Goal: Information Seeking & Learning: Learn about a topic

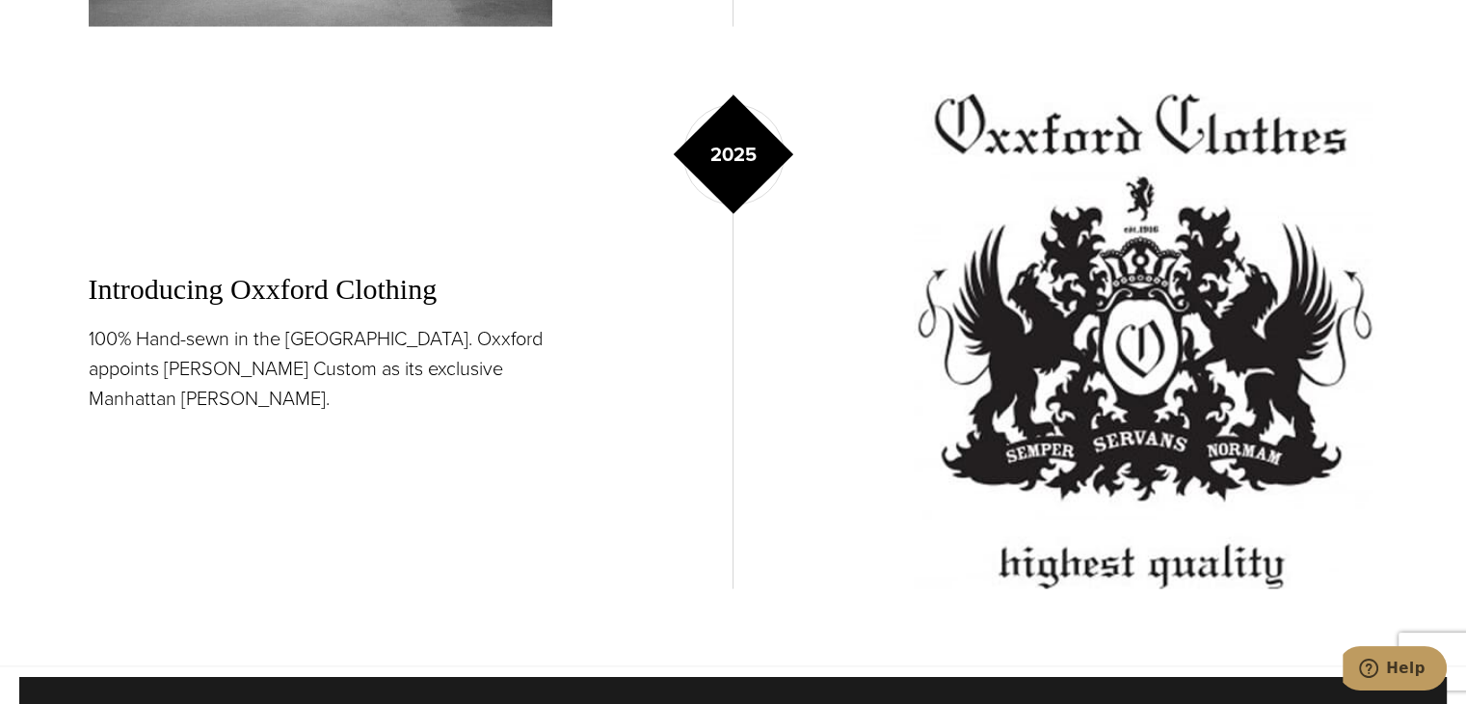
scroll to position [4657, 0]
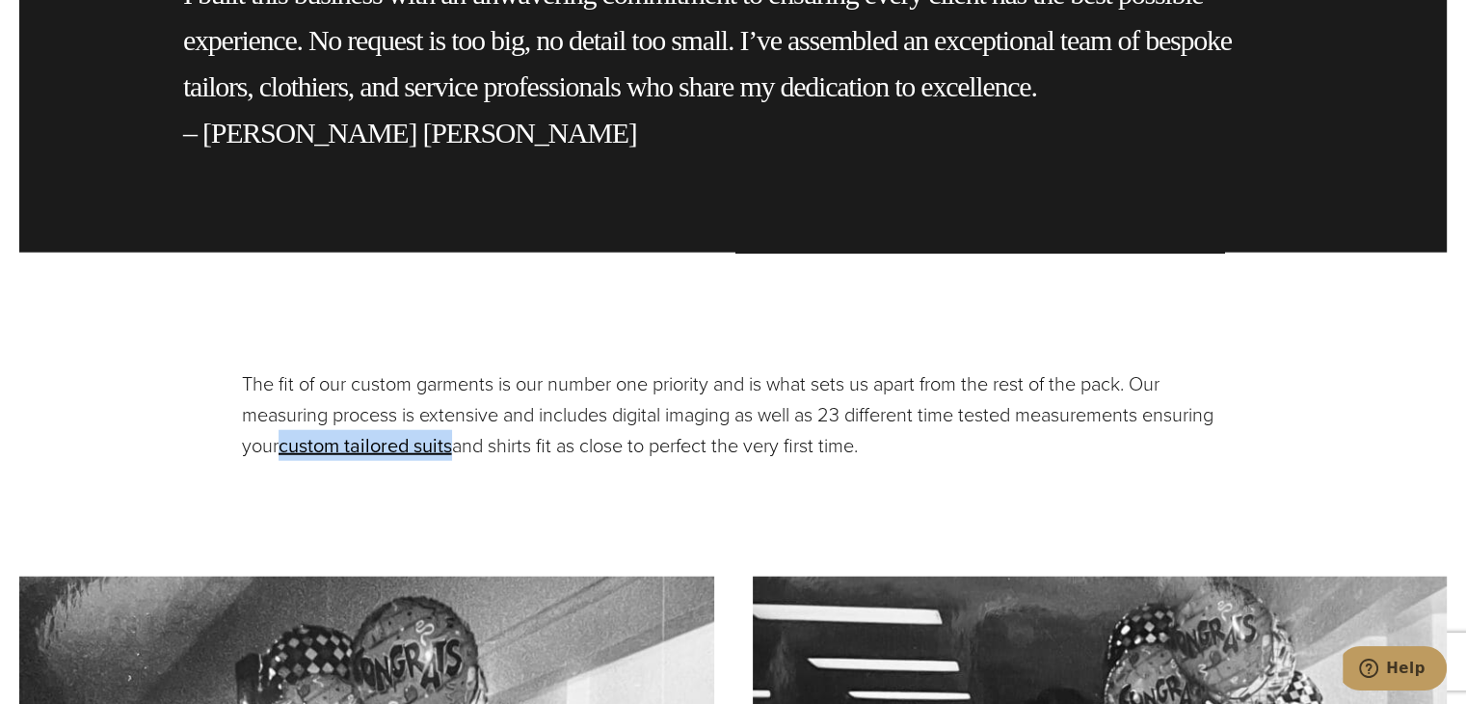
drag, startPoint x: 359, startPoint y: 409, endPoint x: 536, endPoint y: 418, distance: 177.6
click at [536, 418] on p "The fit of our custom garments is our number one priority and is what sets us a…" at bounding box center [733, 414] width 983 height 93
copy link "custom tailored suits"
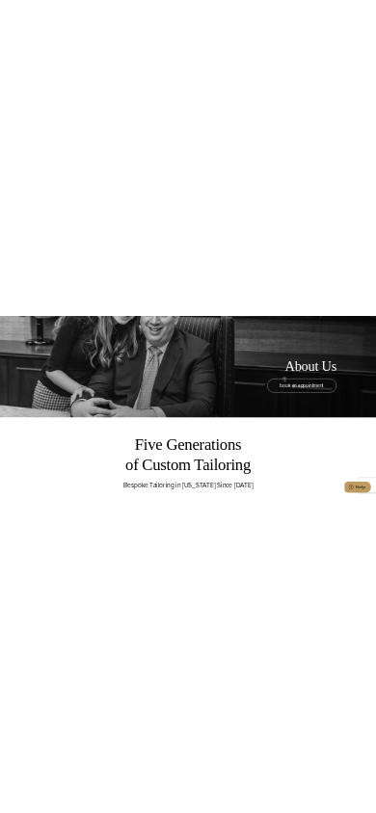
scroll to position [482, 0]
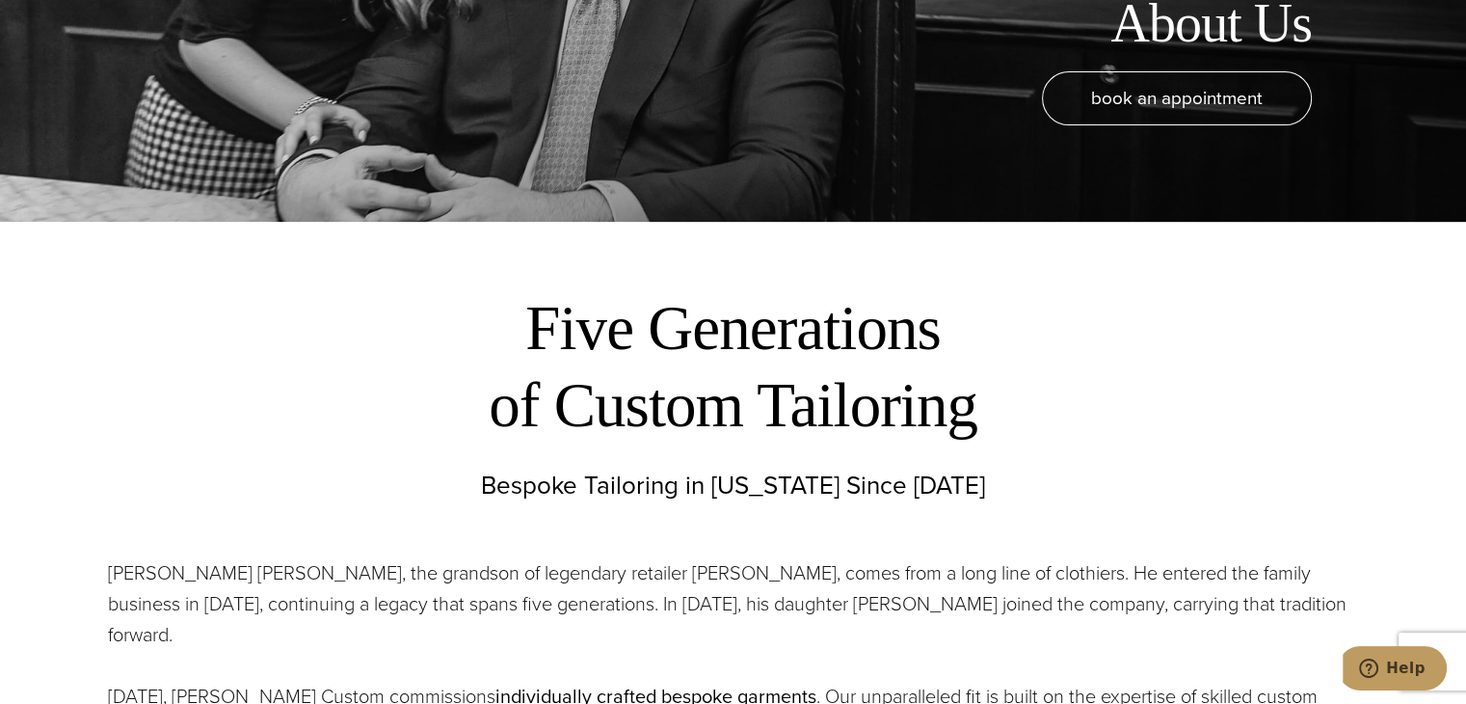
drag, startPoint x: 1199, startPoint y: 334, endPoint x: 1271, endPoint y: 389, distance: 90.8
click at [1083, 417] on h2 "Five Generations of Custom Tailoring" at bounding box center [733, 366] width 988 height 154
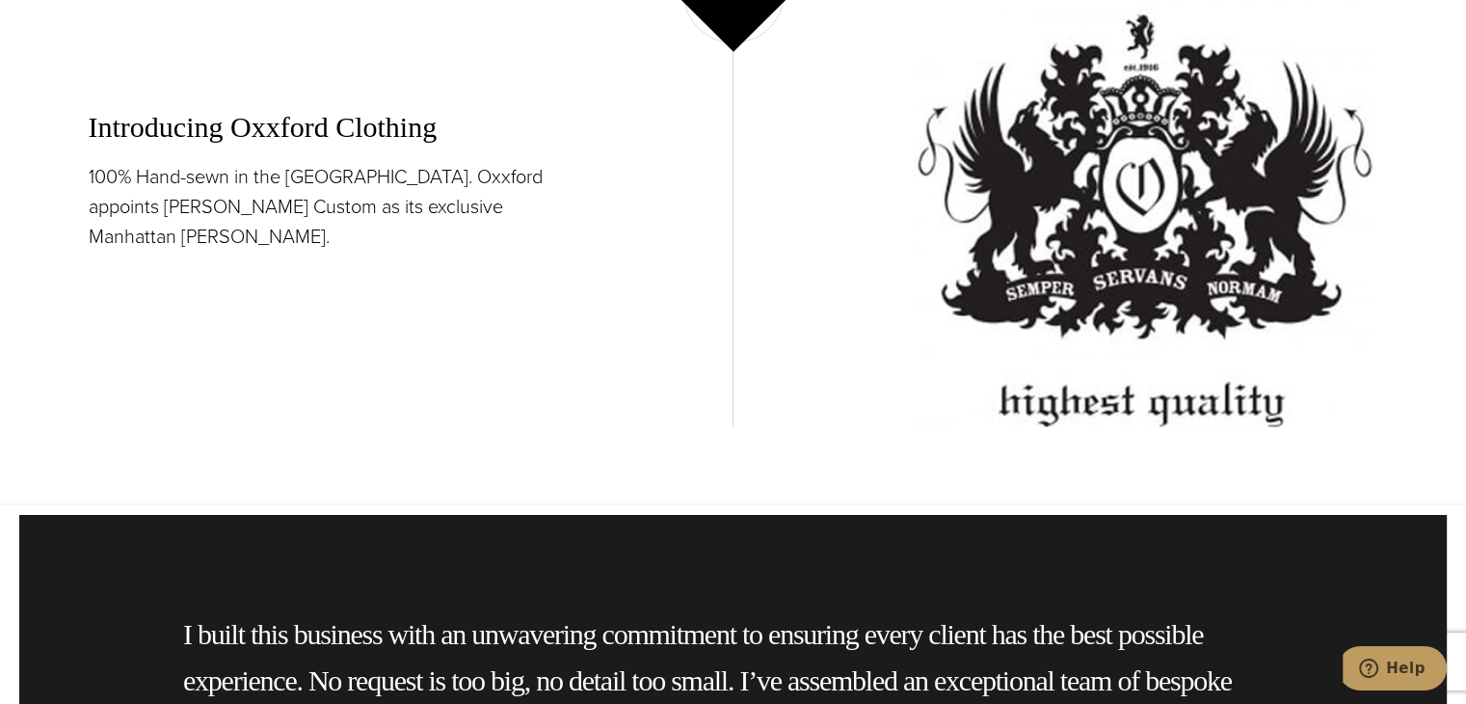
scroll to position [4144, 0]
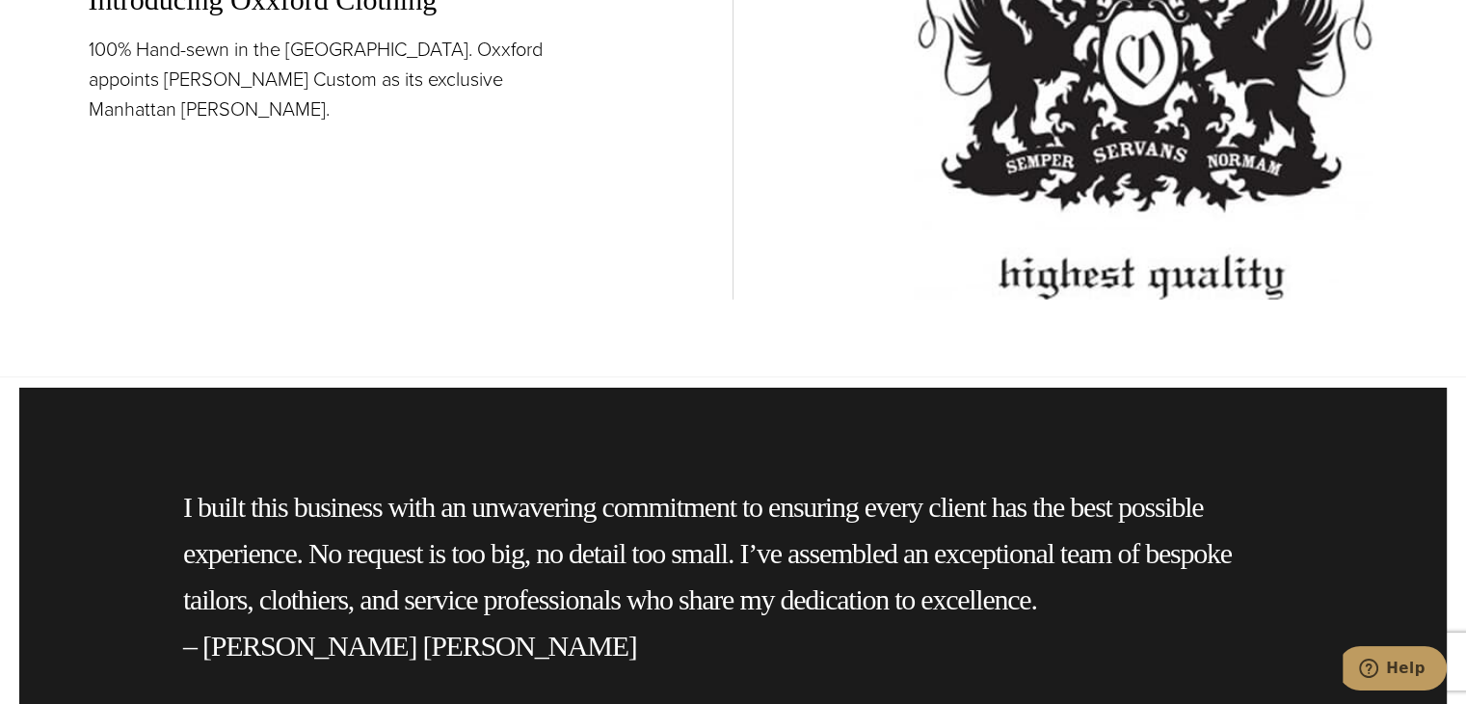
drag, startPoint x: 270, startPoint y: 545, endPoint x: 197, endPoint y: 383, distance: 177.7
click at [197, 387] on div "I built this business with an unwavering commitment to ensuring every client ha…" at bounding box center [732, 576] width 1427 height 378
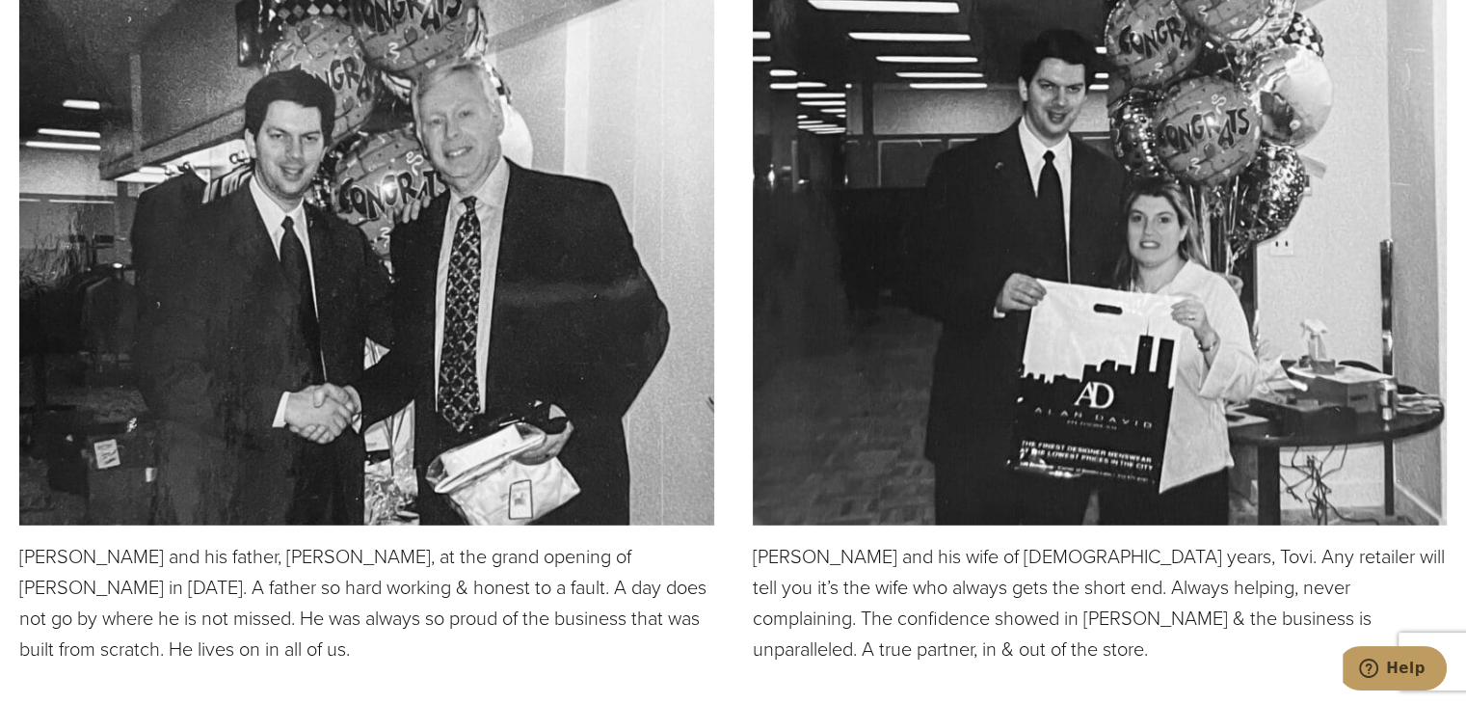
scroll to position [5397, 0]
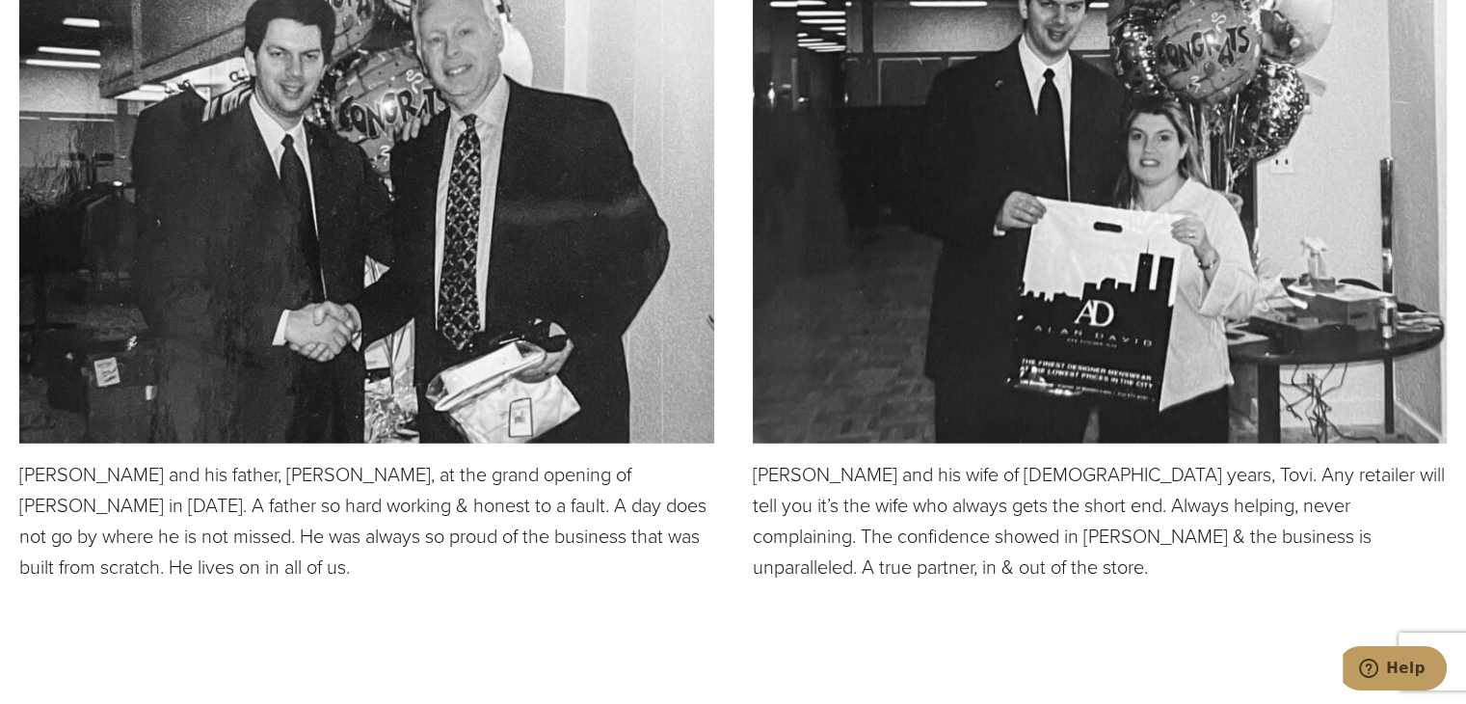
drag, startPoint x: 235, startPoint y: 508, endPoint x: 220, endPoint y: 505, distance: 15.7
drag, startPoint x: 220, startPoint y: 505, endPoint x: 123, endPoint y: 478, distance: 100.1
click at [123, 478] on p "Alan and his father, Murray Horowitz, at the grand opening of Alan David in Mar…" at bounding box center [366, 520] width 695 height 123
click at [96, 459] on p "Alan and his father, Murray Horowitz, at the grand opening of Alan David in Mar…" at bounding box center [366, 520] width 695 height 123
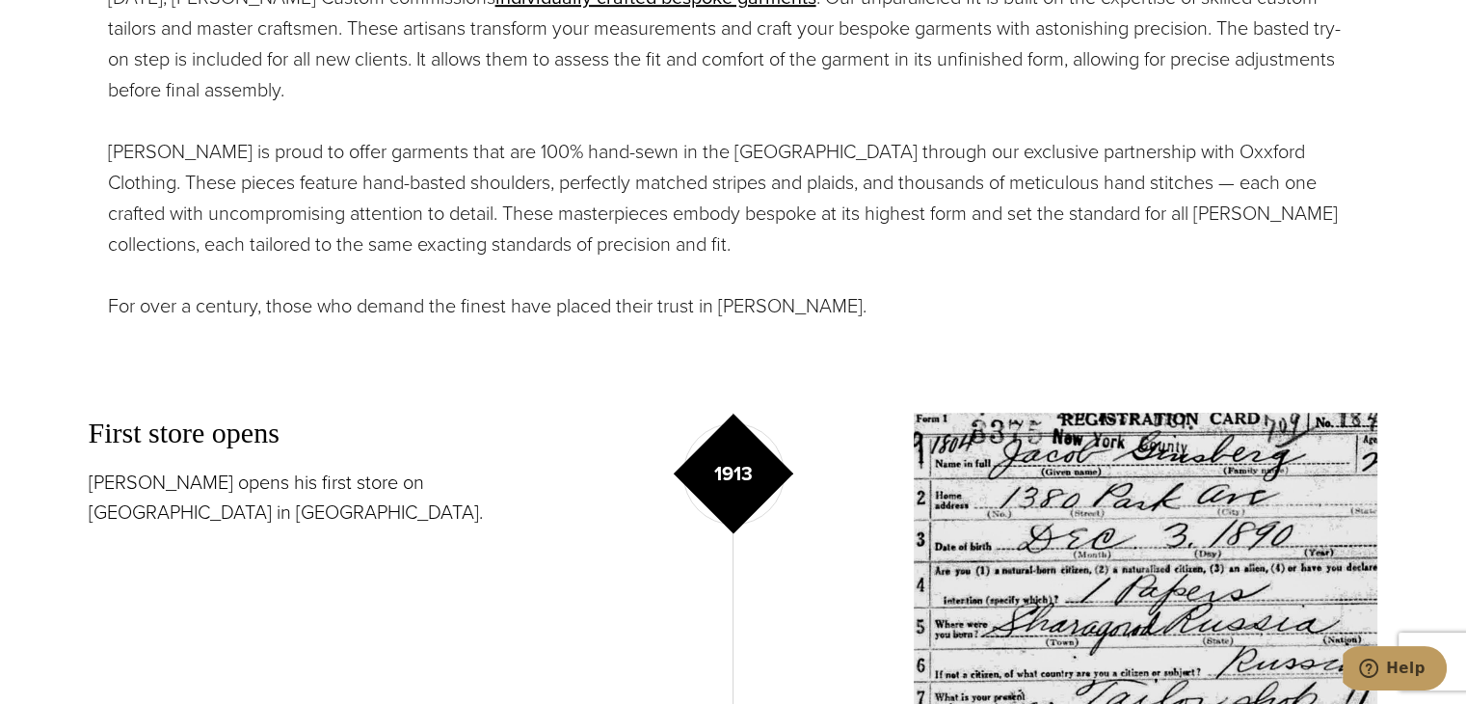
scroll to position [1446, 0]
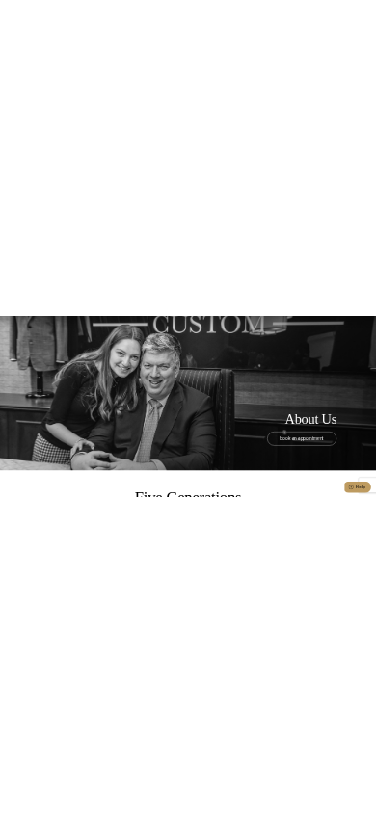
scroll to position [0, 0]
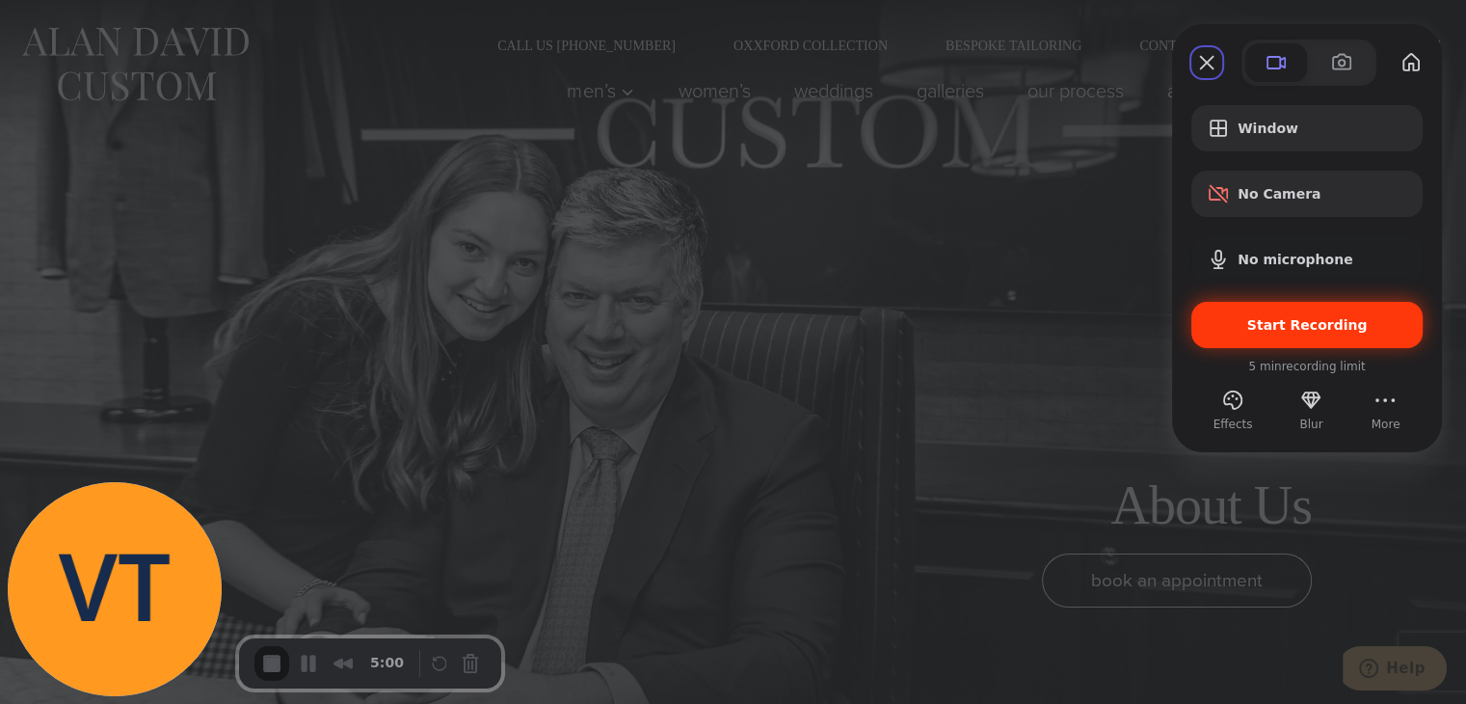
click at [1299, 315] on div "Start Recording" at bounding box center [1306, 325] width 231 height 46
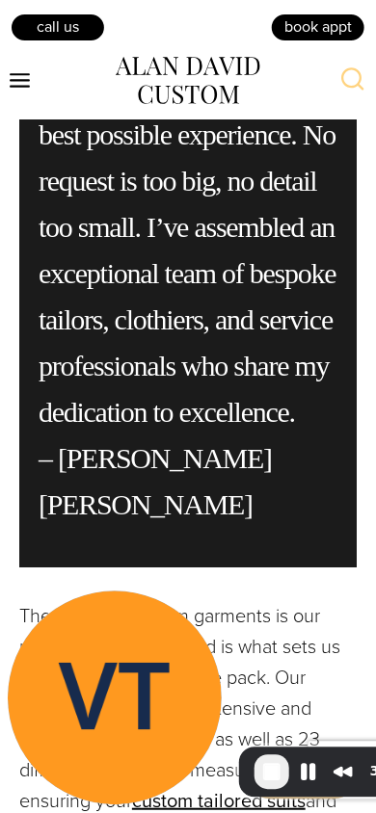
scroll to position [5859, 0]
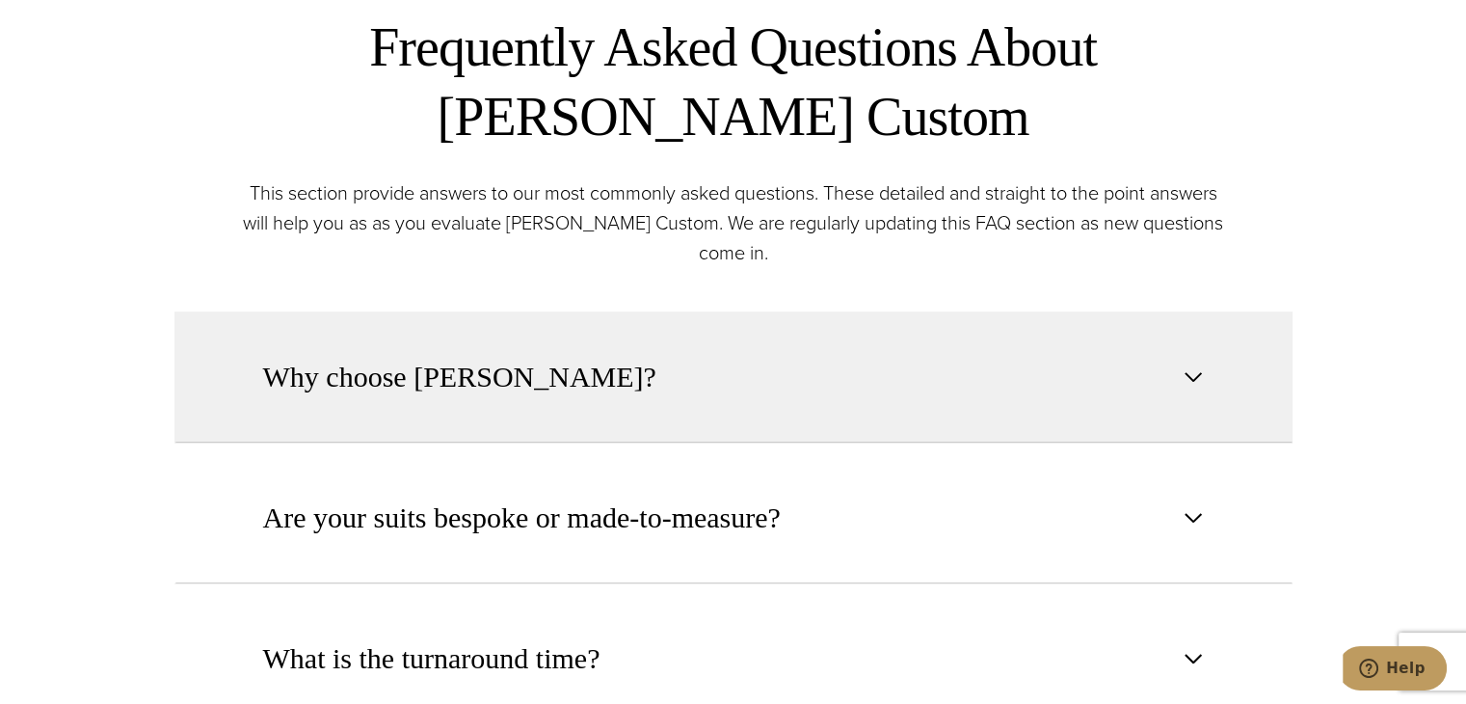
scroll to position [771, 0]
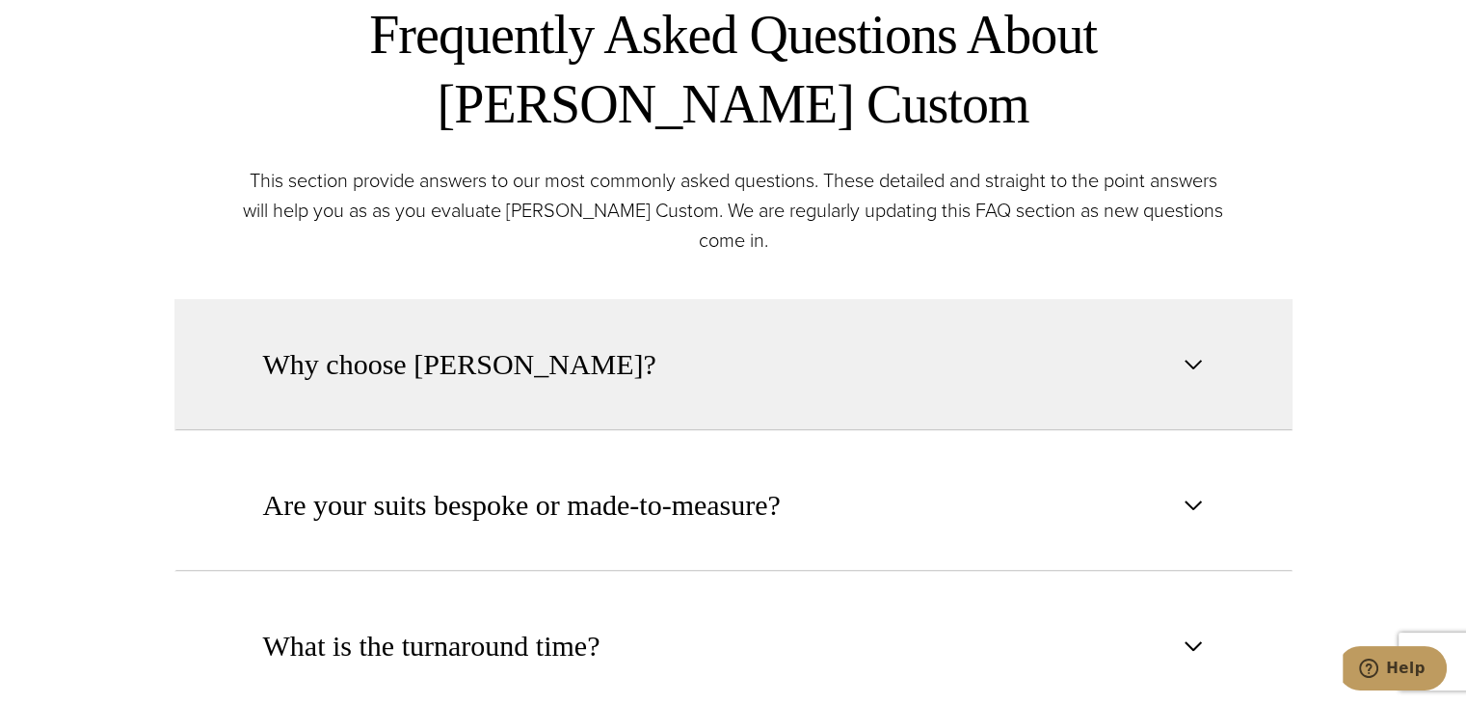
click at [748, 387] on button "Why choose Alan David?" at bounding box center [733, 364] width 1118 height 131
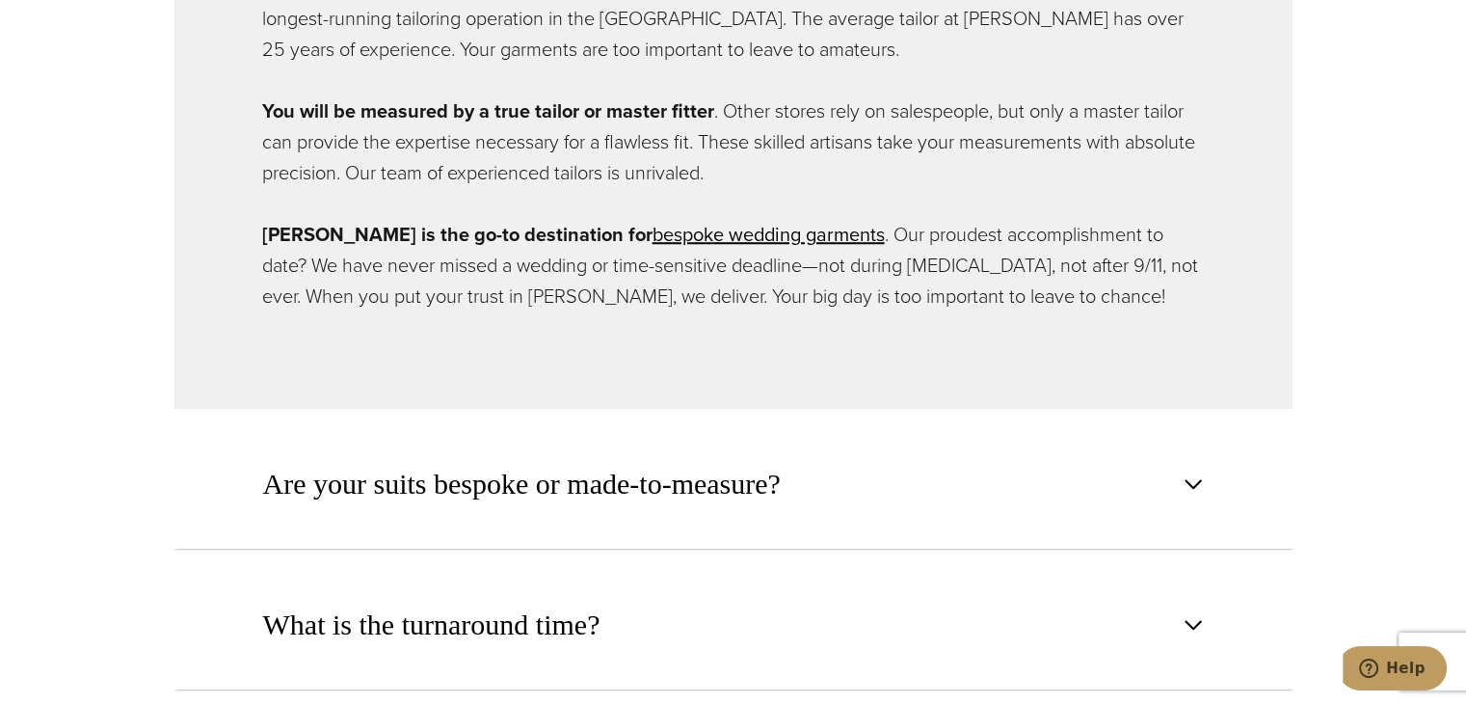
scroll to position [1735, 0]
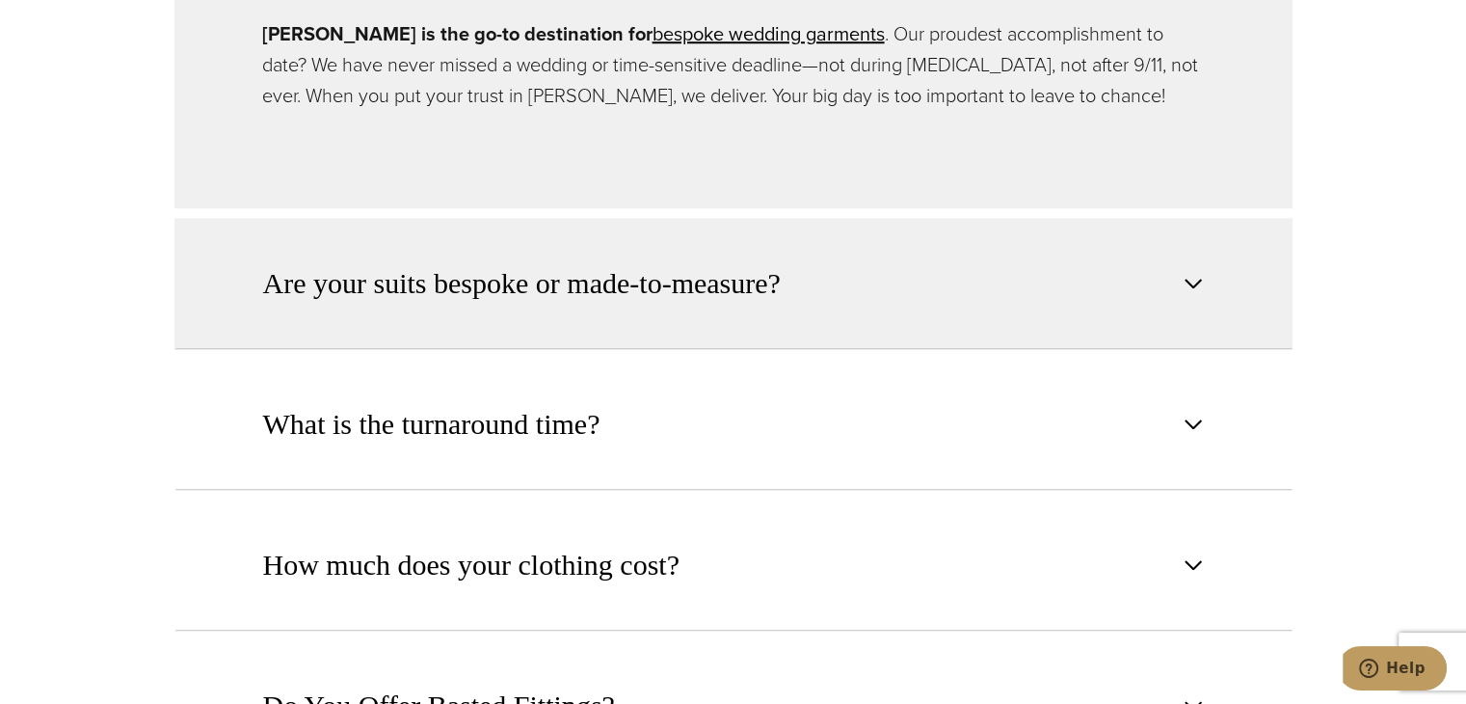
click at [740, 274] on button "Are your suits bespoke or made-to-measure?" at bounding box center [733, 283] width 1118 height 131
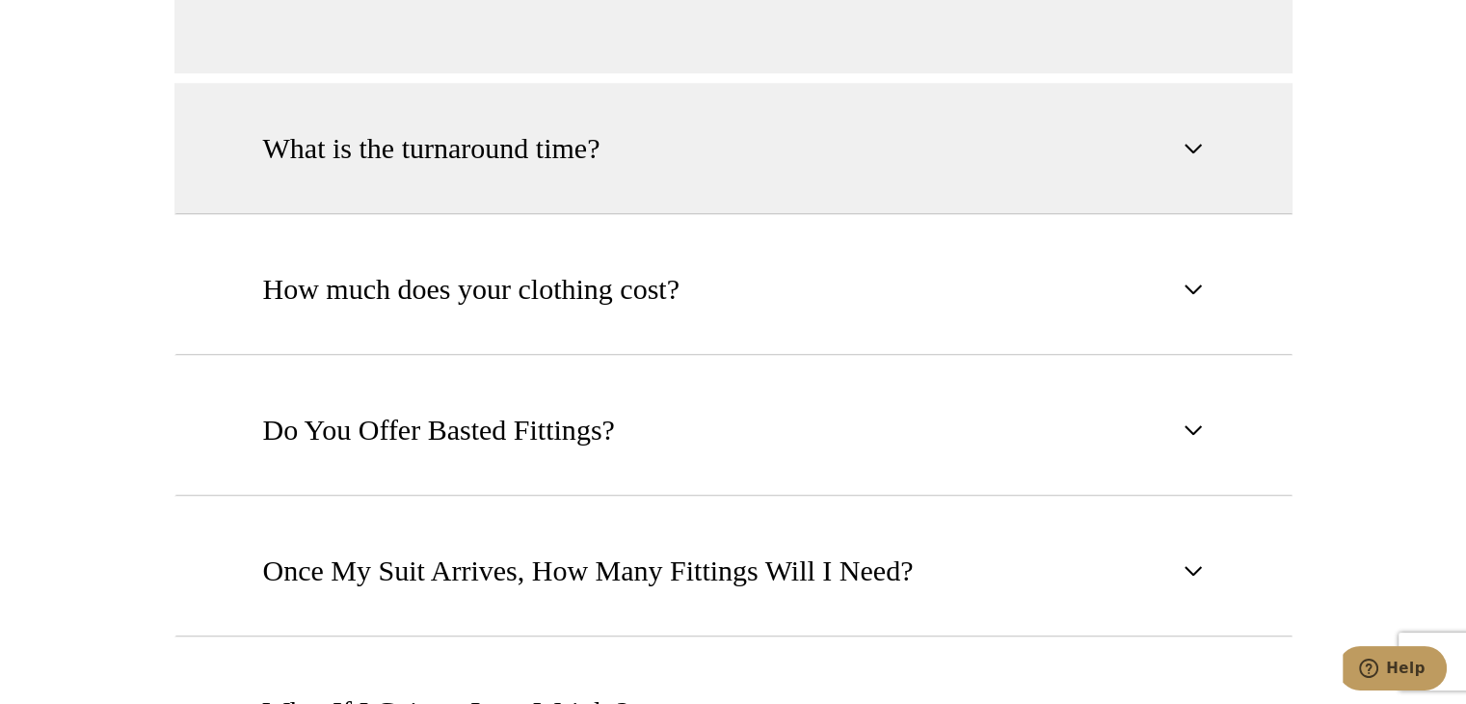
click at [766, 159] on button "What is the turnaround time?" at bounding box center [733, 148] width 1118 height 131
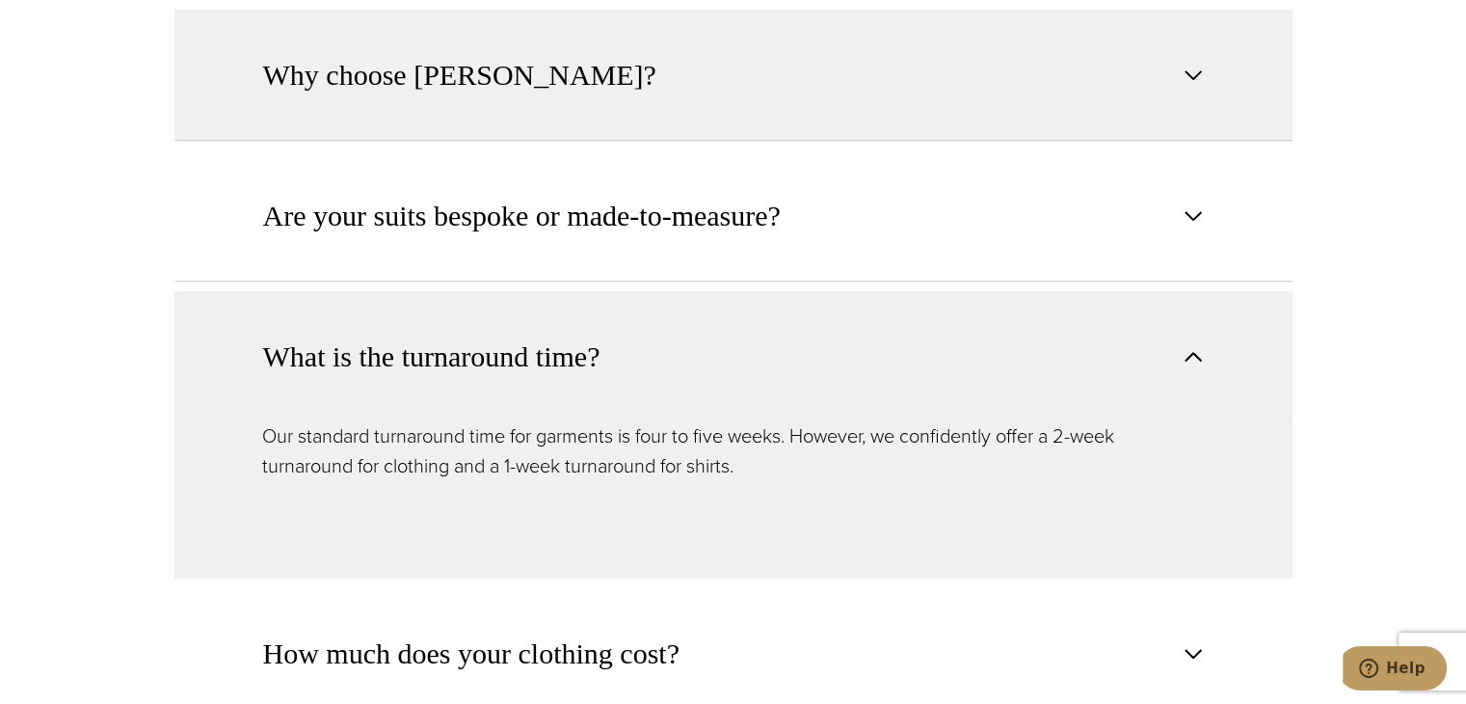
scroll to position [1446, 0]
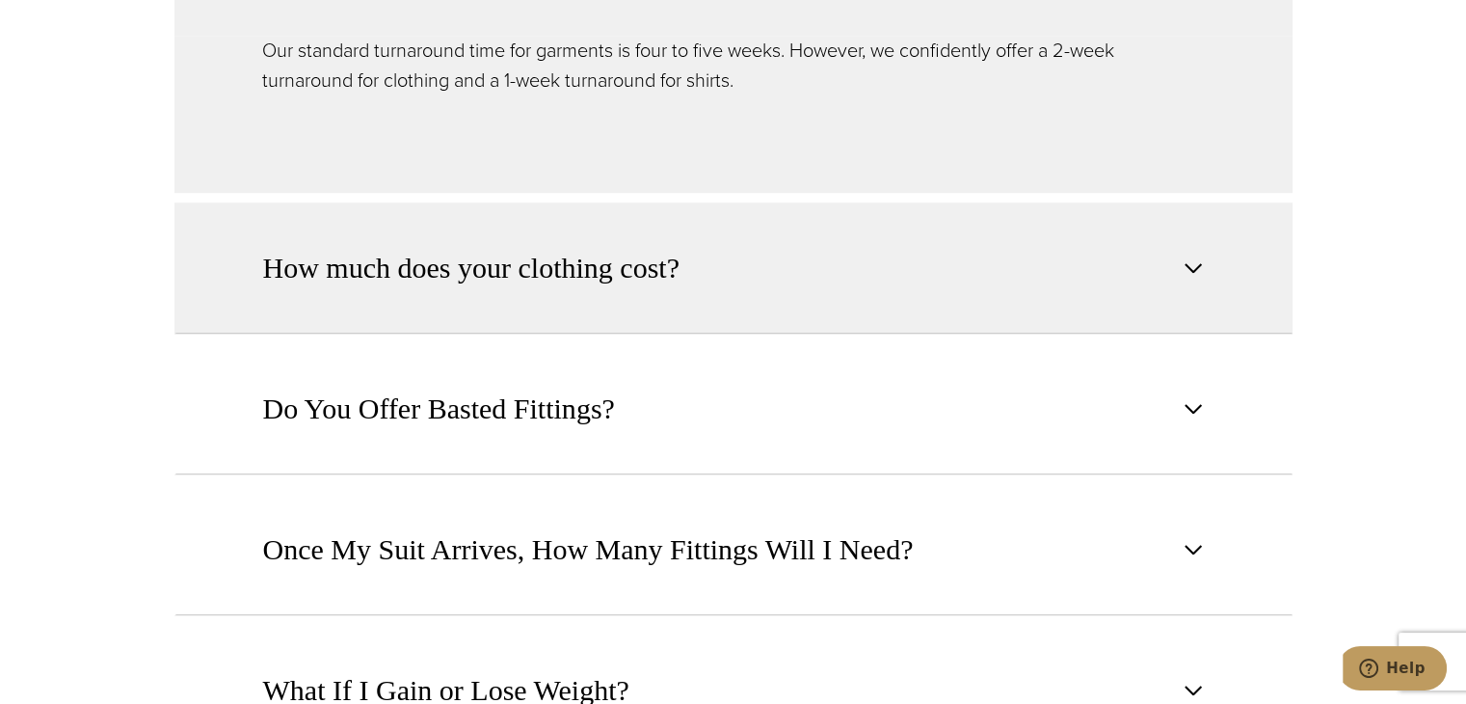
click at [738, 269] on button "How much does your clothing cost?" at bounding box center [733, 267] width 1118 height 131
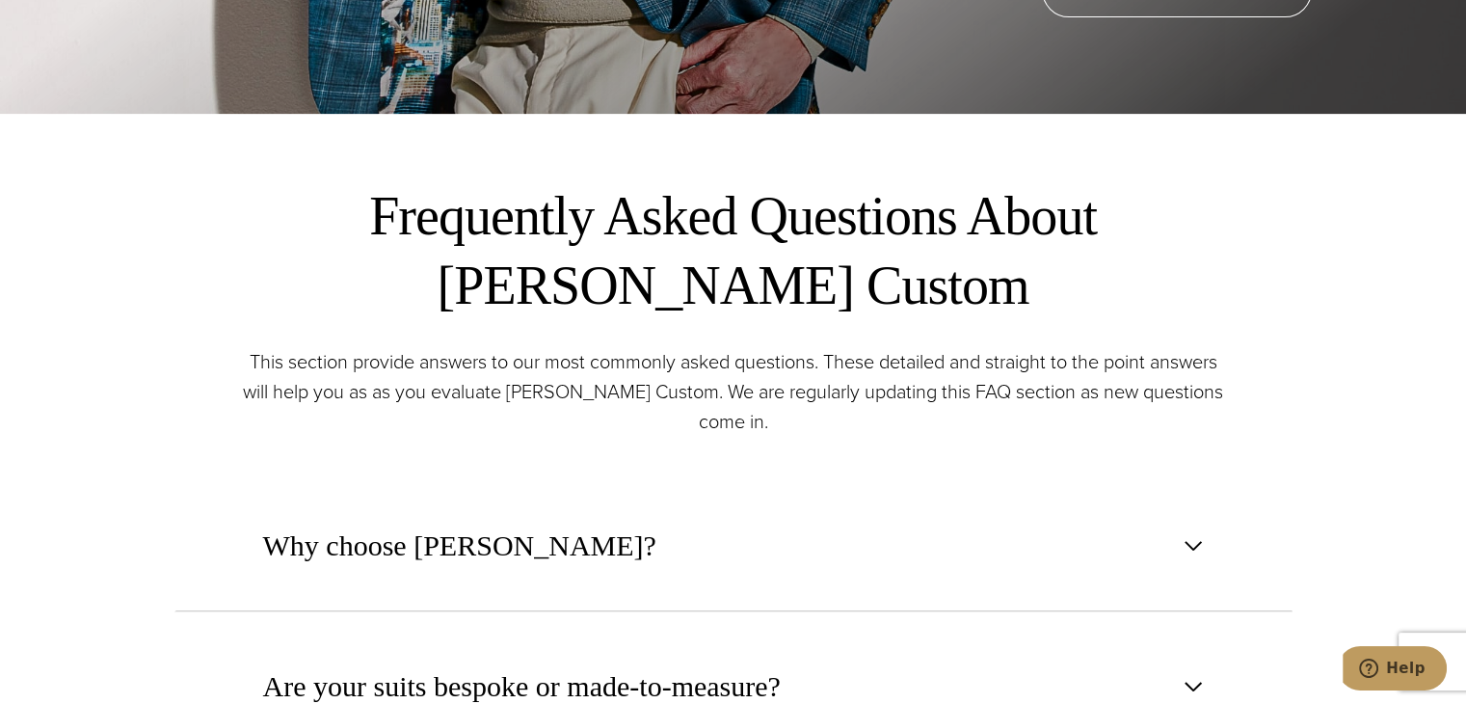
scroll to position [0, 0]
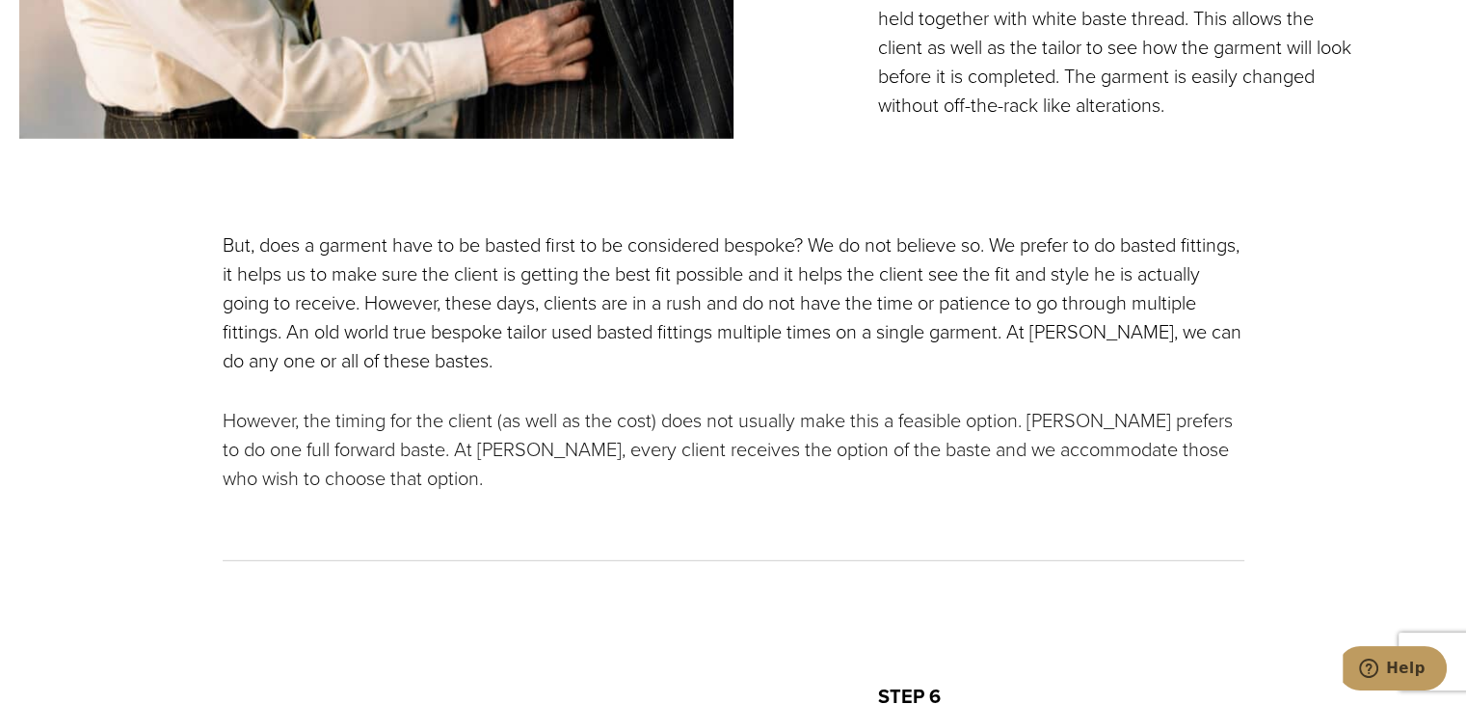
scroll to position [6168, 0]
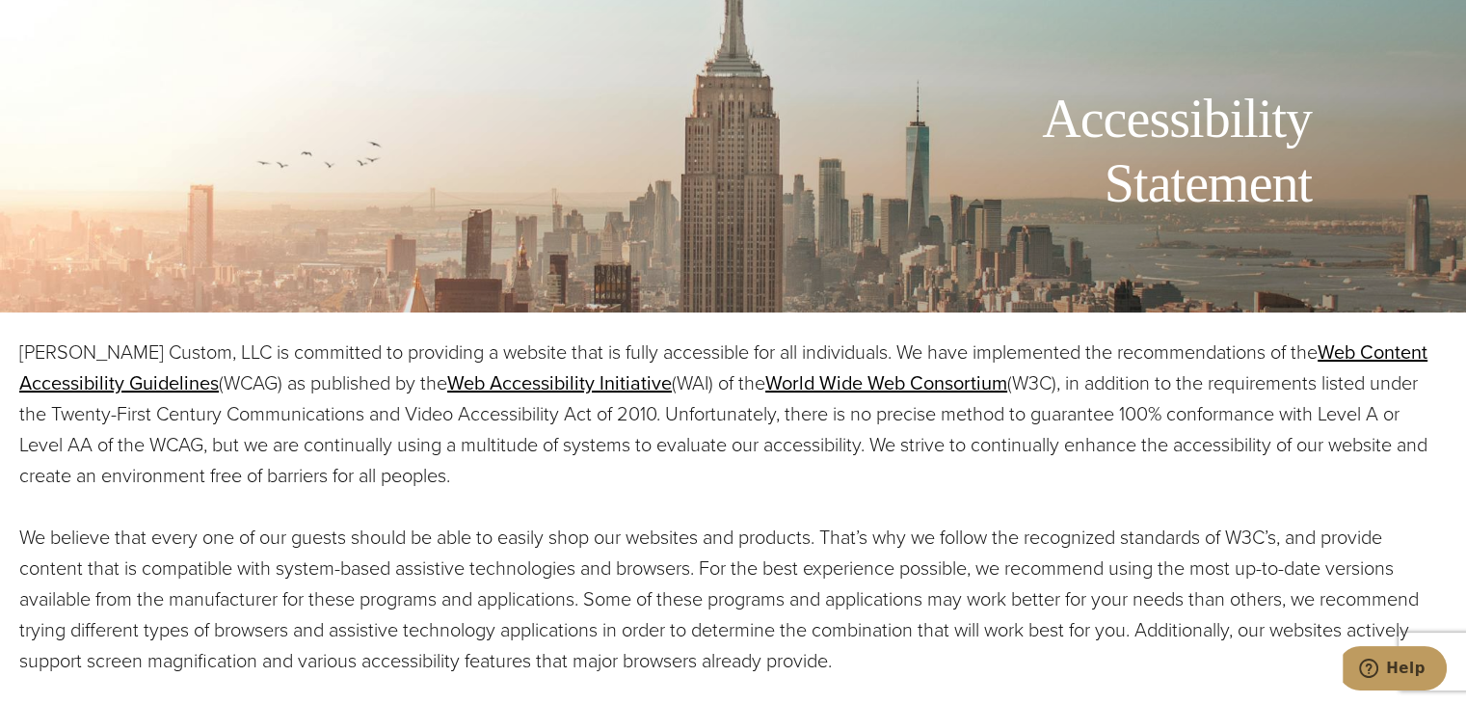
scroll to position [1727, 0]
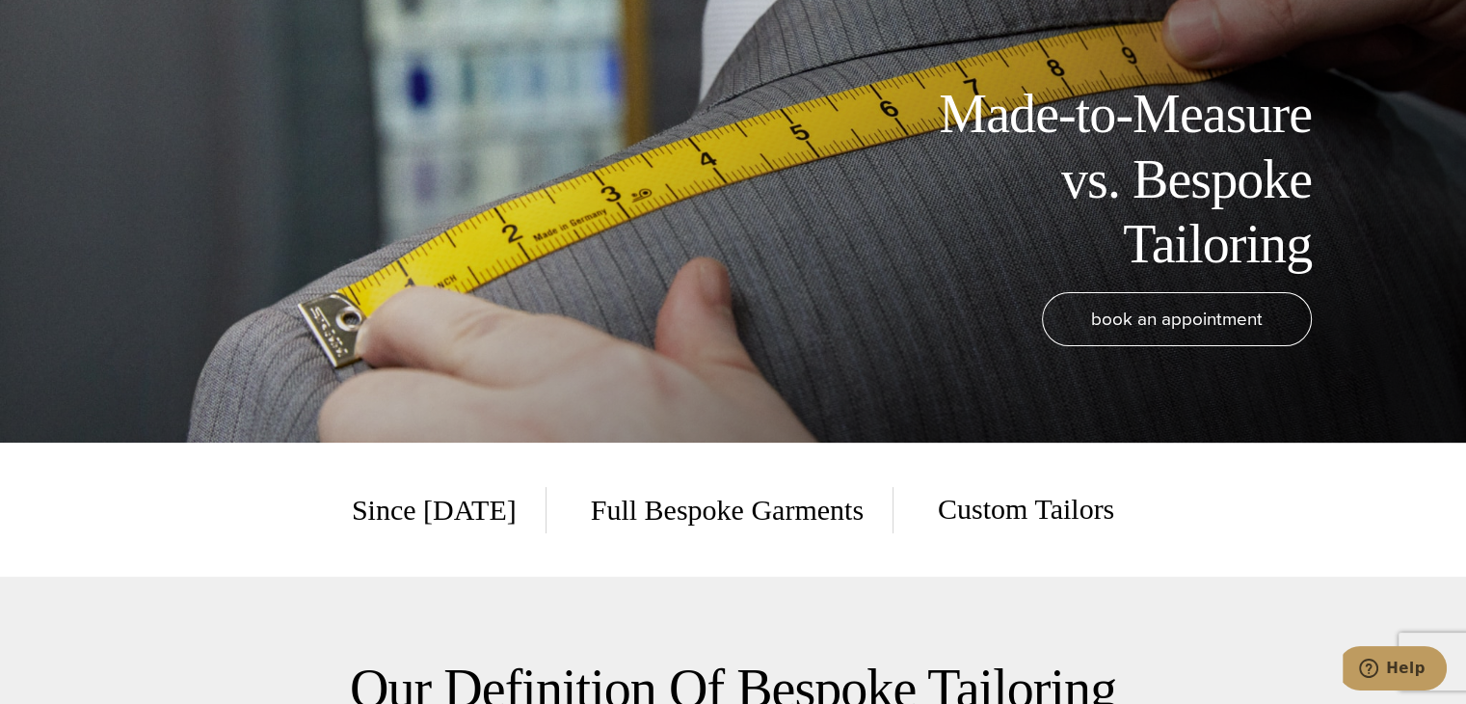
scroll to position [578, 0]
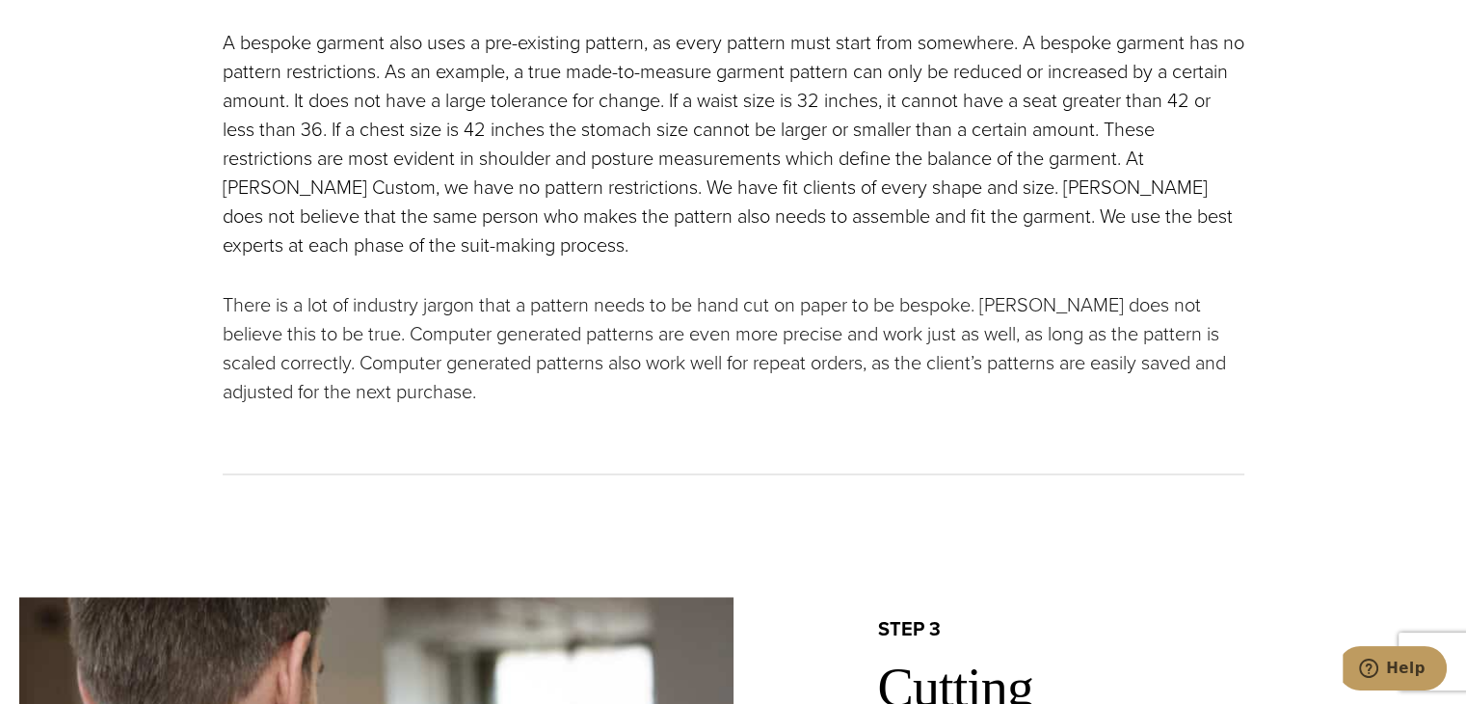
scroll to position [2698, 0]
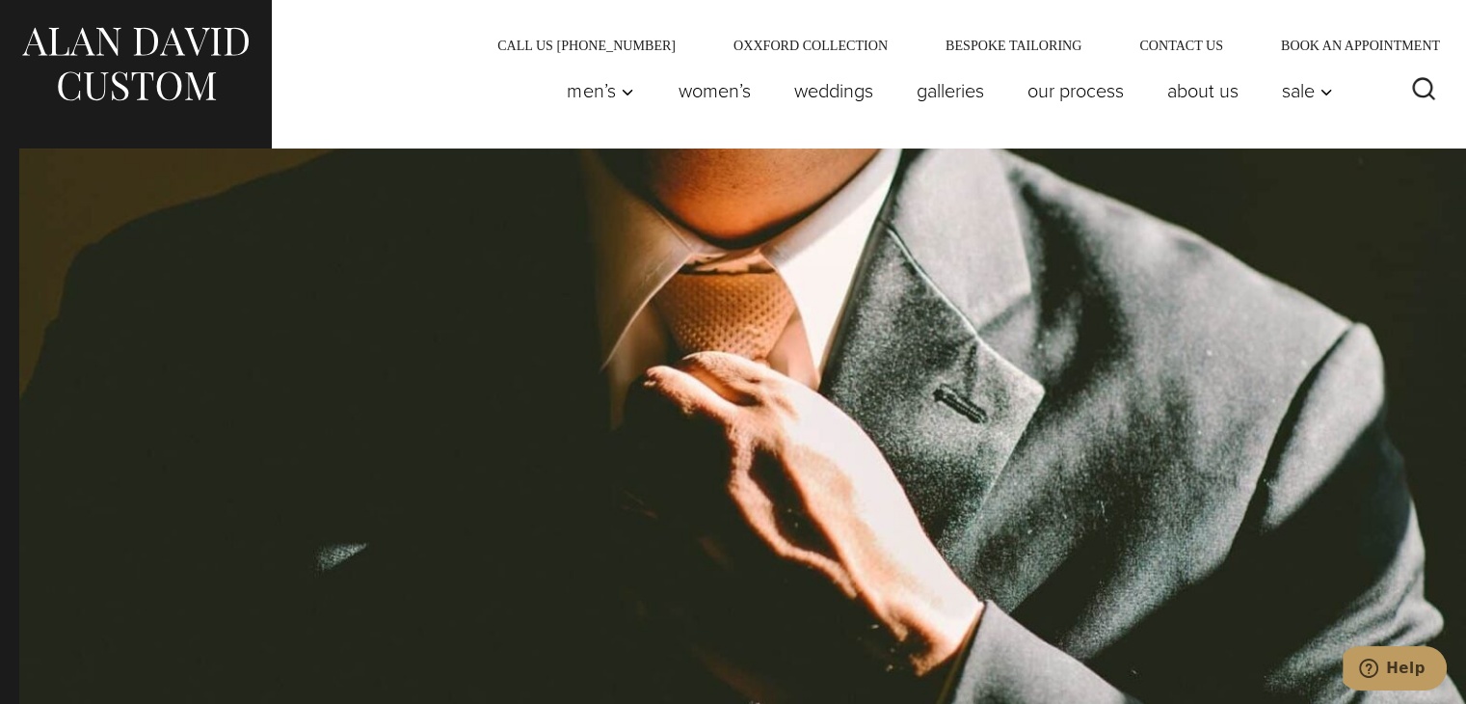
scroll to position [951, 0]
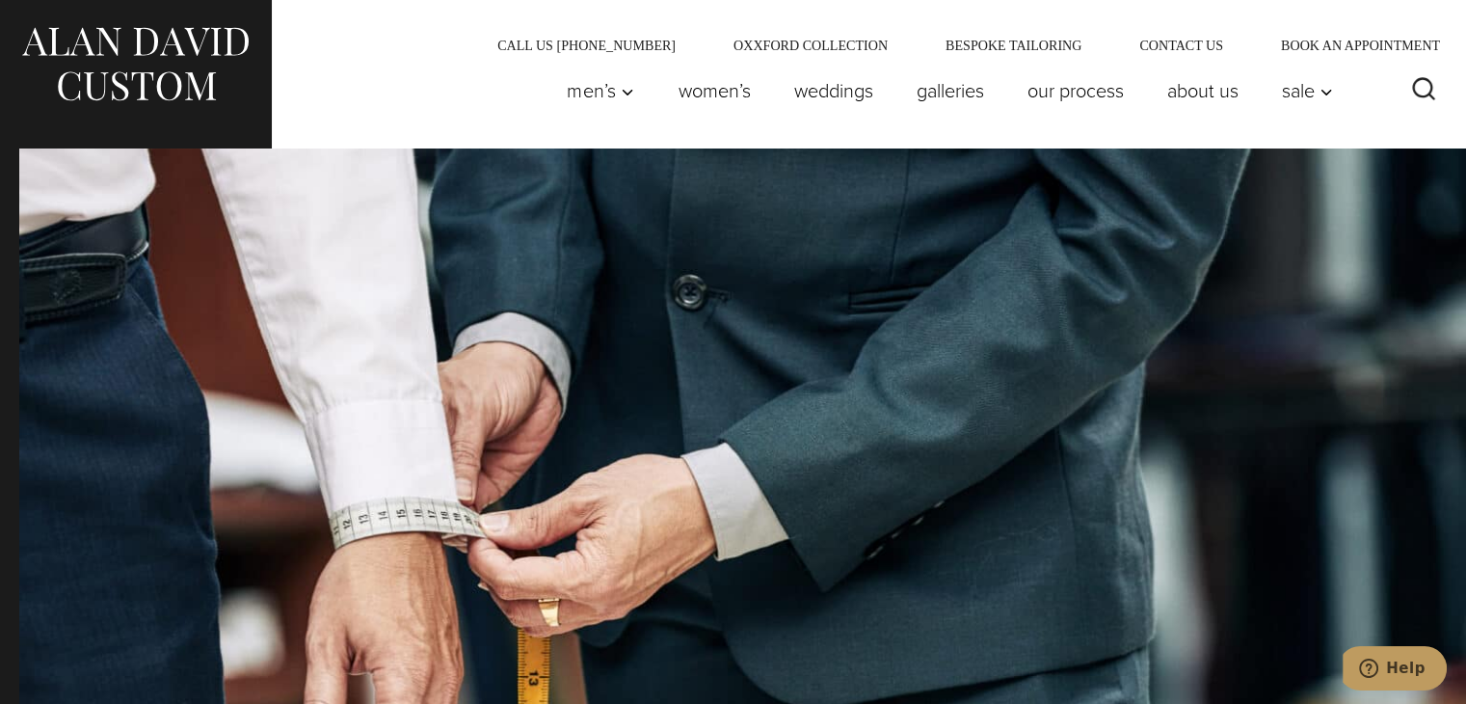
scroll to position [2756, 0]
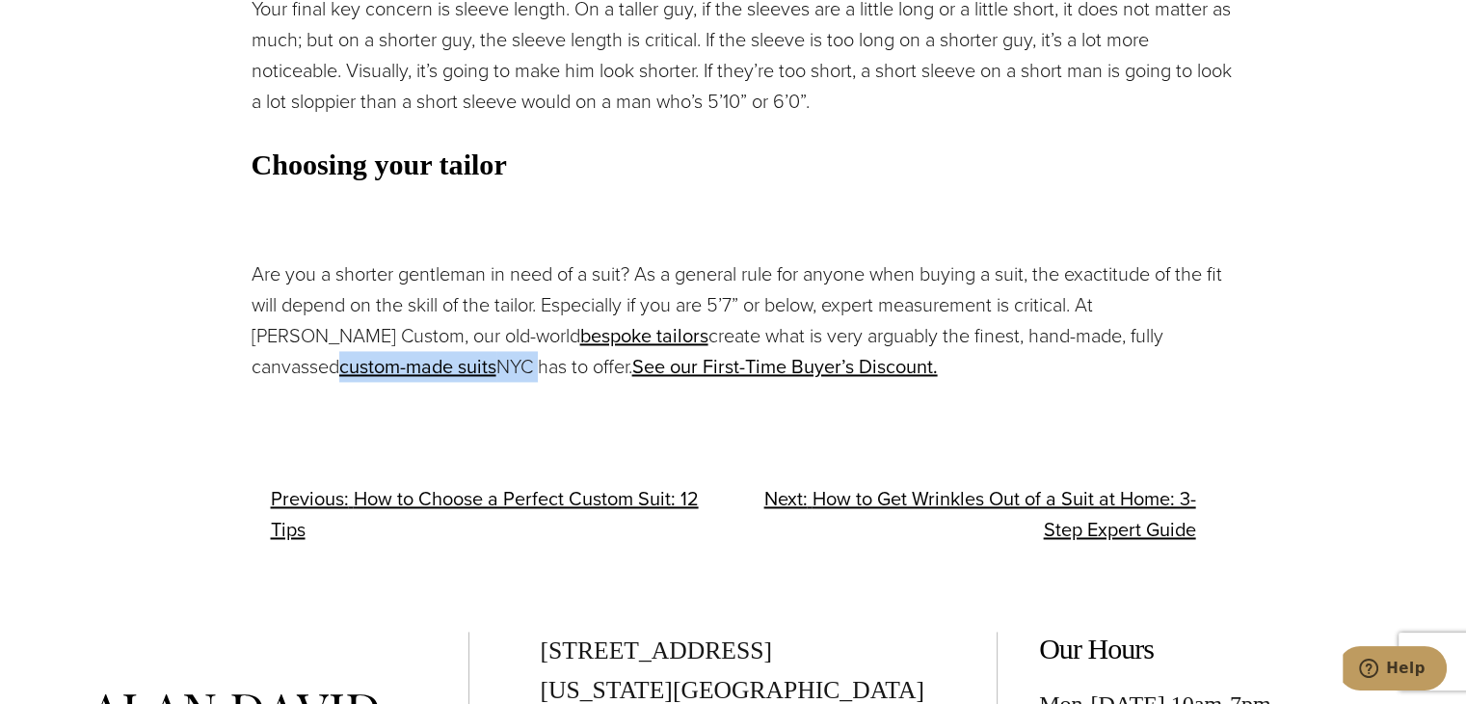
drag, startPoint x: 1131, startPoint y: 334, endPoint x: 384, endPoint y: 374, distance: 748.9
click at [384, 374] on p "Are you a shorter gentleman in need of a suit? As a general rule for anyone whe…" at bounding box center [743, 319] width 983 height 123
copy p "custom-made suits opens in a new tab NYC"
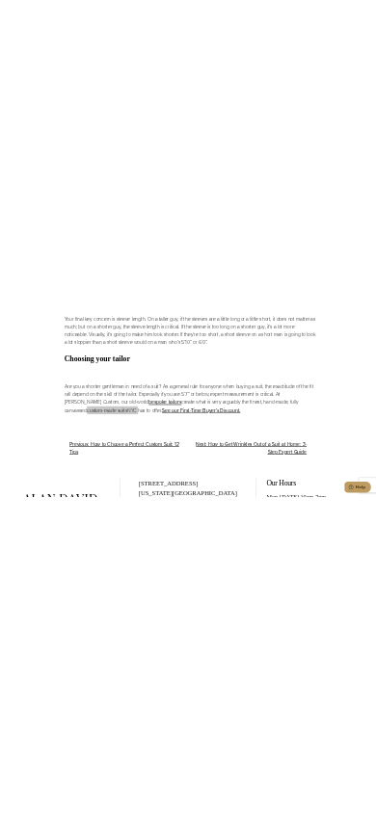
scroll to position [2764, 0]
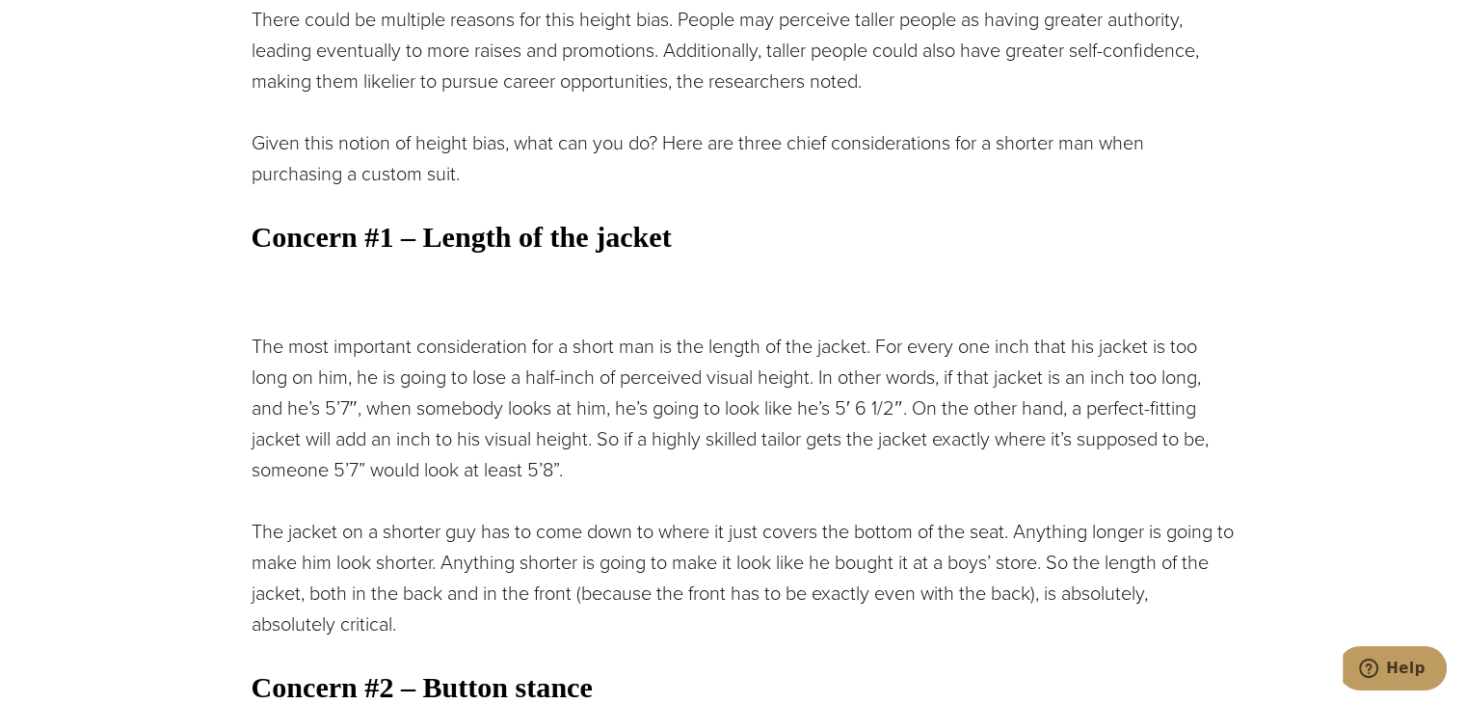
scroll to position [2756, 0]
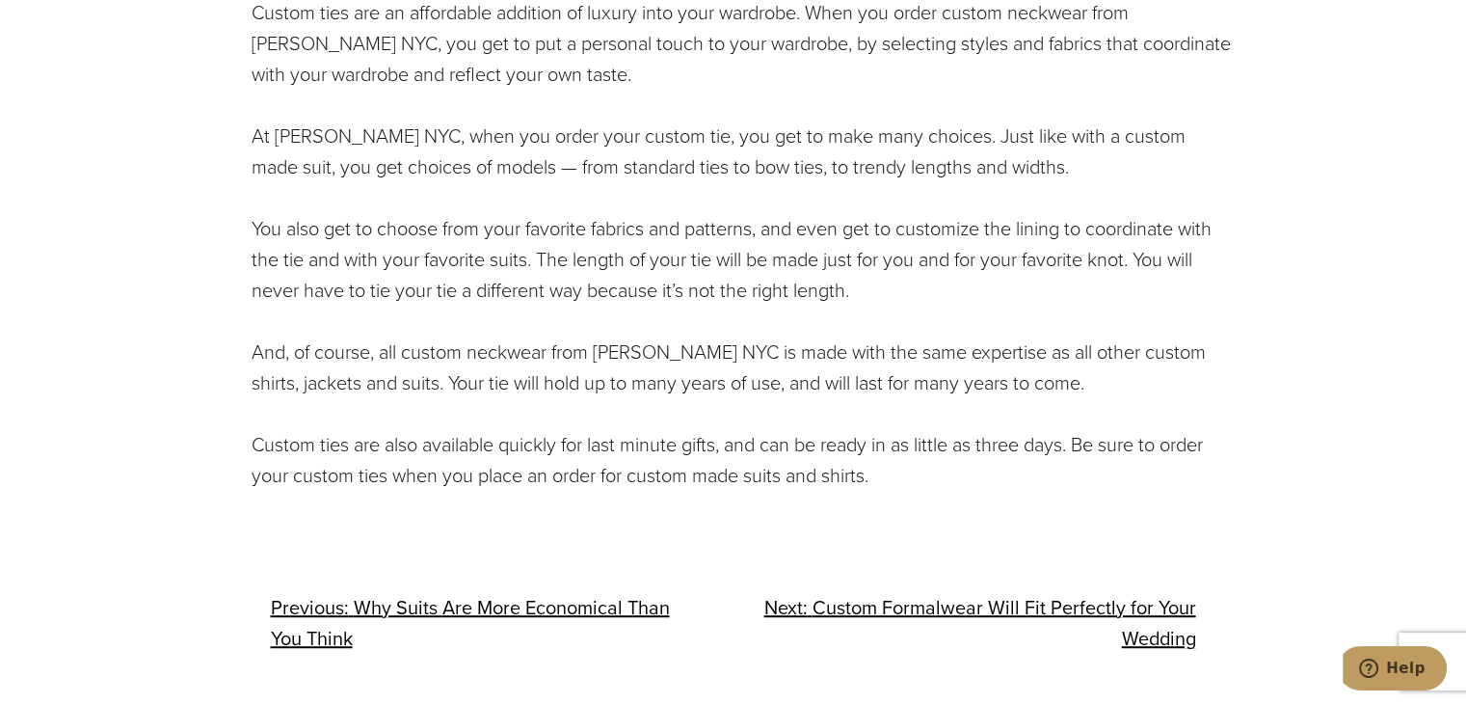
scroll to position [1060, 0]
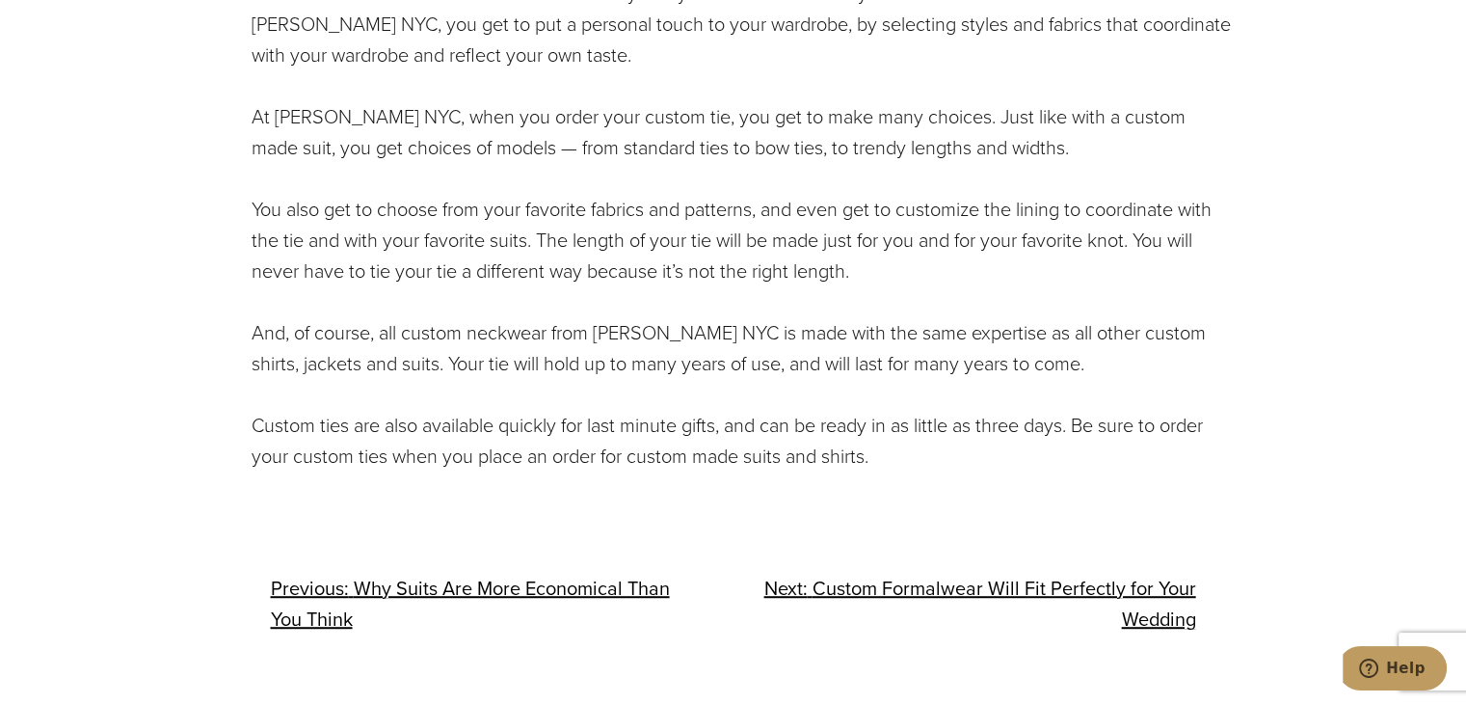
click at [971, 382] on div "Custom ties are an affordable addition of luxury into your wardrobe. When you o…" at bounding box center [743, 224] width 983 height 493
drag, startPoint x: 1104, startPoint y: 335, endPoint x: 386, endPoint y: 365, distance: 718.6
click at [386, 365] on p "And, of course, all custom neckwear from Alan David NYC is made with the same e…" at bounding box center [743, 348] width 983 height 62
copy p "custom shirts, jackets and suits"
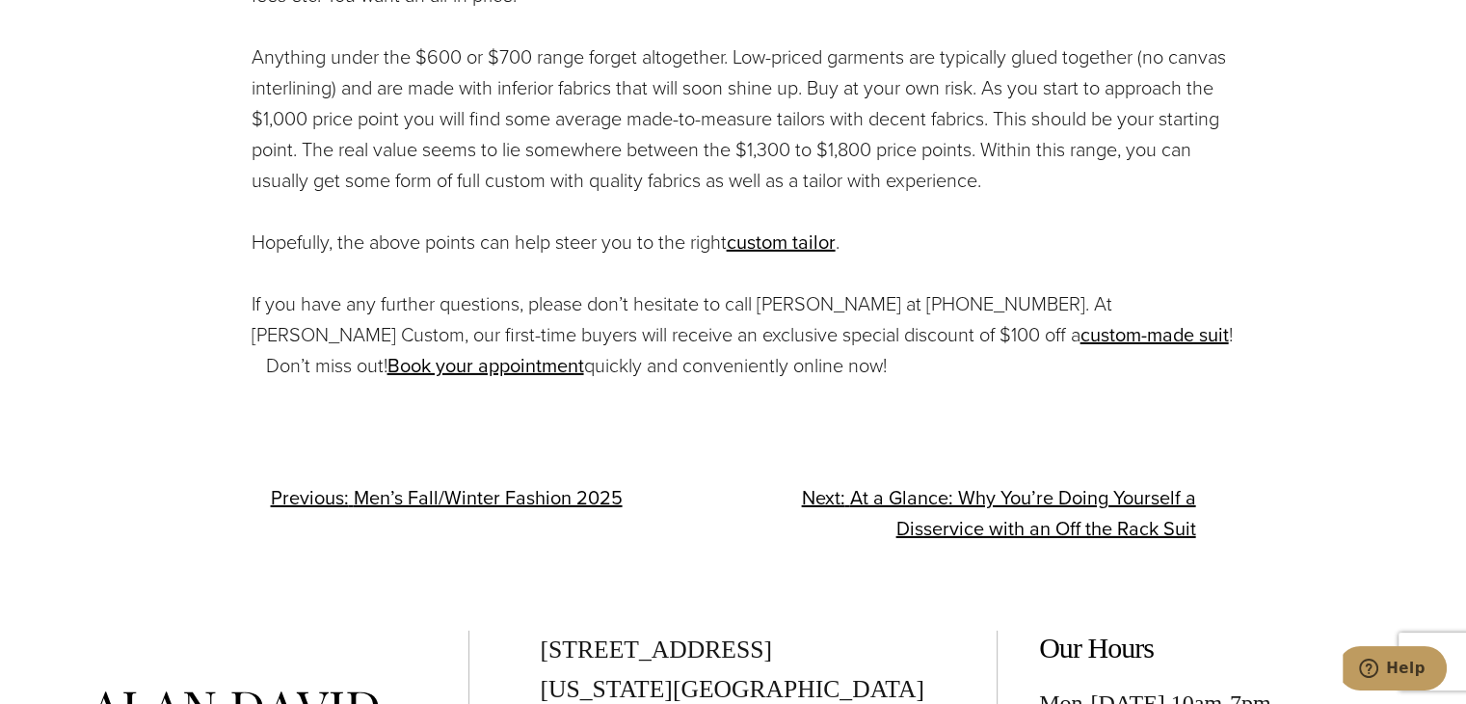
scroll to position [6072, 0]
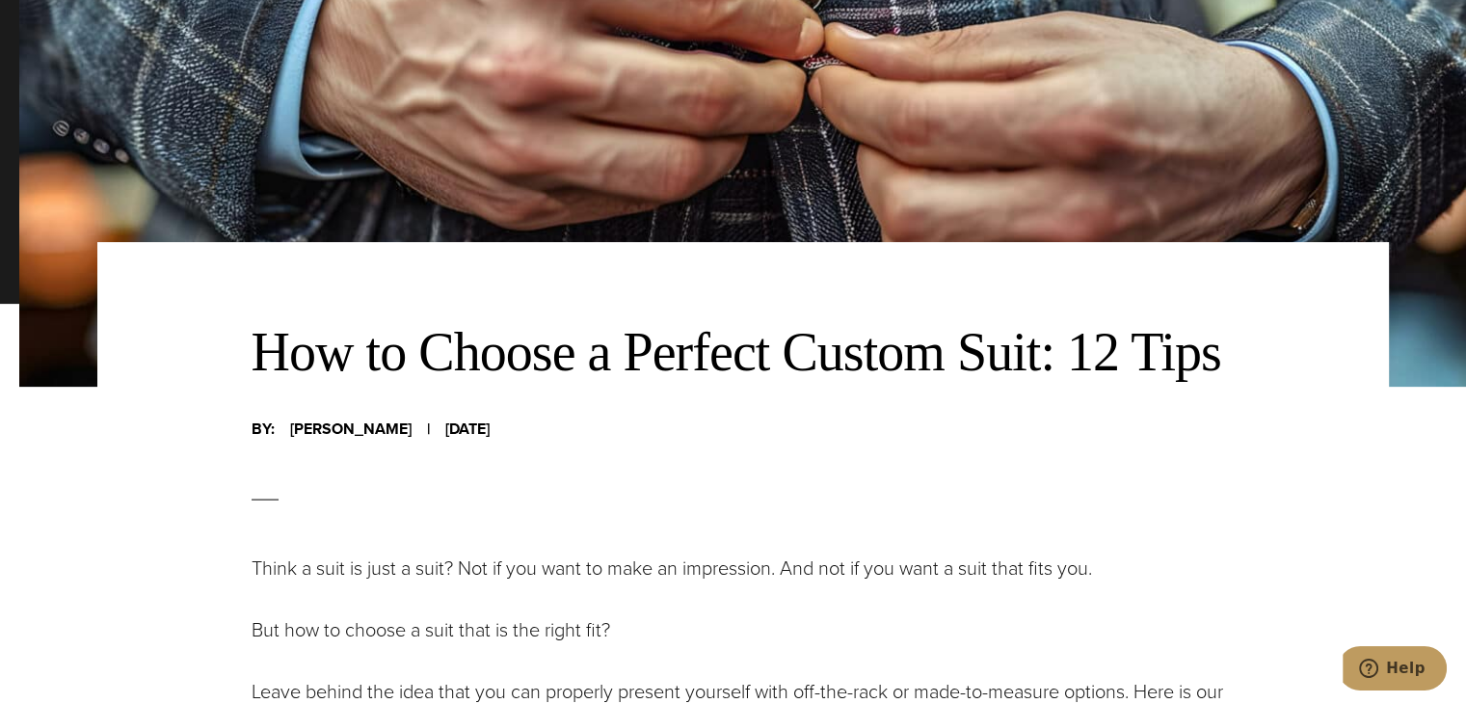
scroll to position [855, 0]
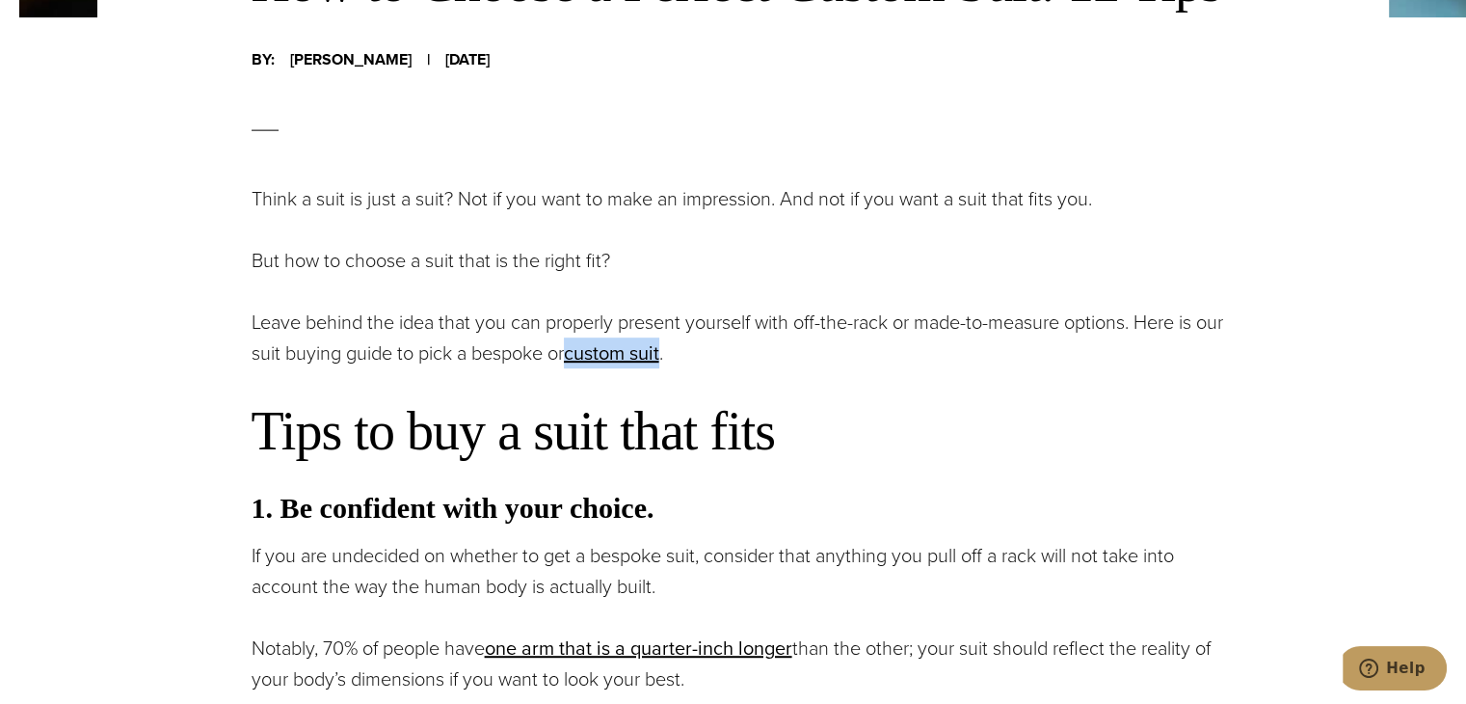
drag, startPoint x: 604, startPoint y: 356, endPoint x: 703, endPoint y: 361, distance: 98.5
click at [703, 361] on p "Leave behind the idea that you can properly present yourself with off-the-rack …" at bounding box center [743, 337] width 983 height 62
copy link "custom suit opens in a new tab"
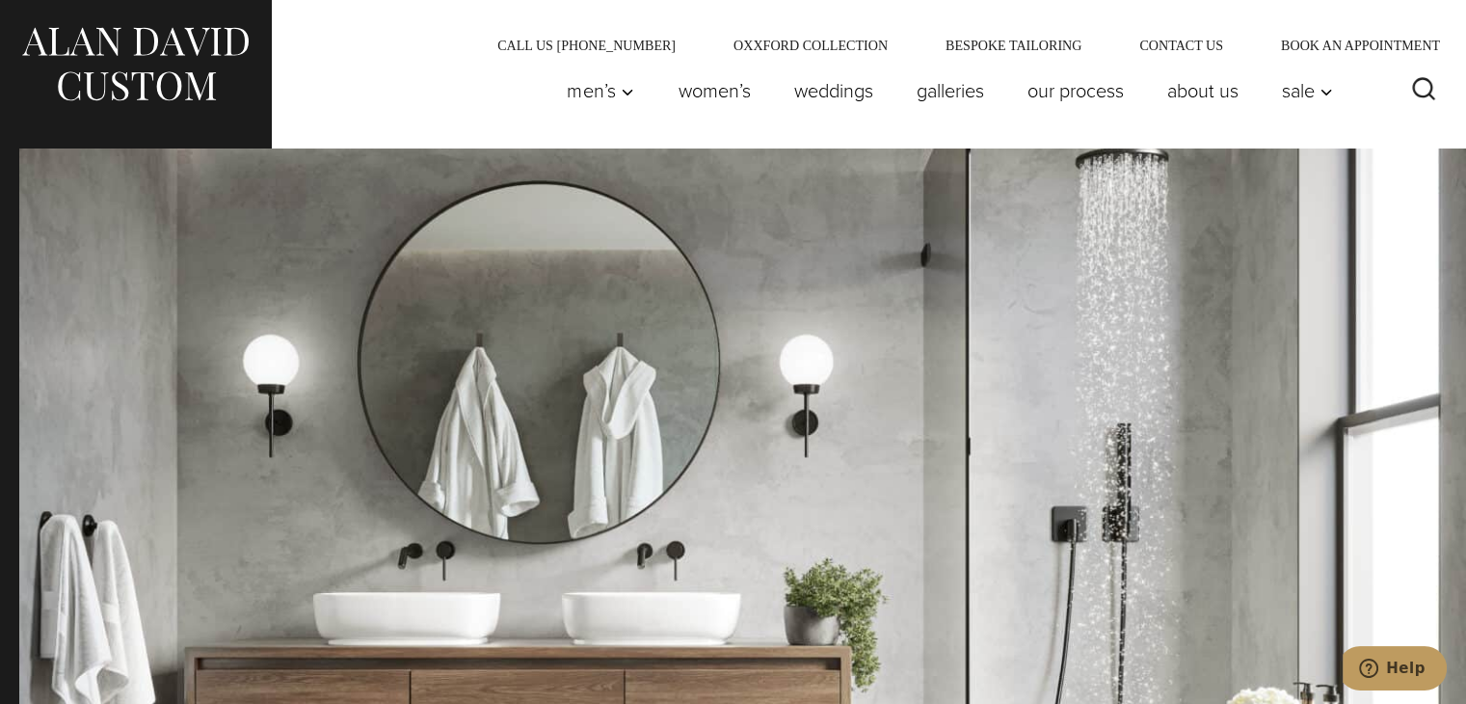
scroll to position [2229, 0]
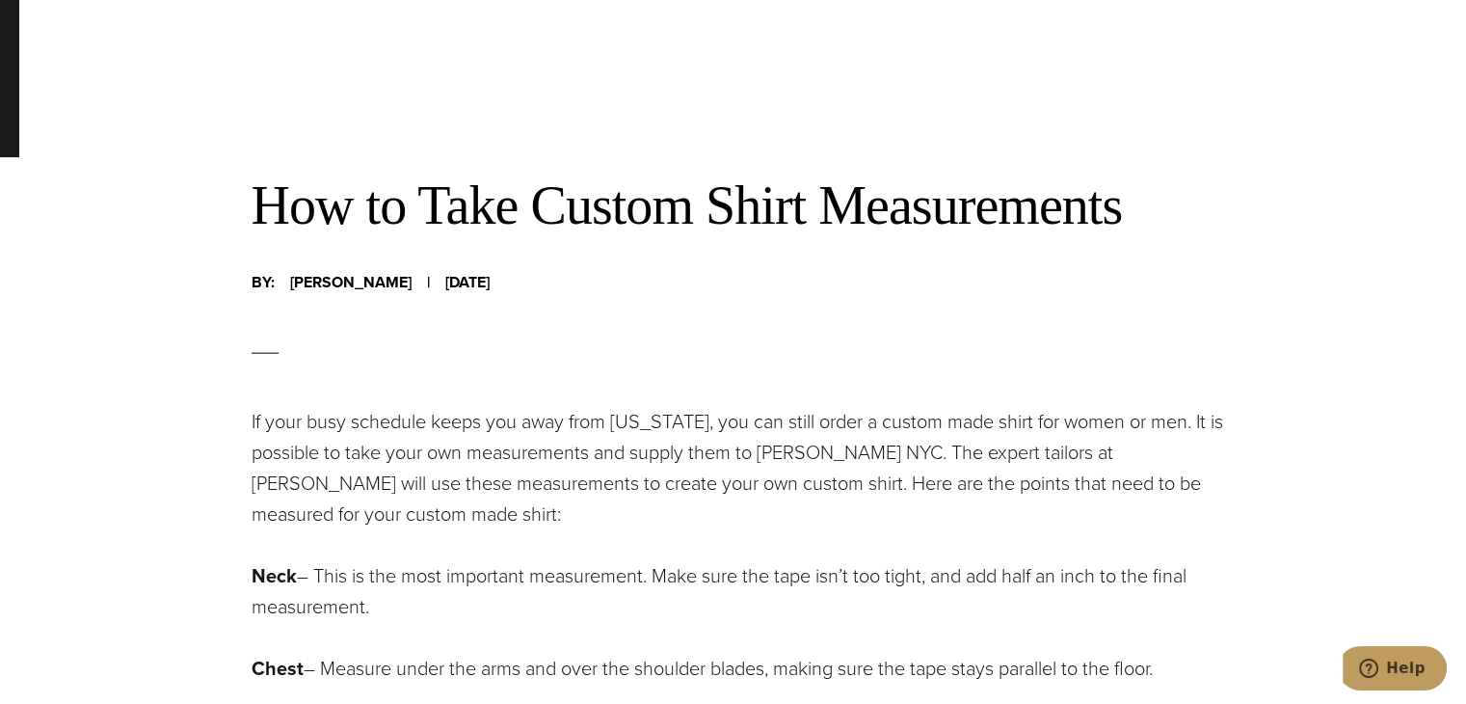
scroll to position [675, 0]
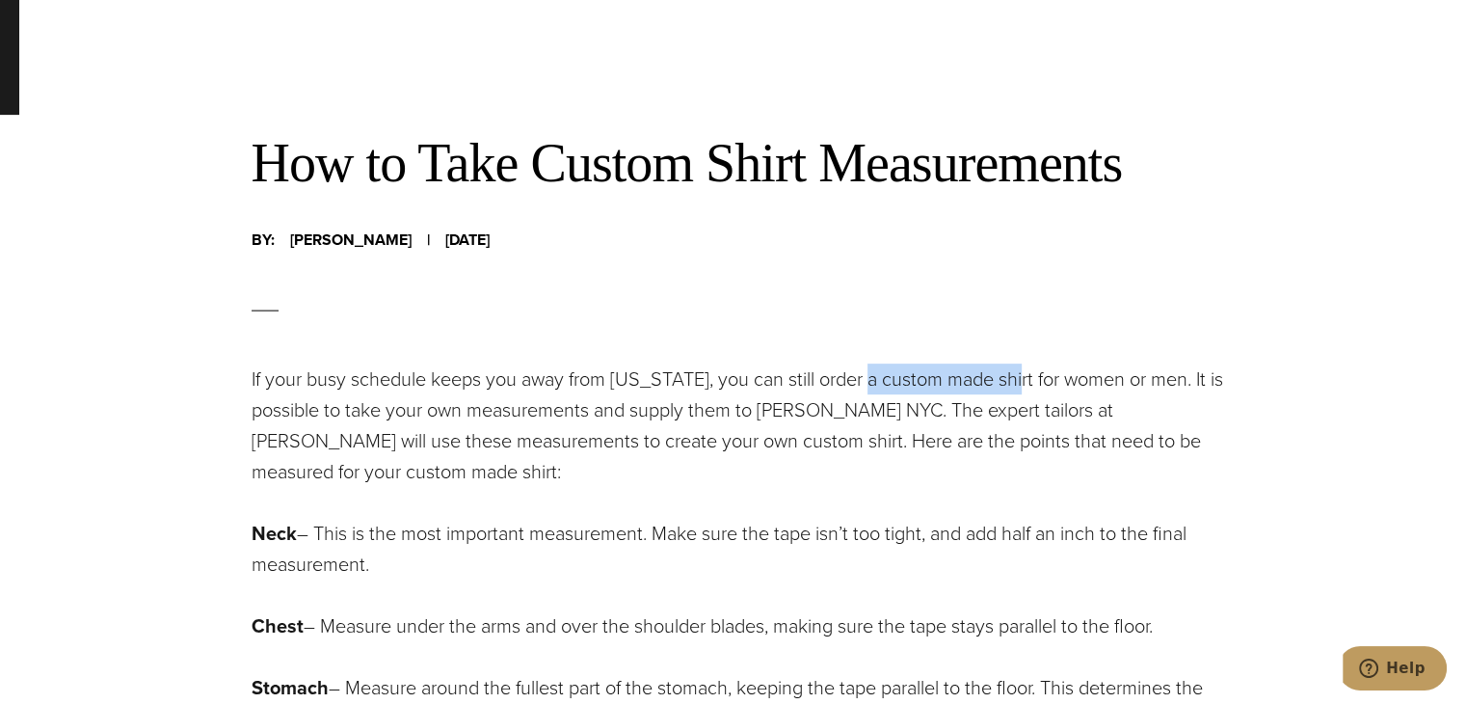
drag, startPoint x: 873, startPoint y: 382, endPoint x: 1022, endPoint y: 385, distance: 148.5
click at [1022, 385] on p "If your busy schedule keeps you away from New York, you can still order a custo…" at bounding box center [743, 424] width 983 height 123
copy p "custom made shirt"
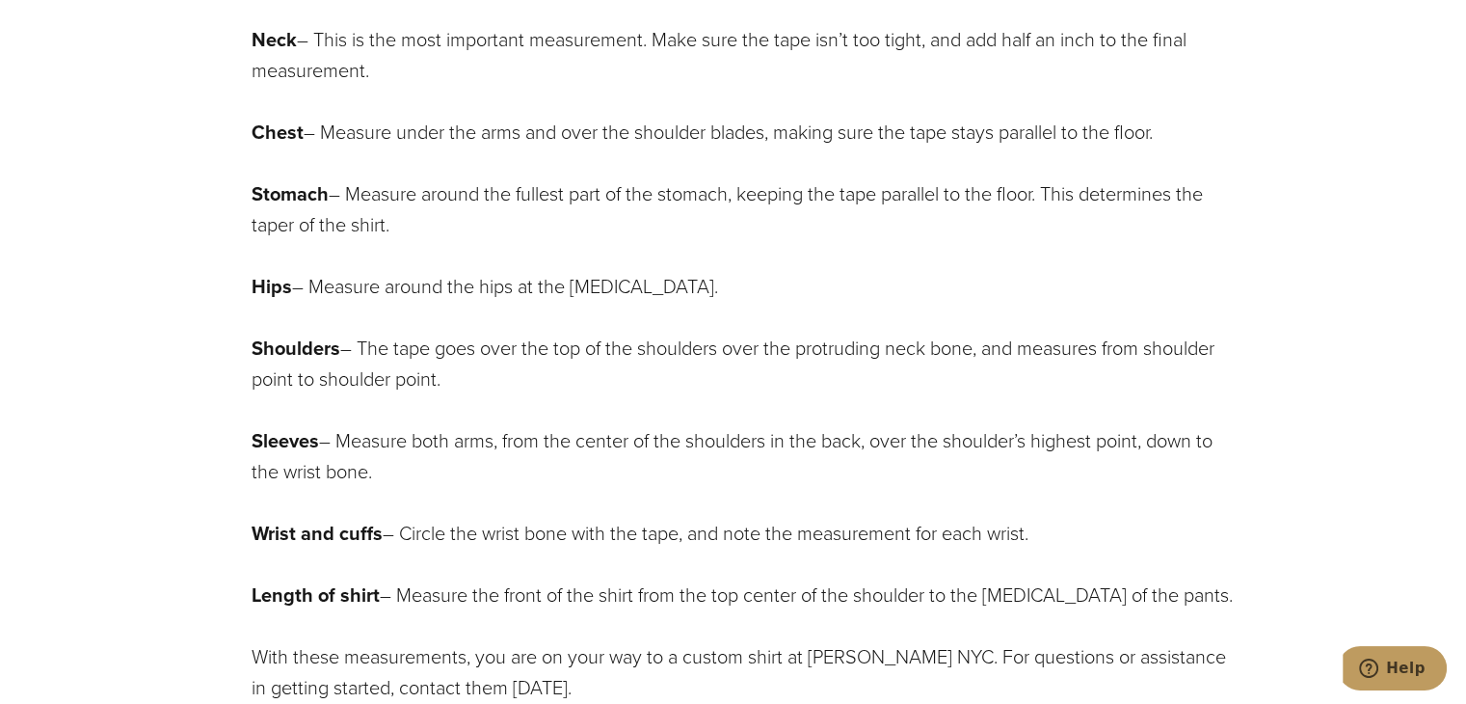
scroll to position [0, 0]
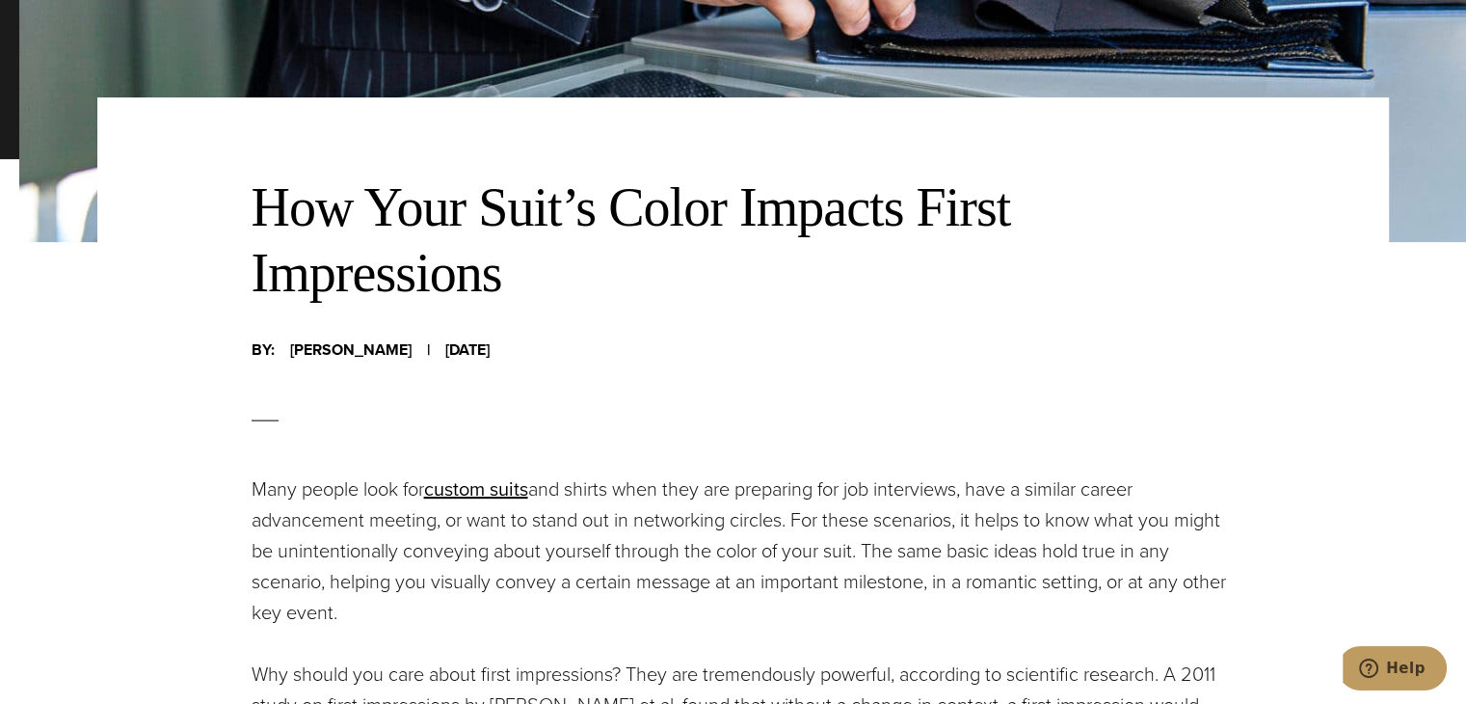
scroll to position [675, 0]
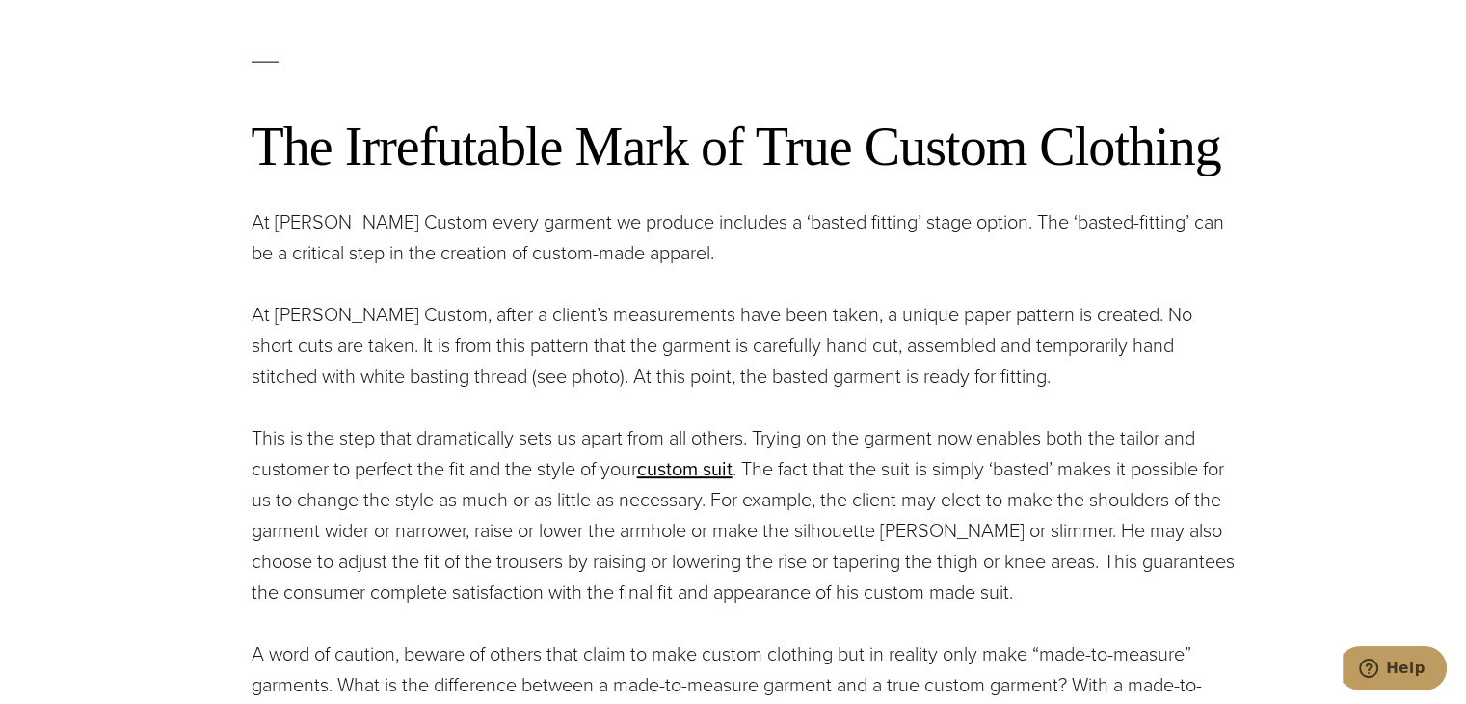
scroll to position [964, 0]
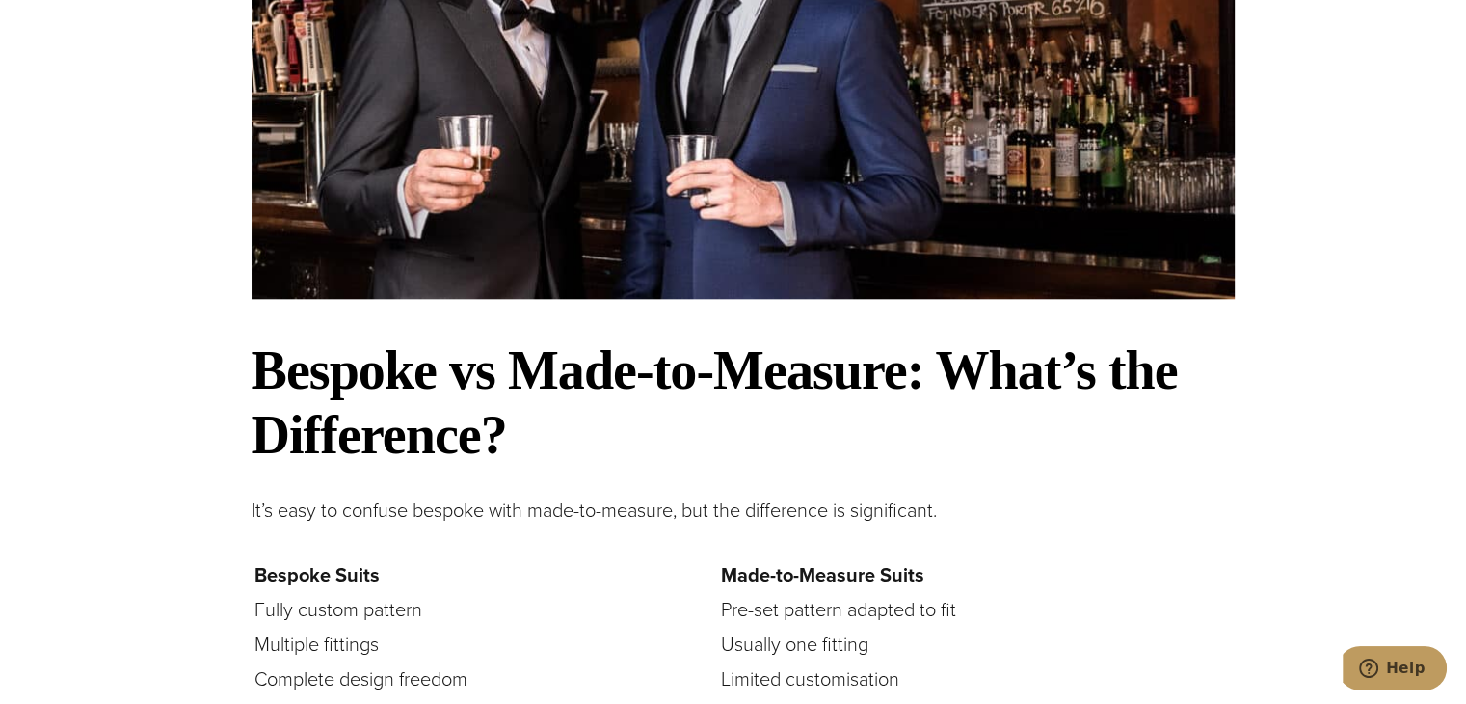
scroll to position [2120, 0]
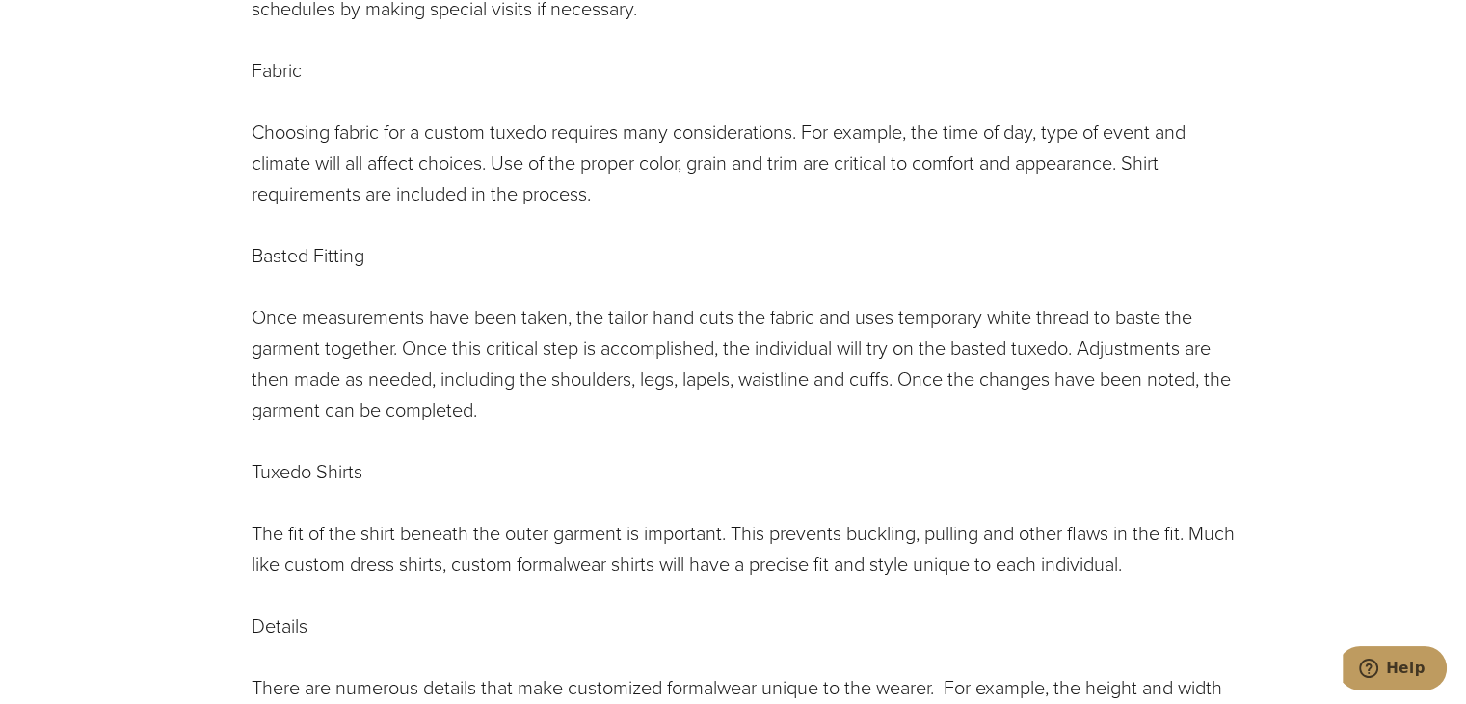
scroll to position [771, 0]
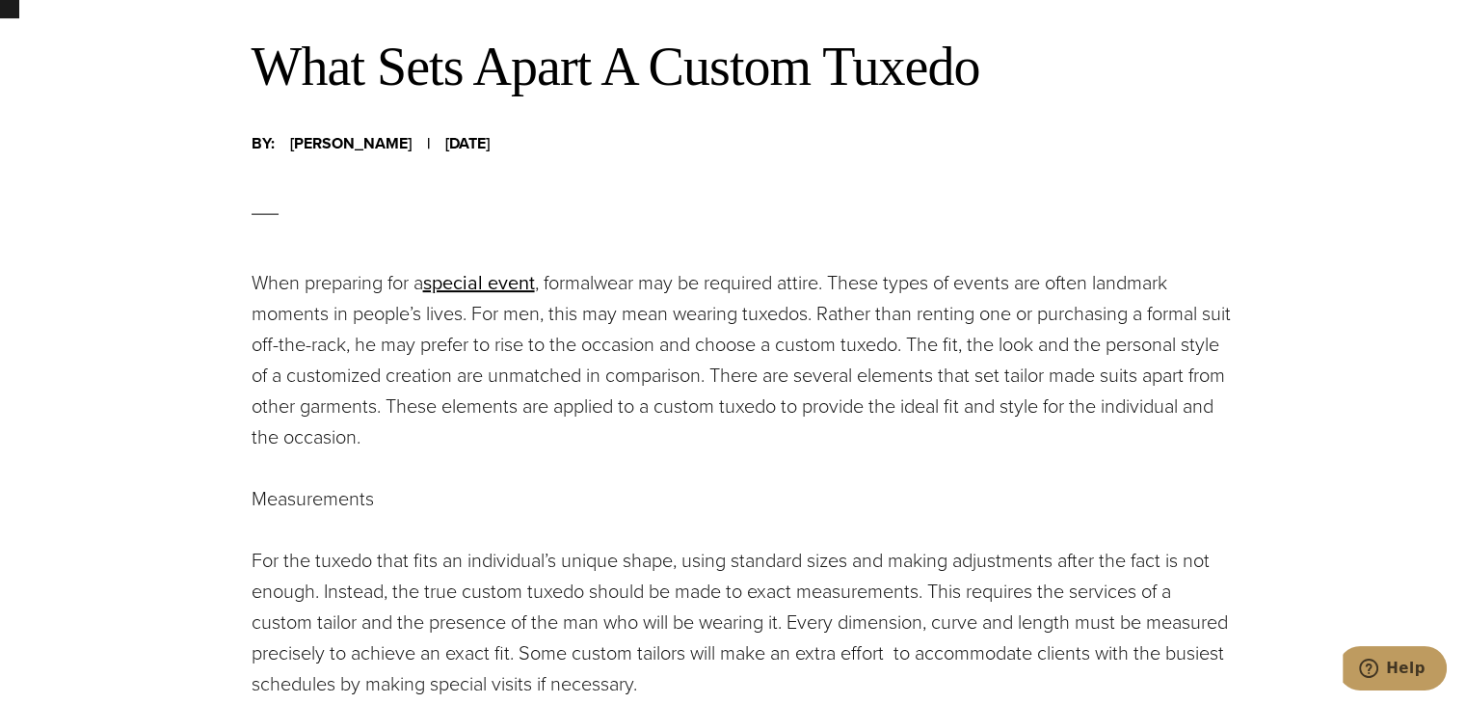
click at [773, 309] on p "When preparing for a special event opens in a new tab , formalwear may be requi…" at bounding box center [743, 359] width 983 height 185
copy p "tuxedos"
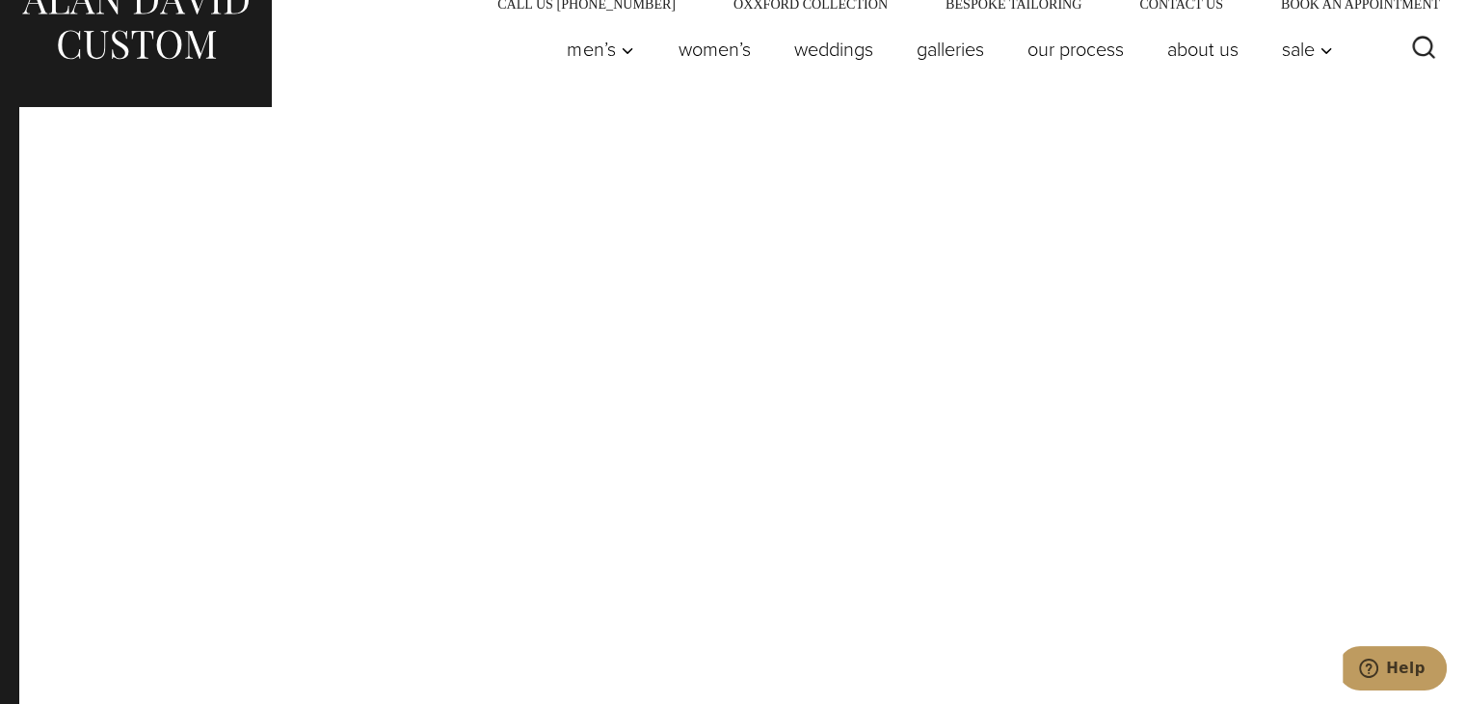
scroll to position [0, 0]
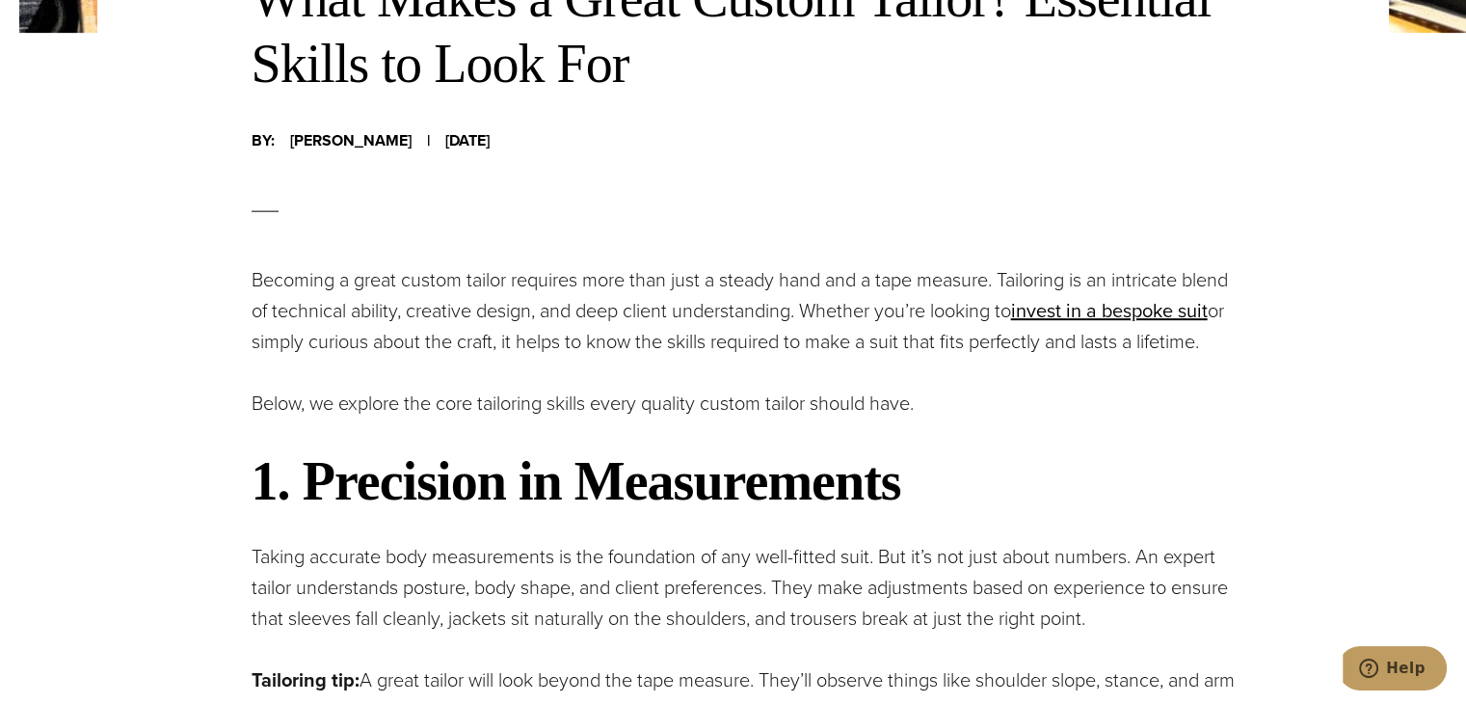
scroll to position [867, 0]
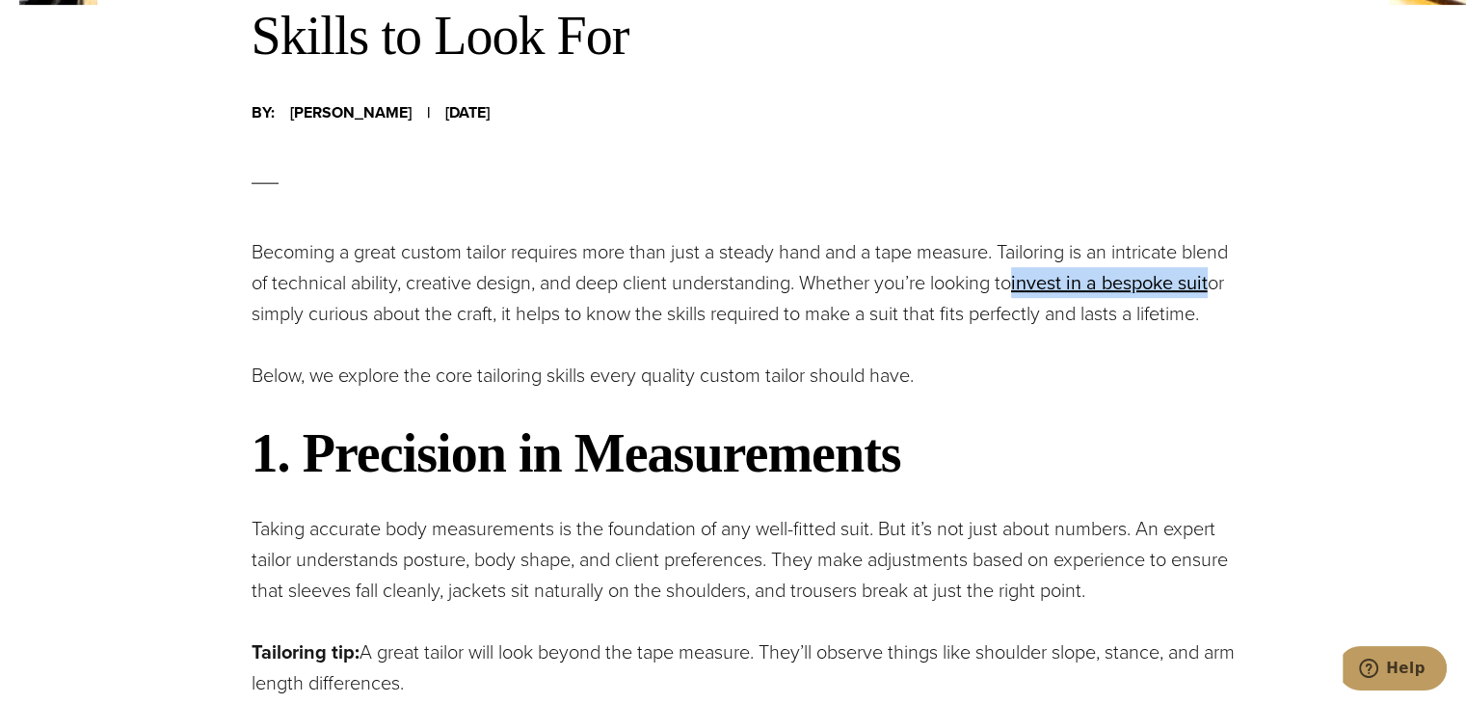
drag, startPoint x: 1079, startPoint y: 277, endPoint x: 359, endPoint y: 319, distance: 722.1
click at [359, 319] on p "Becoming a great custom tailor requires more than just a steady hand and a tape…" at bounding box center [743, 282] width 983 height 93
copy link "invest in a bespoke suit opens in a new tab"
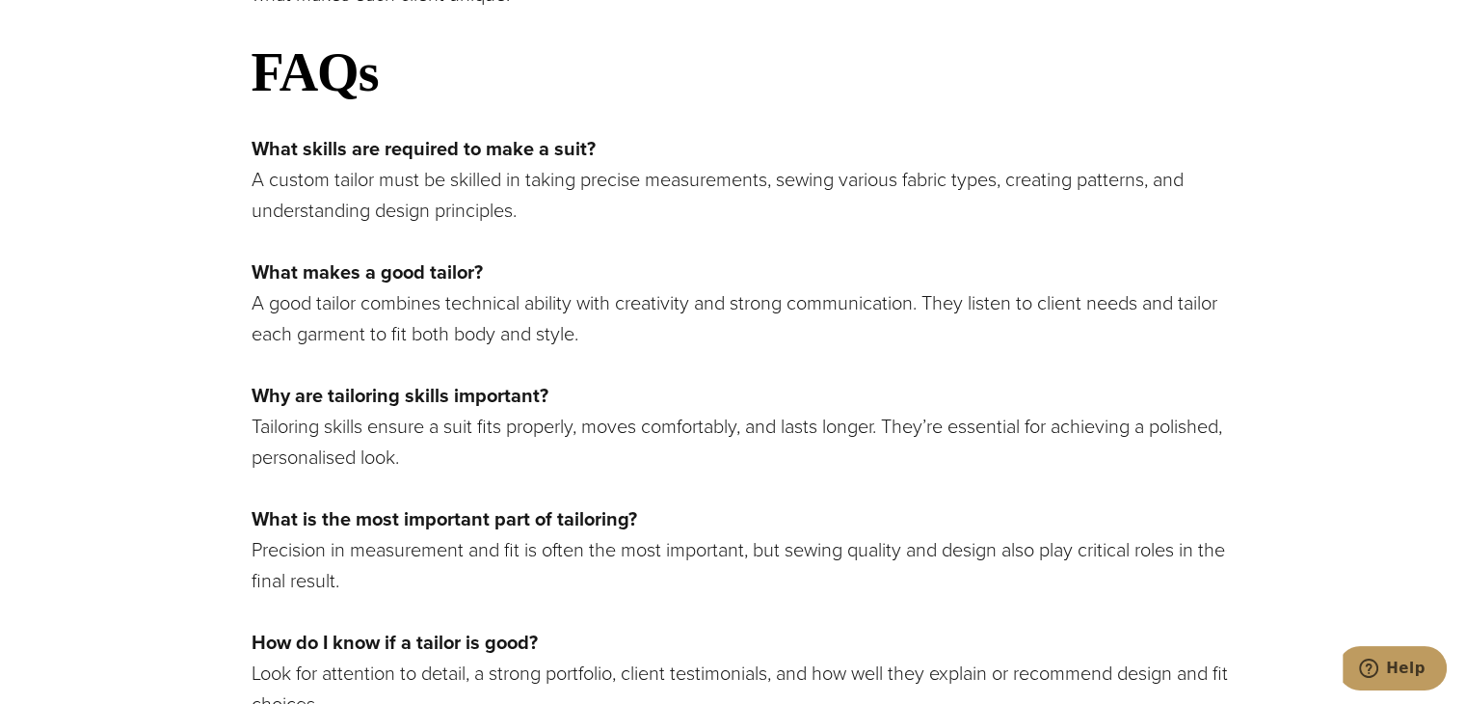
scroll to position [4776, 0]
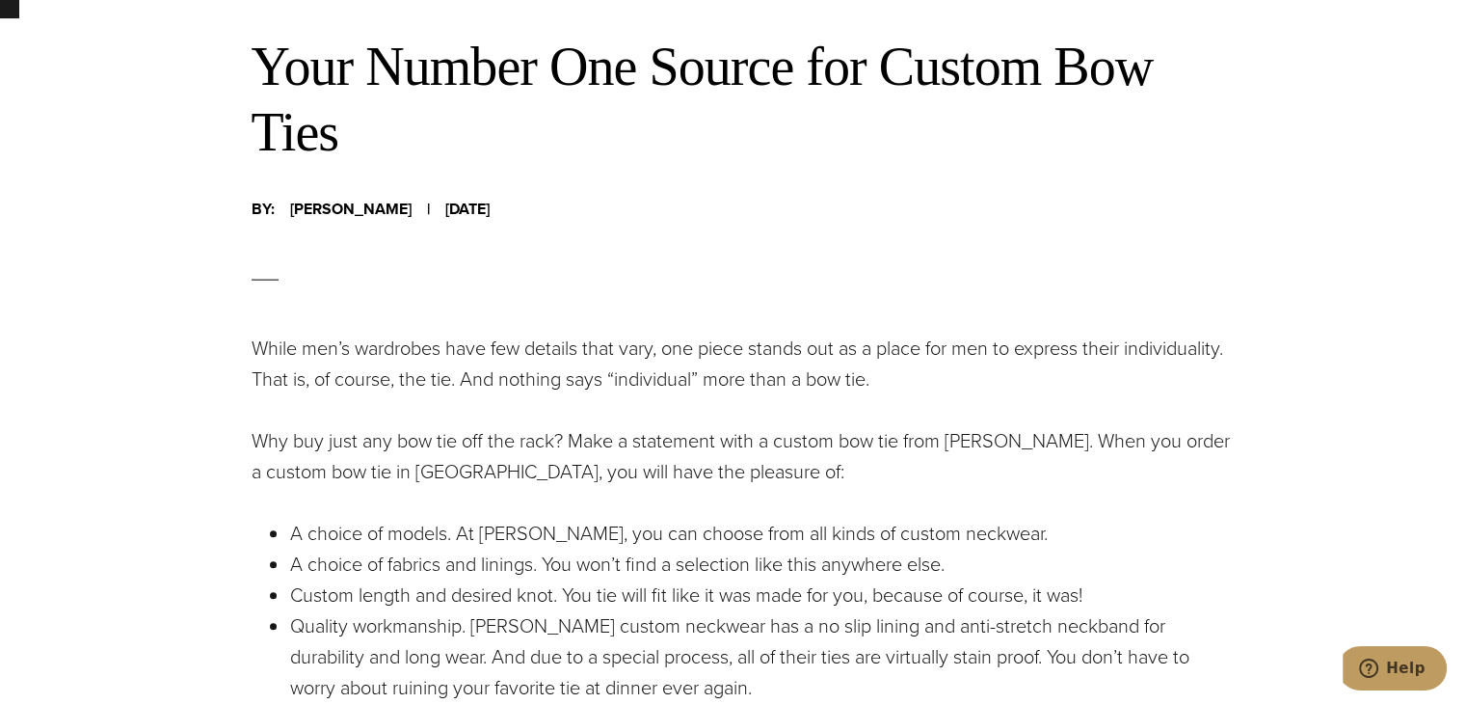
scroll to position [771, 0]
drag, startPoint x: 257, startPoint y: 475, endPoint x: 428, endPoint y: 475, distance: 170.6
click at [428, 475] on p "Why buy just any bow tie off the rack? Make a statement with a custom bow tie f…" at bounding box center [743, 456] width 983 height 62
drag, startPoint x: 345, startPoint y: 478, endPoint x: 295, endPoint y: 479, distance: 50.1
click at [344, 478] on p "Why buy just any bow tie off the rack? Make a statement with a custom bow tie f…" at bounding box center [743, 456] width 983 height 62
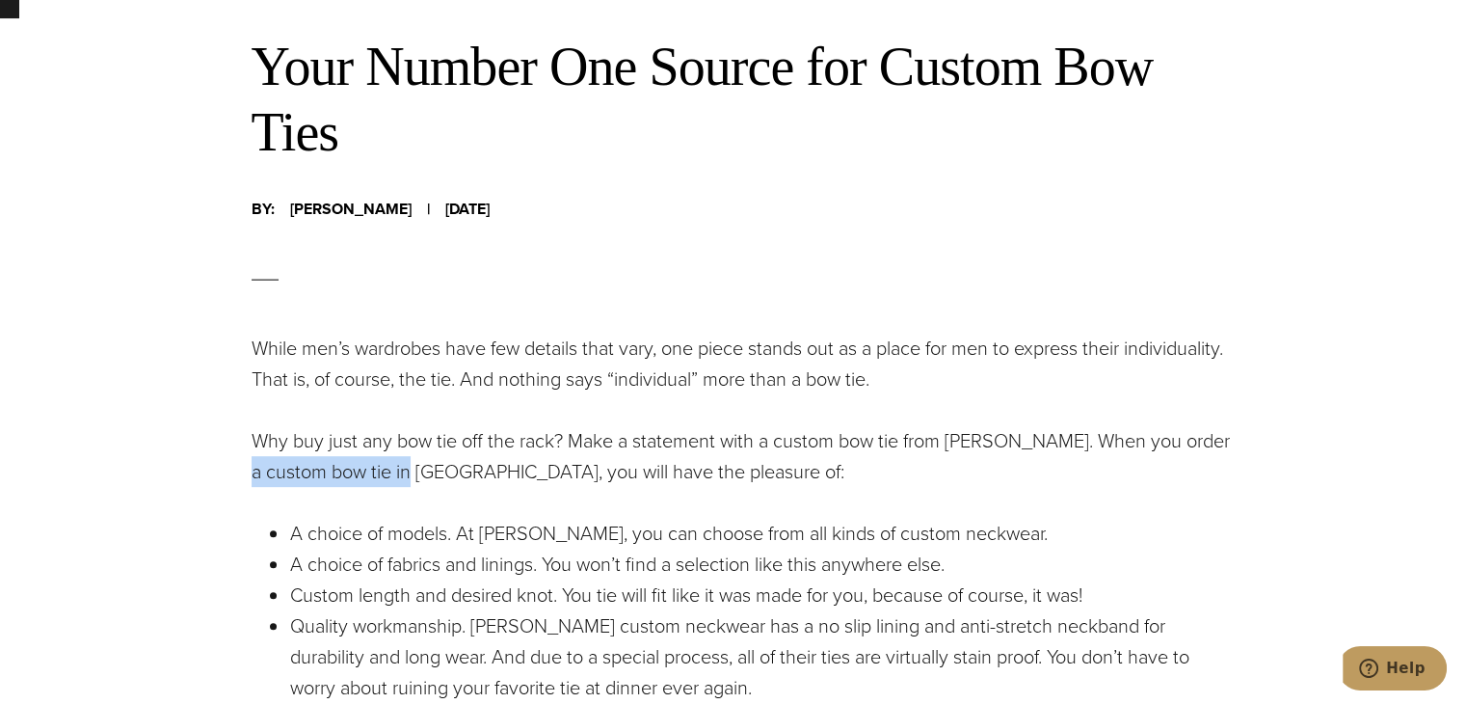
click at [256, 476] on p "Why buy just any bow tie off the rack? Make a statement with a custom bow tie f…" at bounding box center [743, 456] width 983 height 62
drag, startPoint x: 252, startPoint y: 475, endPoint x: 435, endPoint y: 473, distance: 182.2
click at [435, 473] on p "Why buy just any bow tie off the rack? Make a statement with a custom bow tie f…" at bounding box center [743, 456] width 983 height 62
copy p "custom bow tie in NYC"
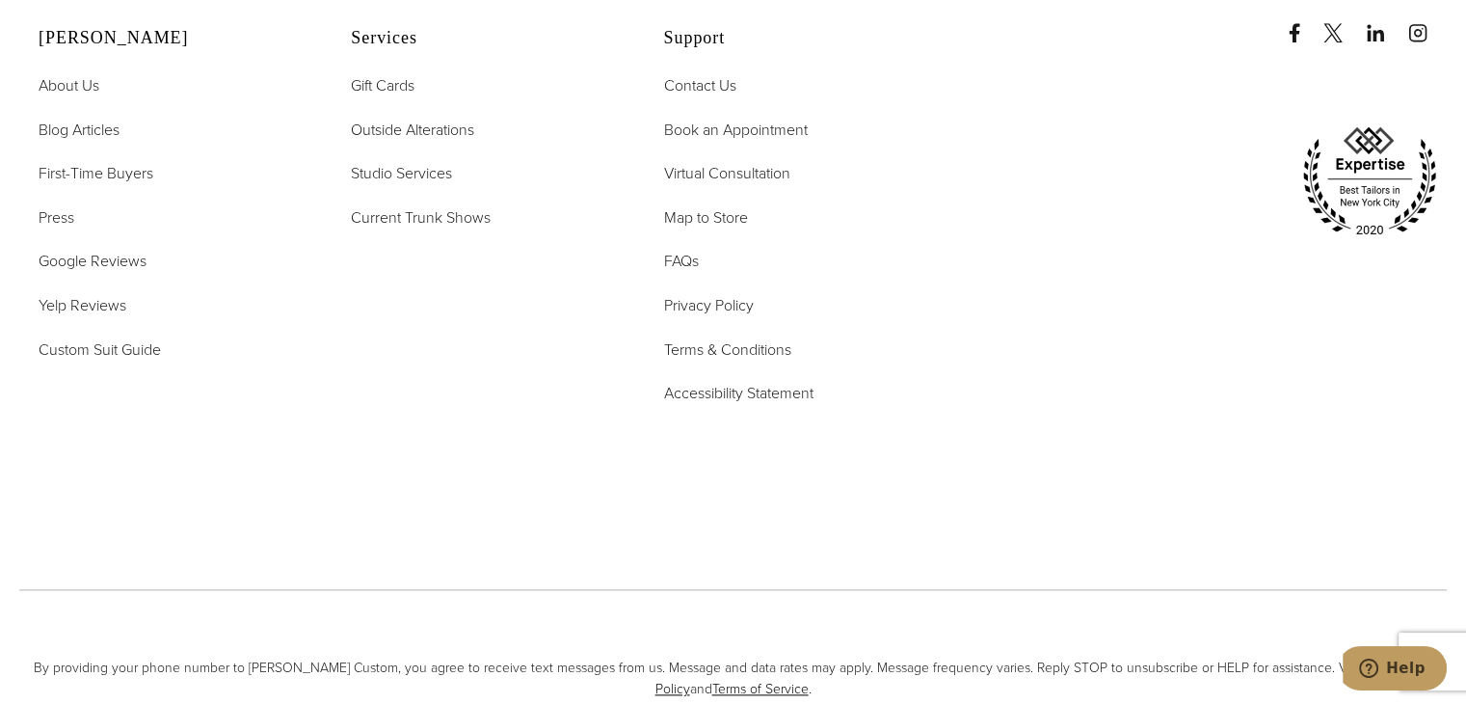
scroll to position [1167, 0]
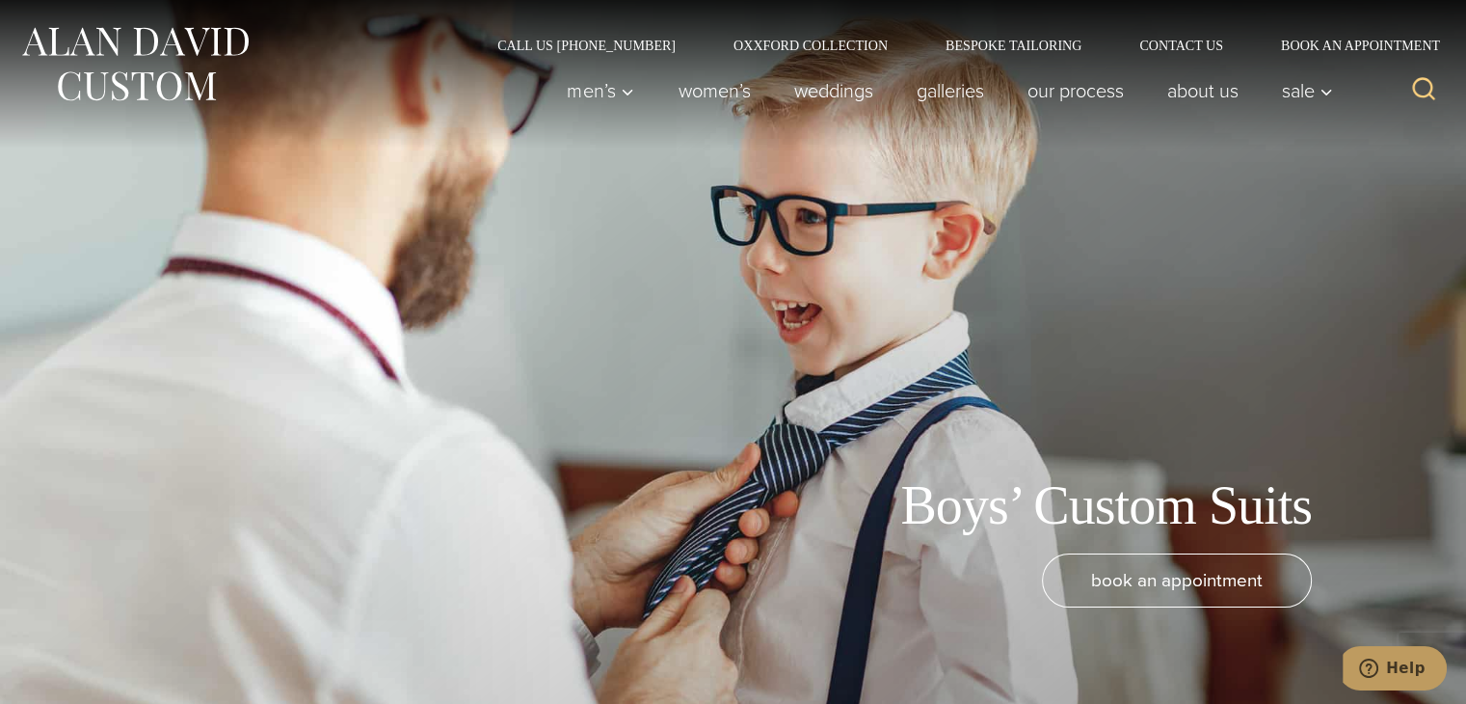
scroll to position [1615, 0]
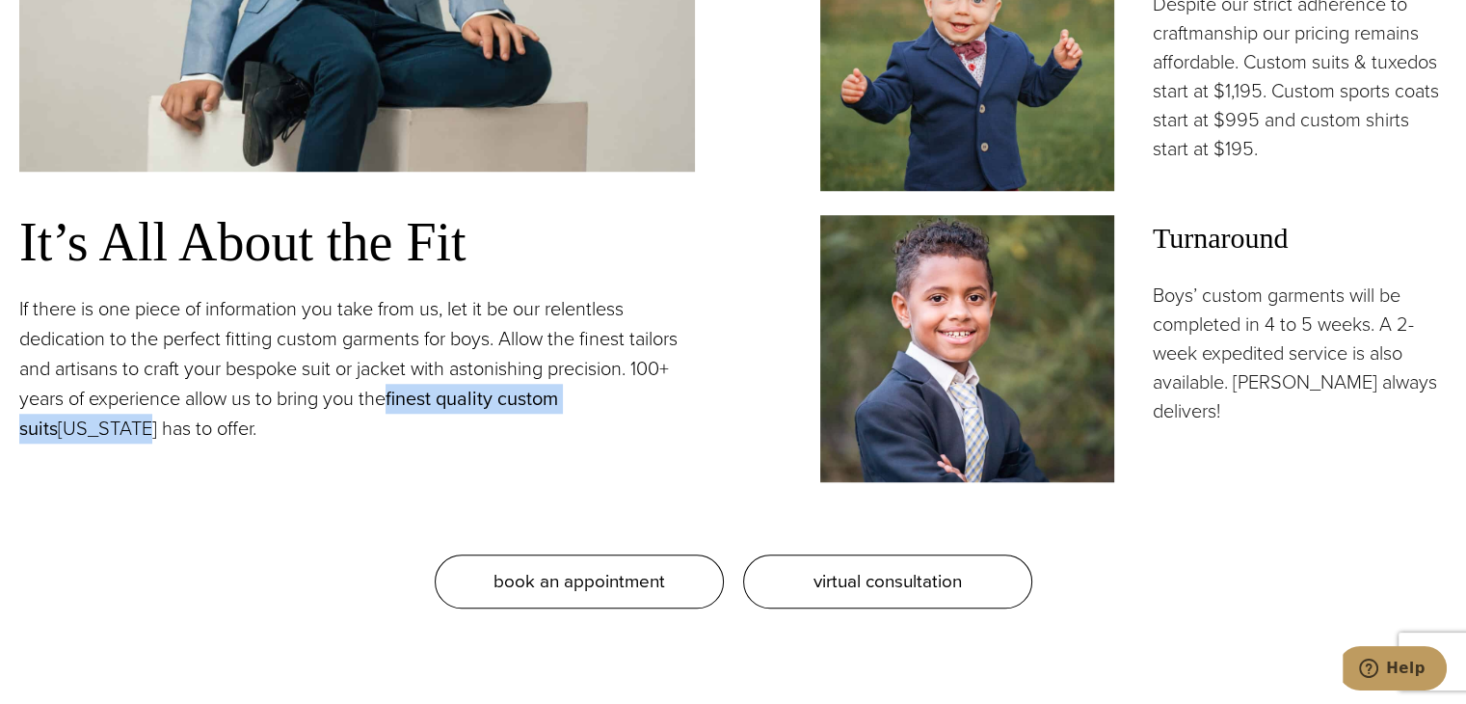
drag, startPoint x: 54, startPoint y: 381, endPoint x: 398, endPoint y: 352, distance: 345.3
click at [398, 352] on p "If there is one piece of information you take from us, let it be our relentless…" at bounding box center [357, 368] width 676 height 149
copy p "finest quality custom suits New York"
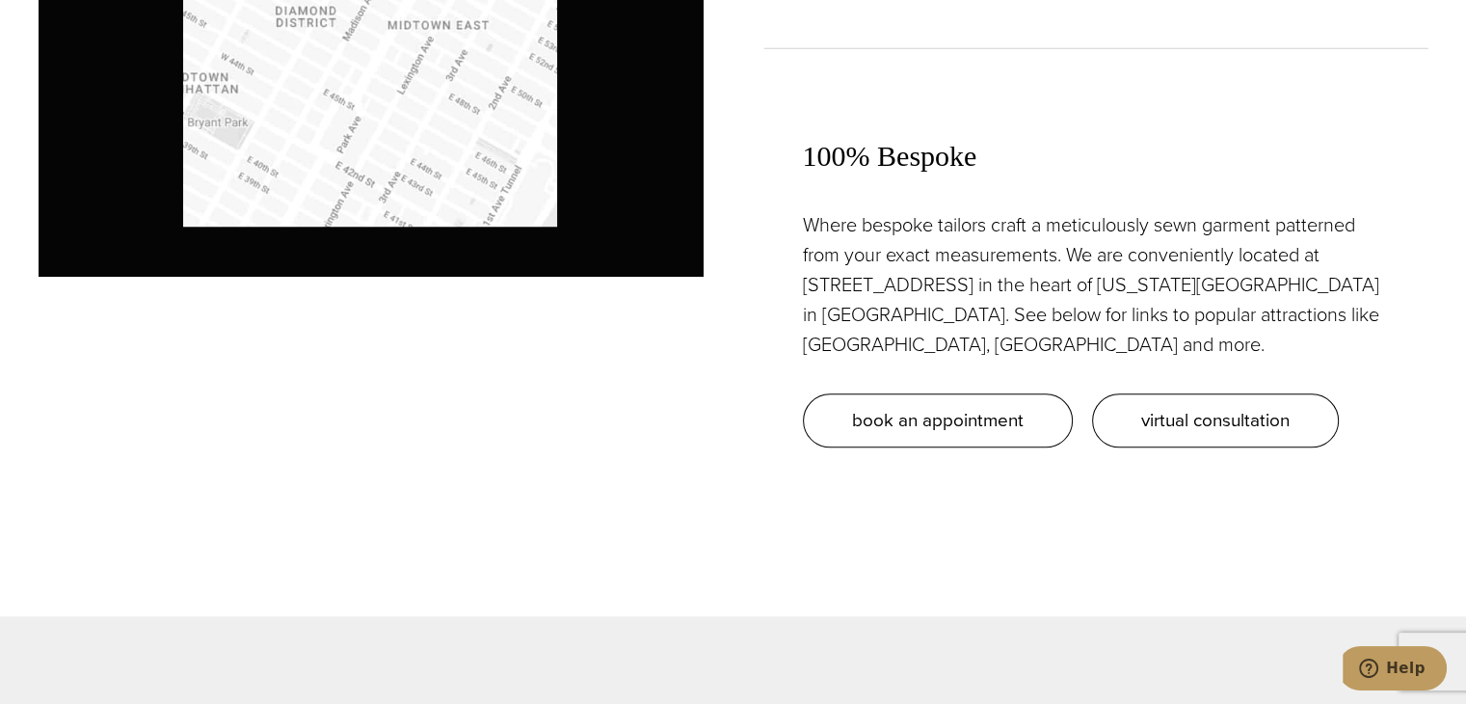
scroll to position [1542, 0]
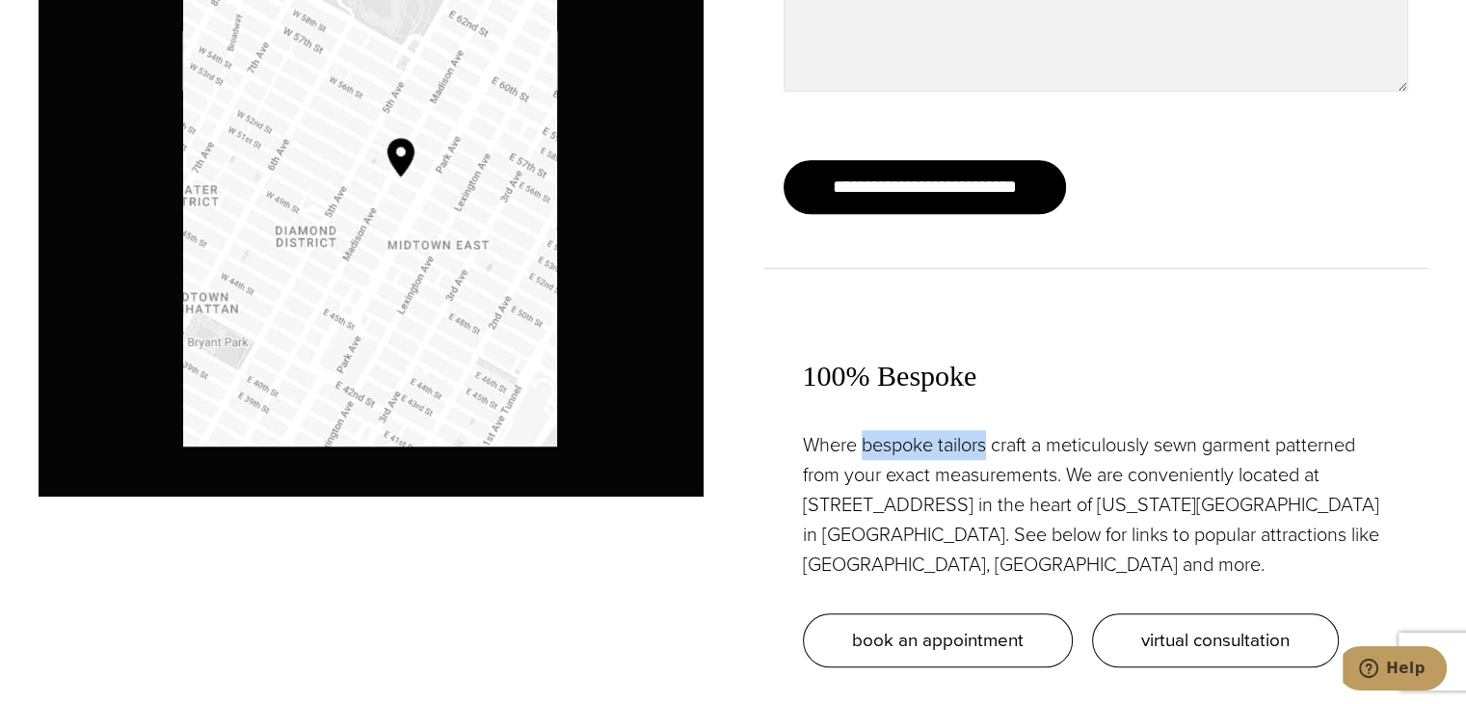
drag, startPoint x: 864, startPoint y: 444, endPoint x: 987, endPoint y: 455, distance: 123.8
click at [987, 455] on p "Where bespoke tailors craft a meticulously sewn garment patterned from your exa…" at bounding box center [1096, 504] width 587 height 149
copy p "bespoke tailors"
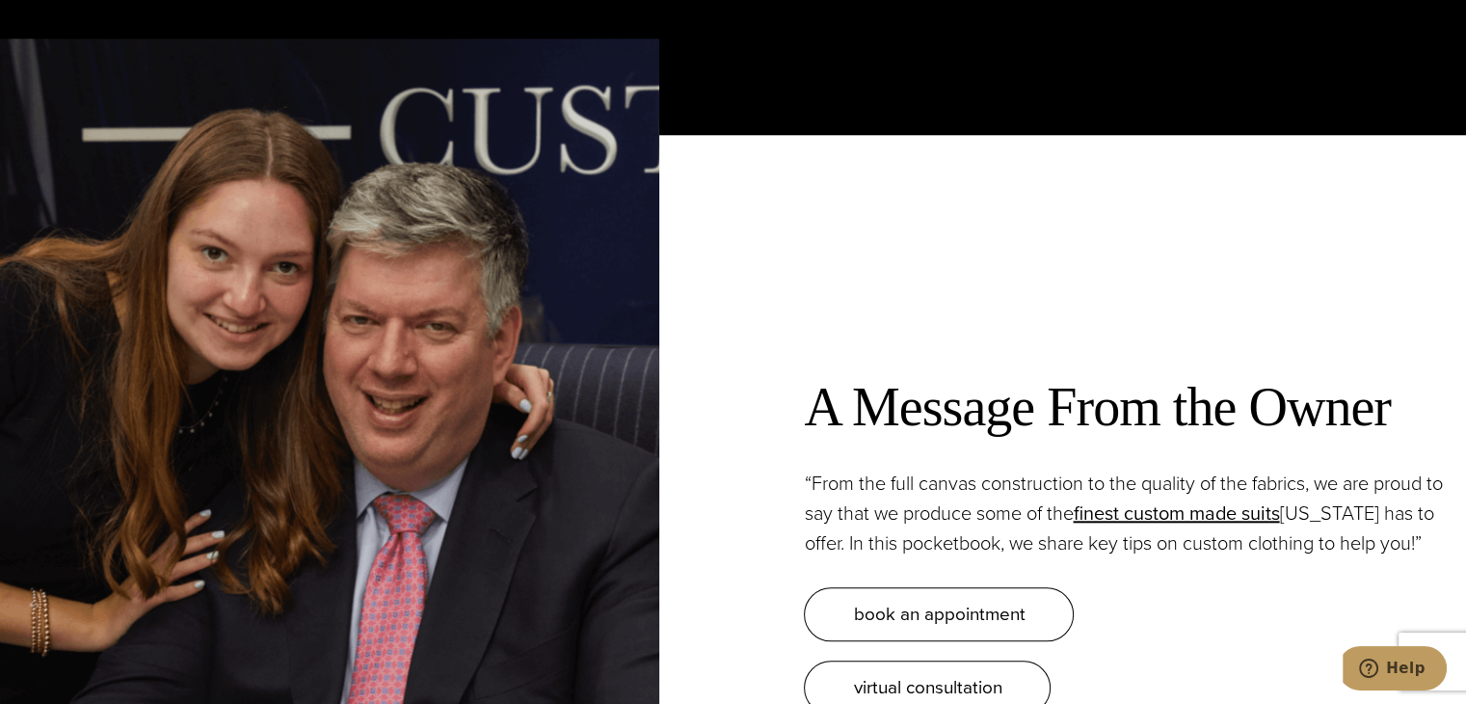
scroll to position [1927, 0]
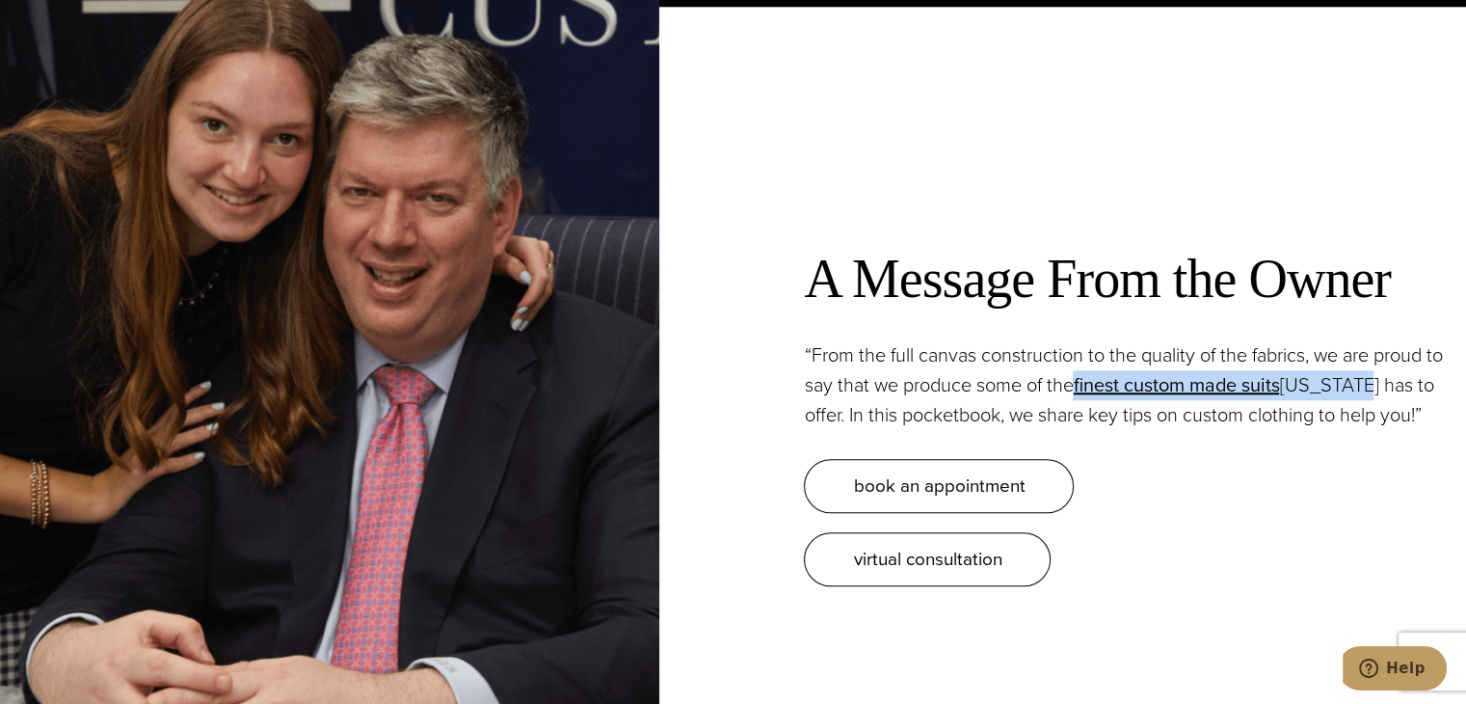
drag, startPoint x: 1080, startPoint y: 378, endPoint x: 1370, endPoint y: 388, distance: 290.3
click at [1370, 388] on p "“From the full canvas construction to the quality of the fabrics, we are proud …" at bounding box center [1135, 385] width 662 height 90
copy p "finest custom made suits New York"
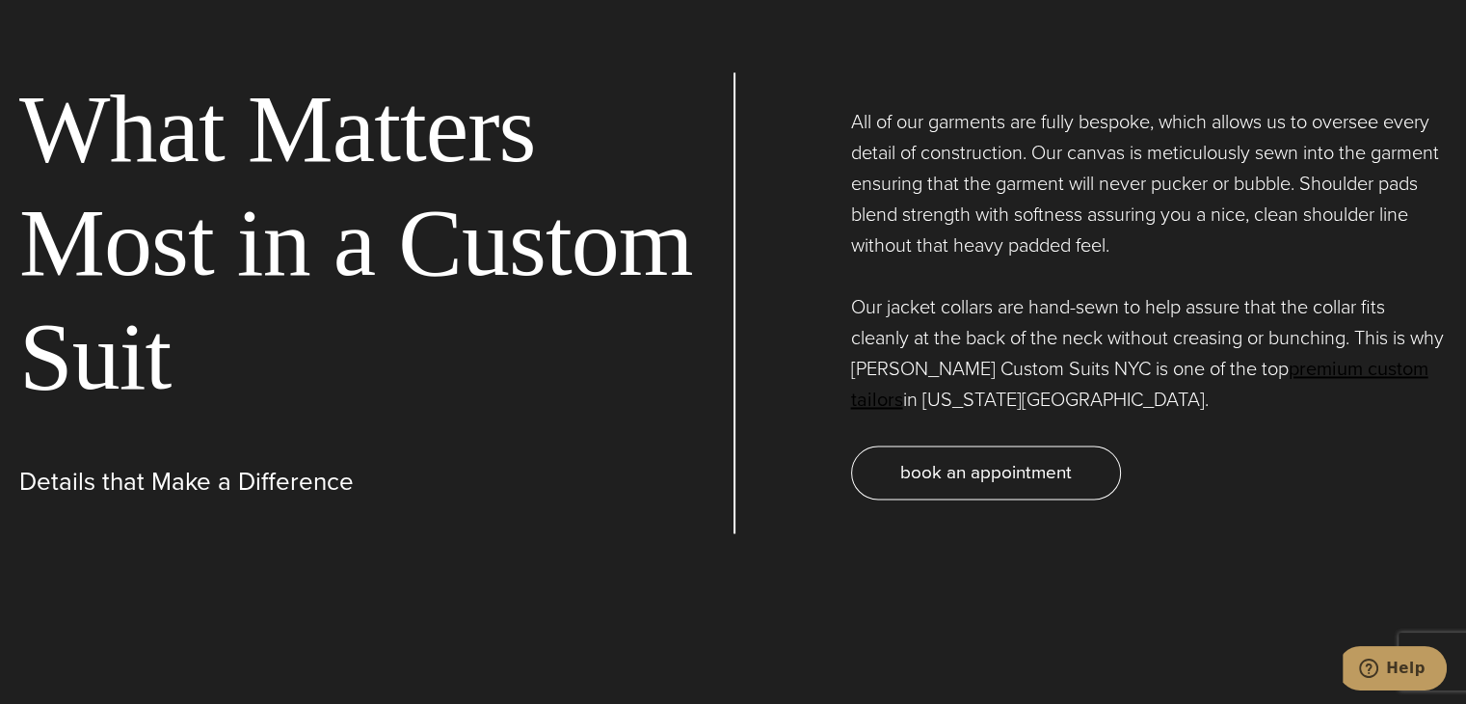
scroll to position [1958, 0]
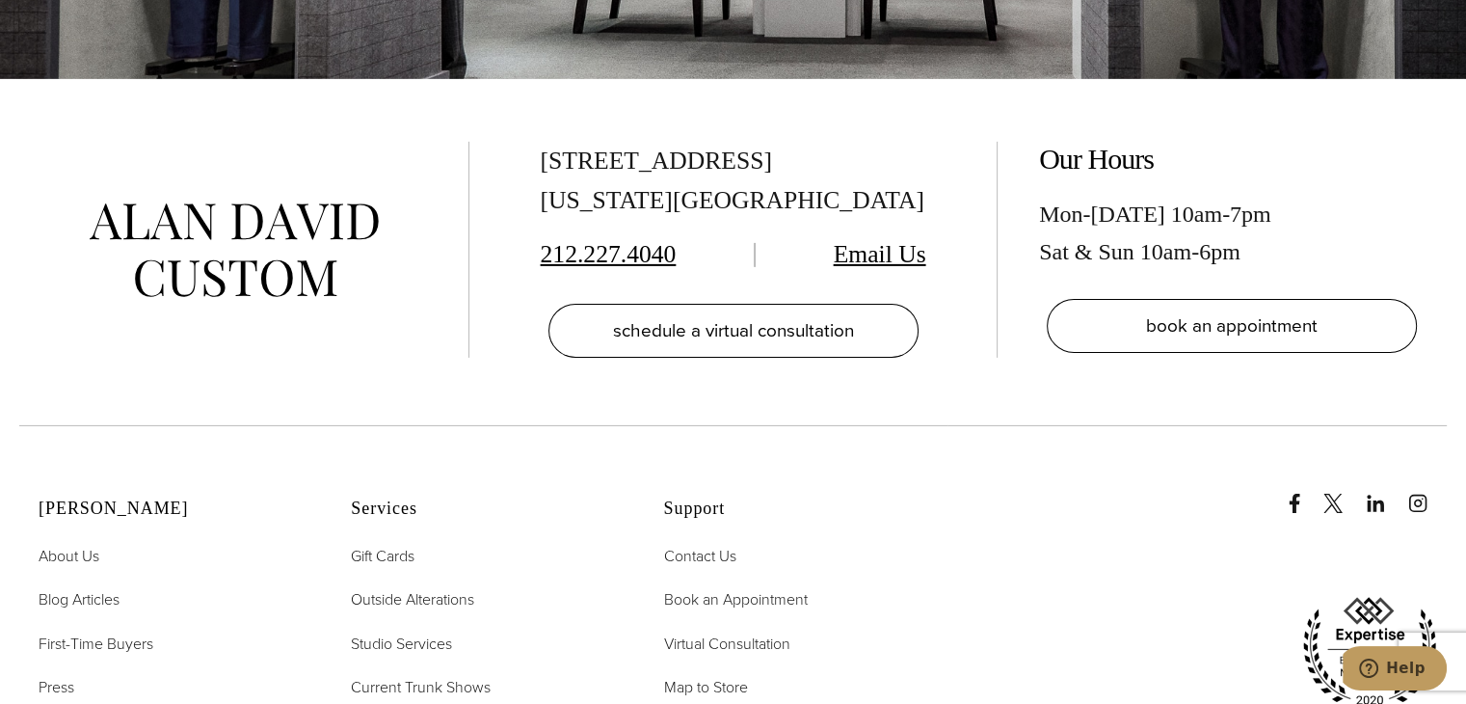
scroll to position [6168, 0]
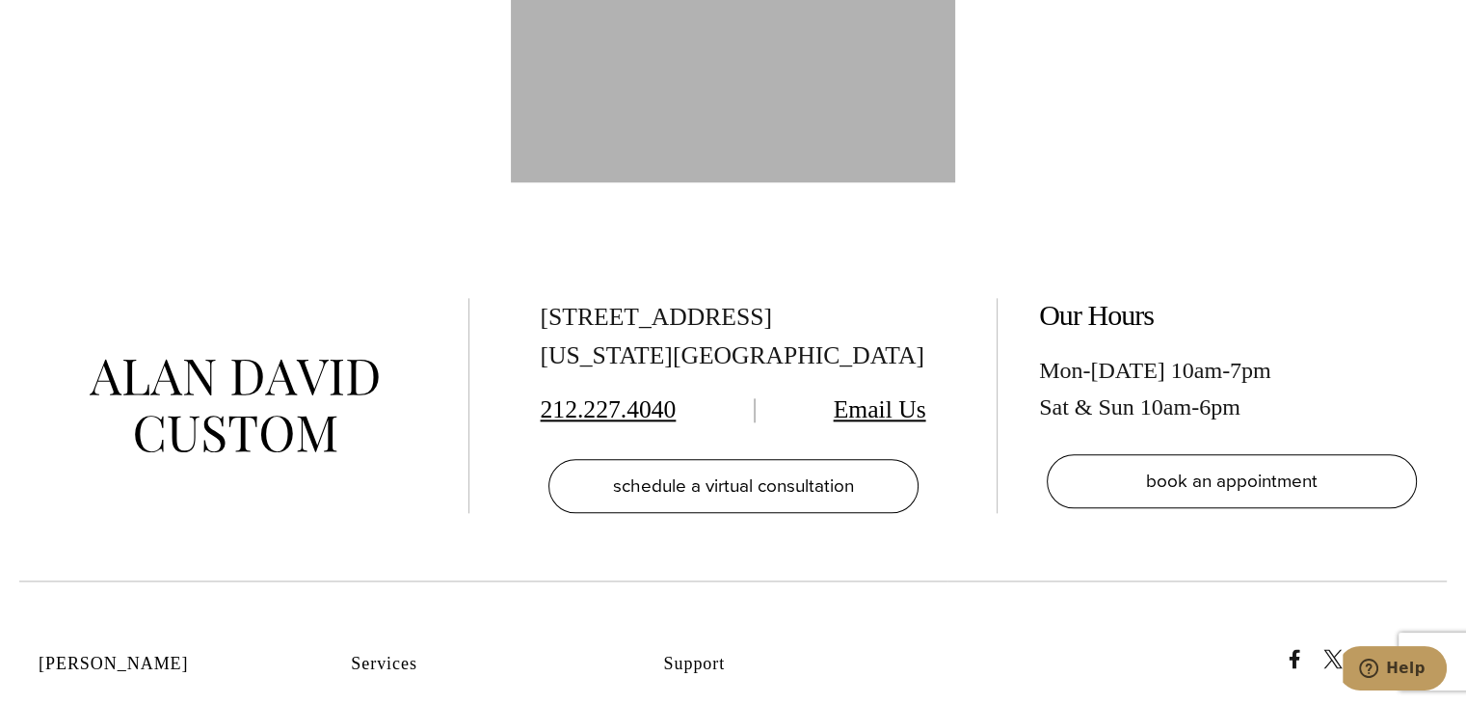
scroll to position [9467, 0]
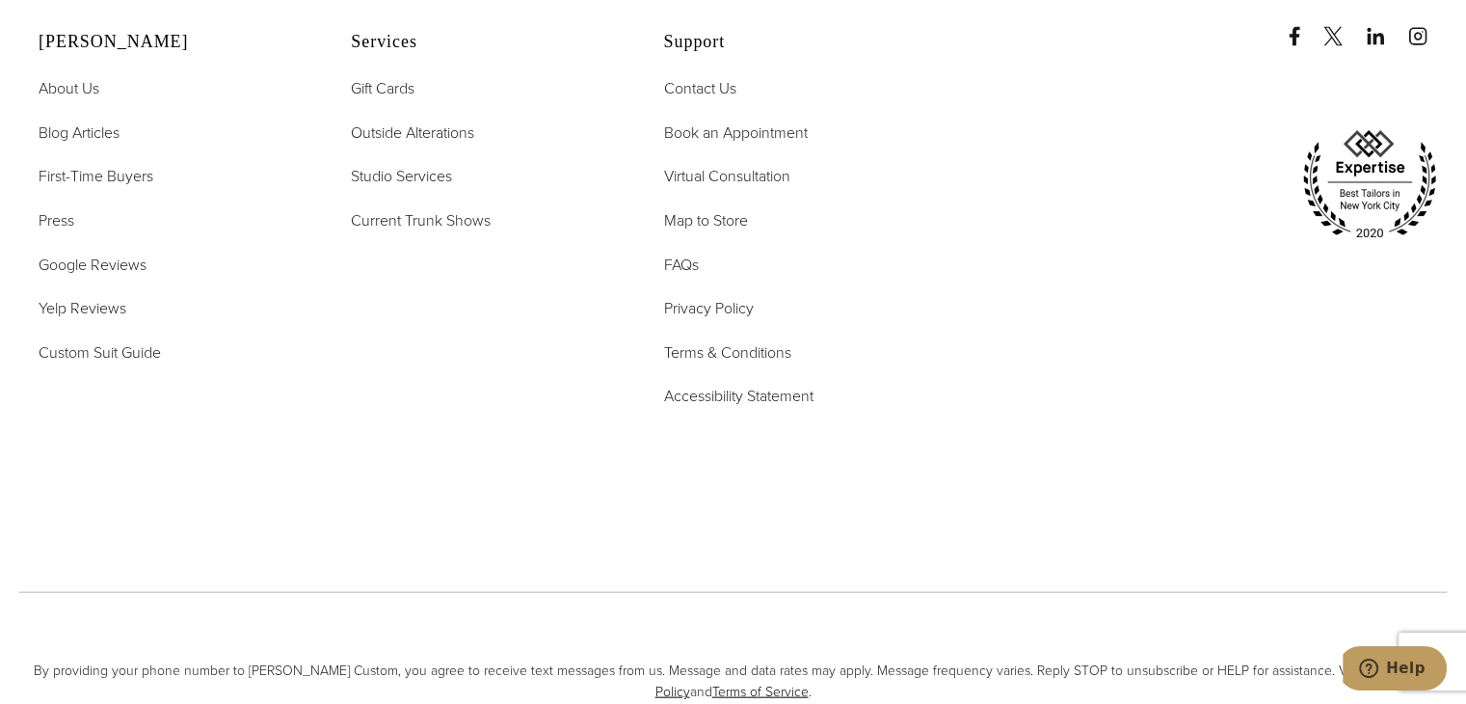
scroll to position [2754, 0]
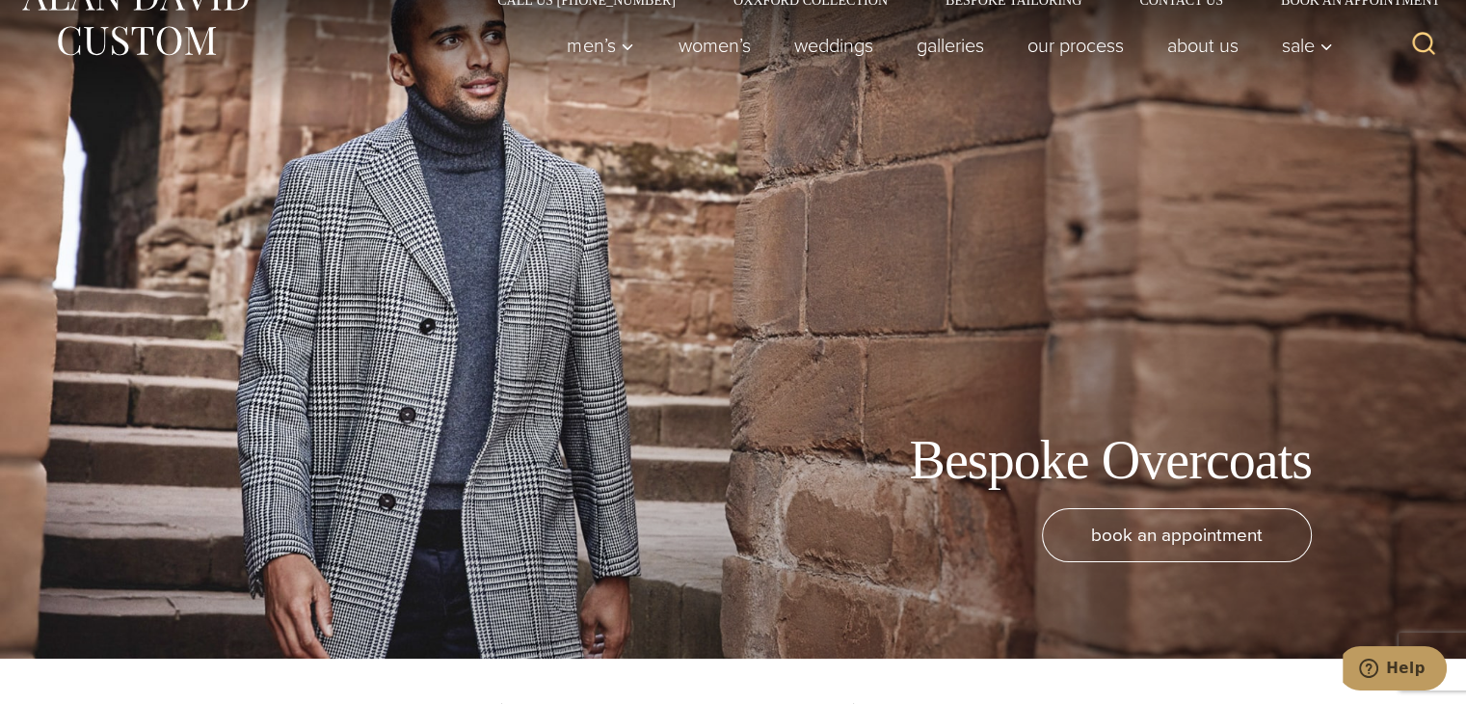
scroll to position [482, 0]
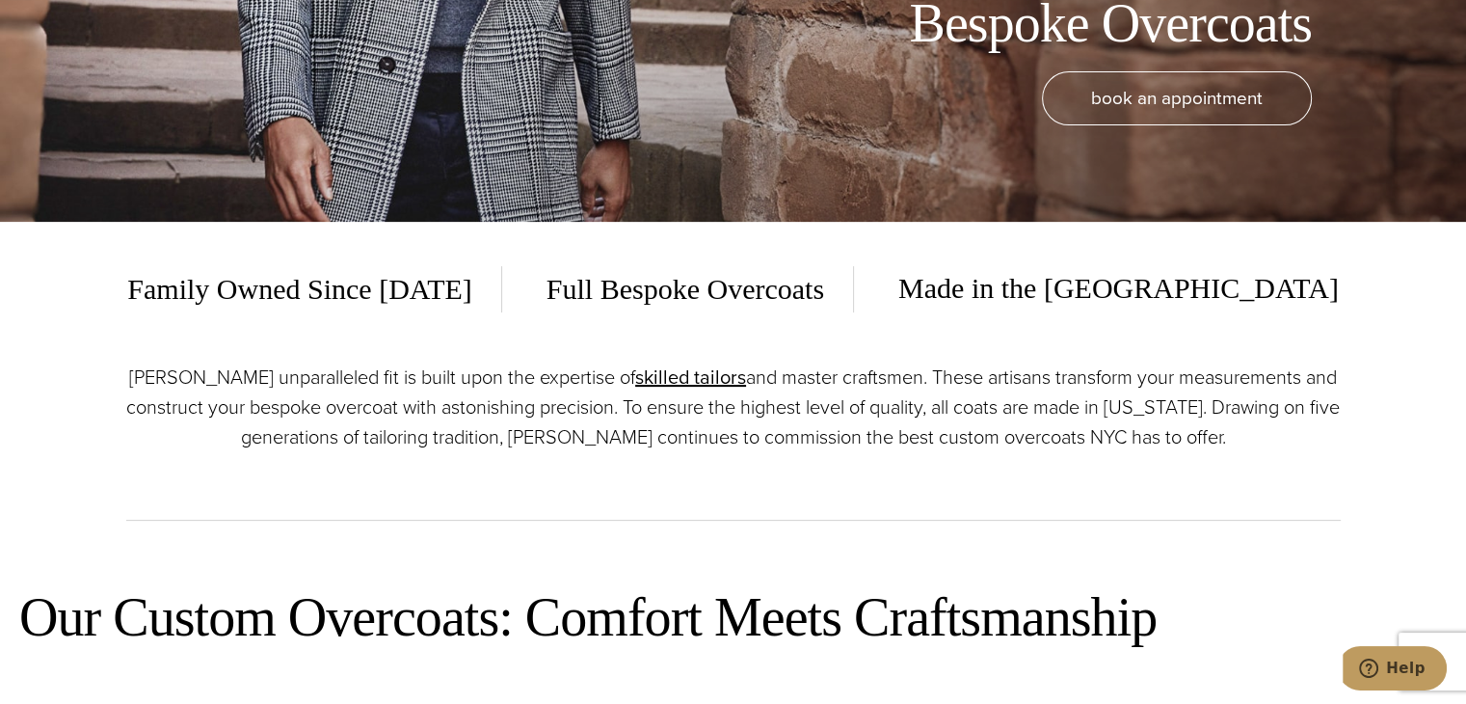
drag, startPoint x: 692, startPoint y: 359, endPoint x: 578, endPoint y: 423, distance: 130.3
click at [578, 425] on p "Alan David’s unparalleled fit is built upon the expertise of skilled tailors an…" at bounding box center [733, 407] width 1214 height 90
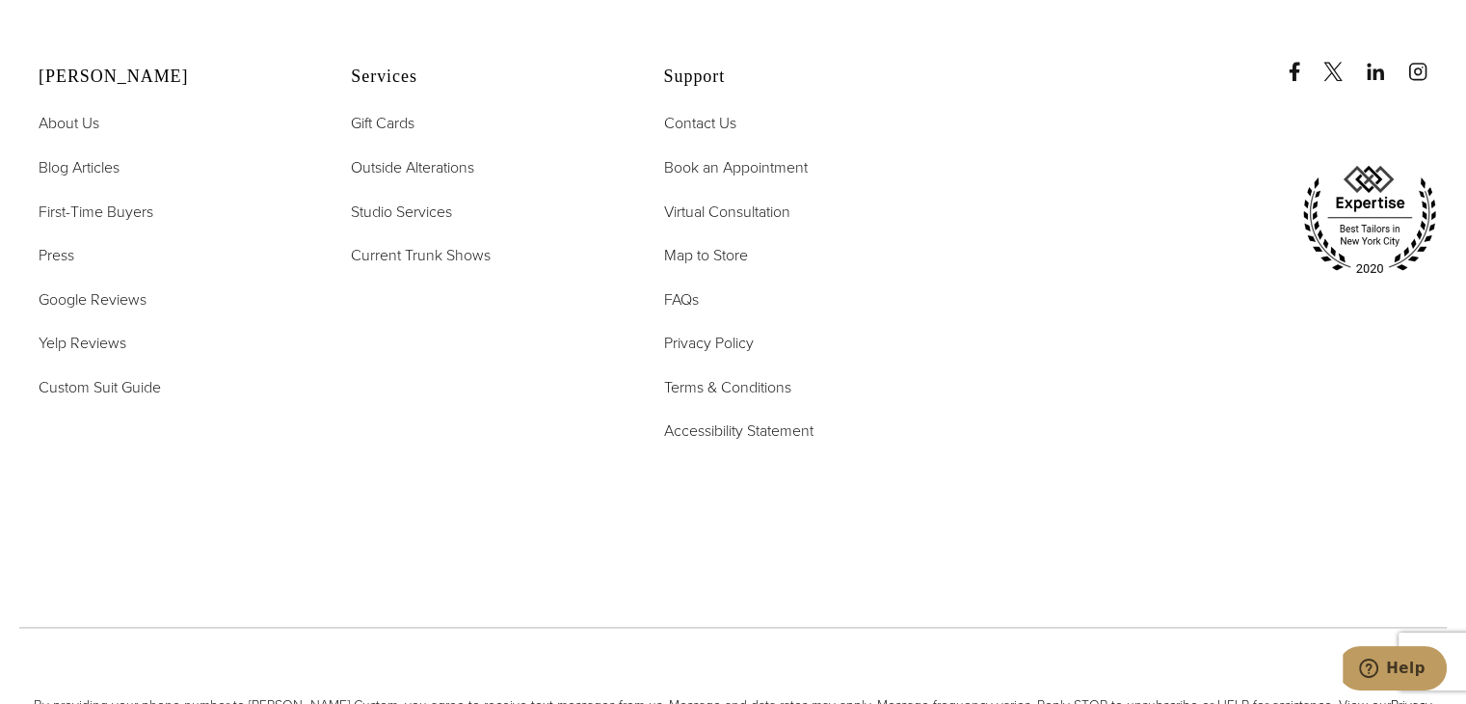
scroll to position [1088, 0]
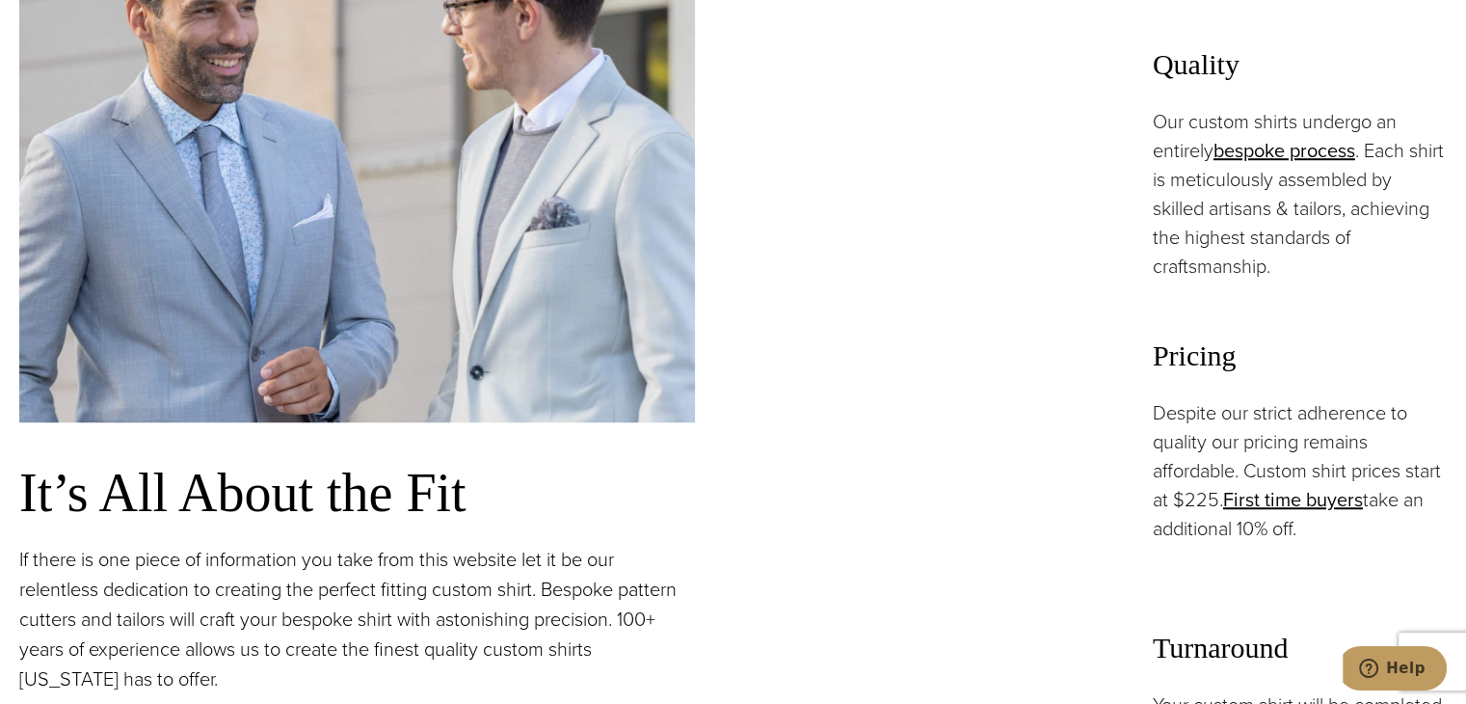
scroll to position [226, 0]
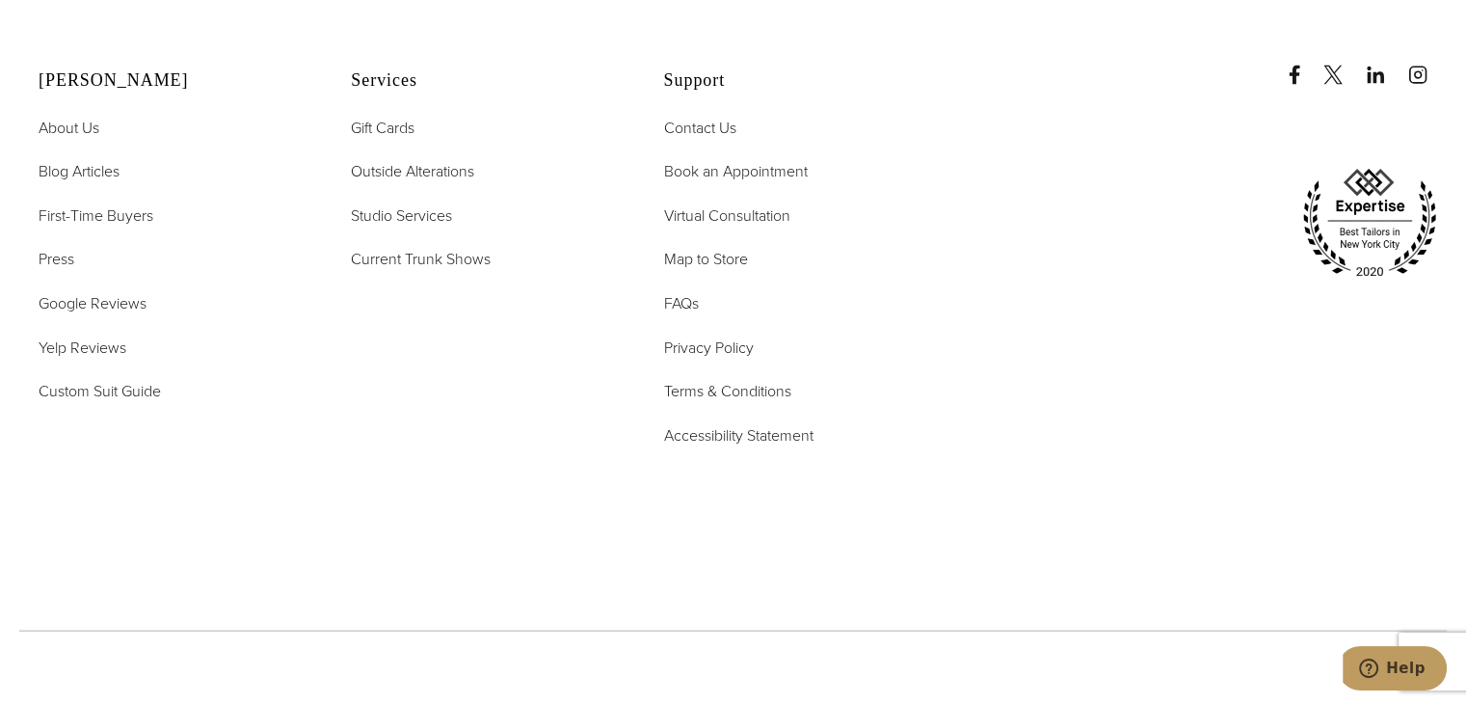
scroll to position [8409, 0]
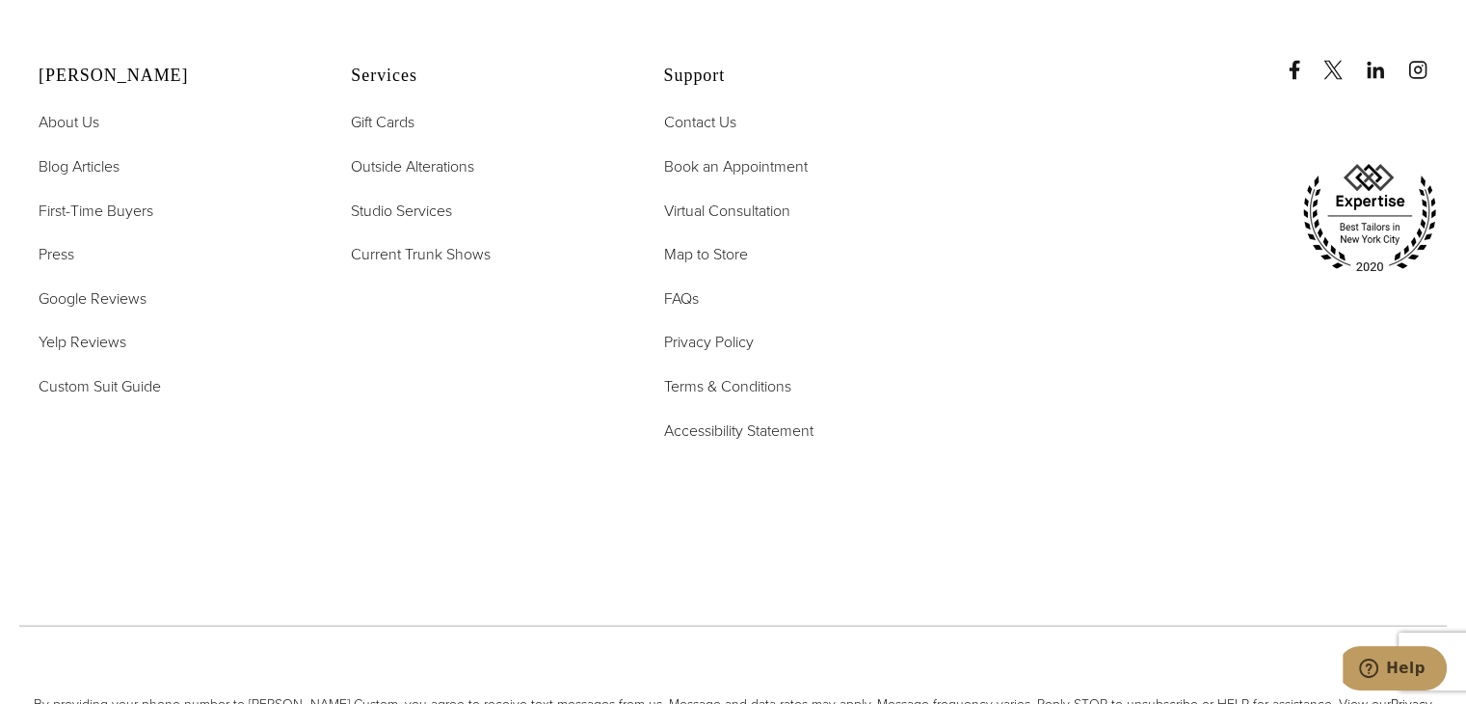
scroll to position [8113, 0]
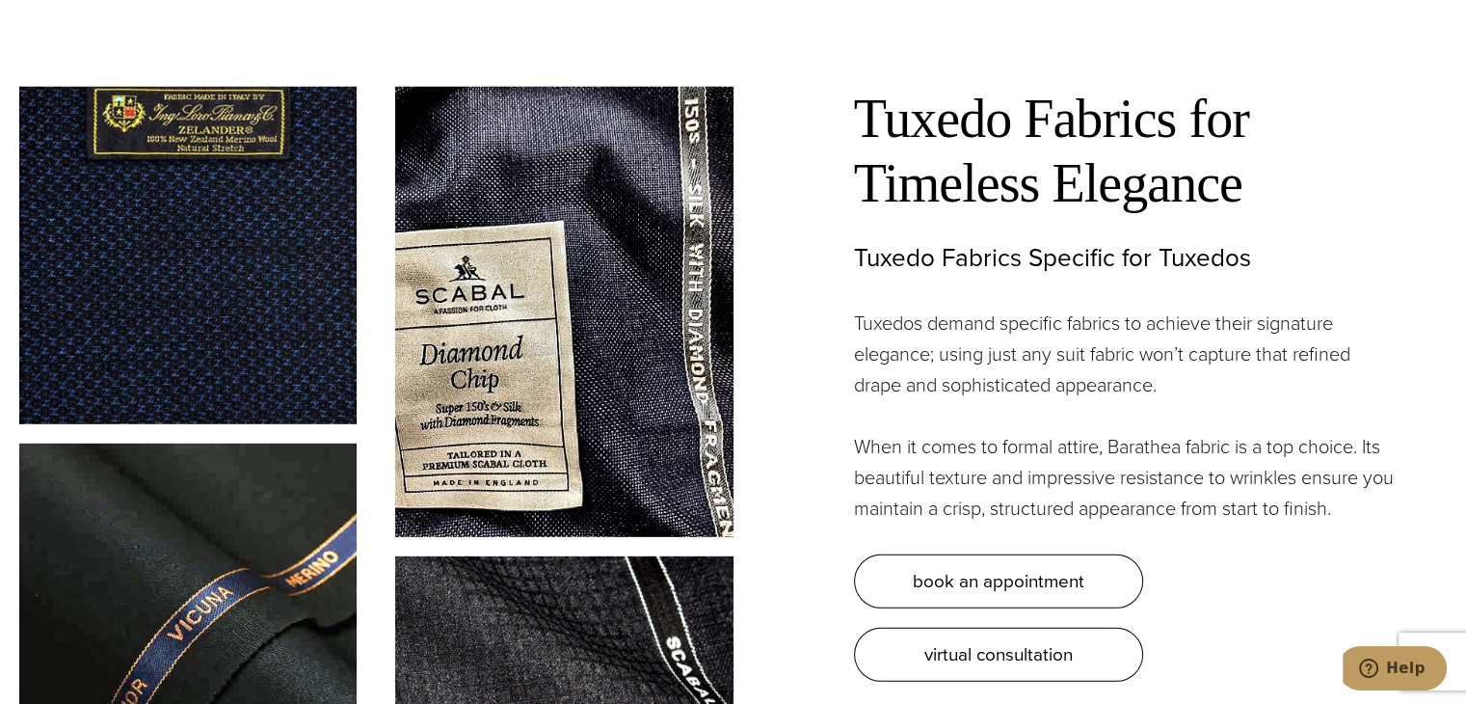
scroll to position [8608, 0]
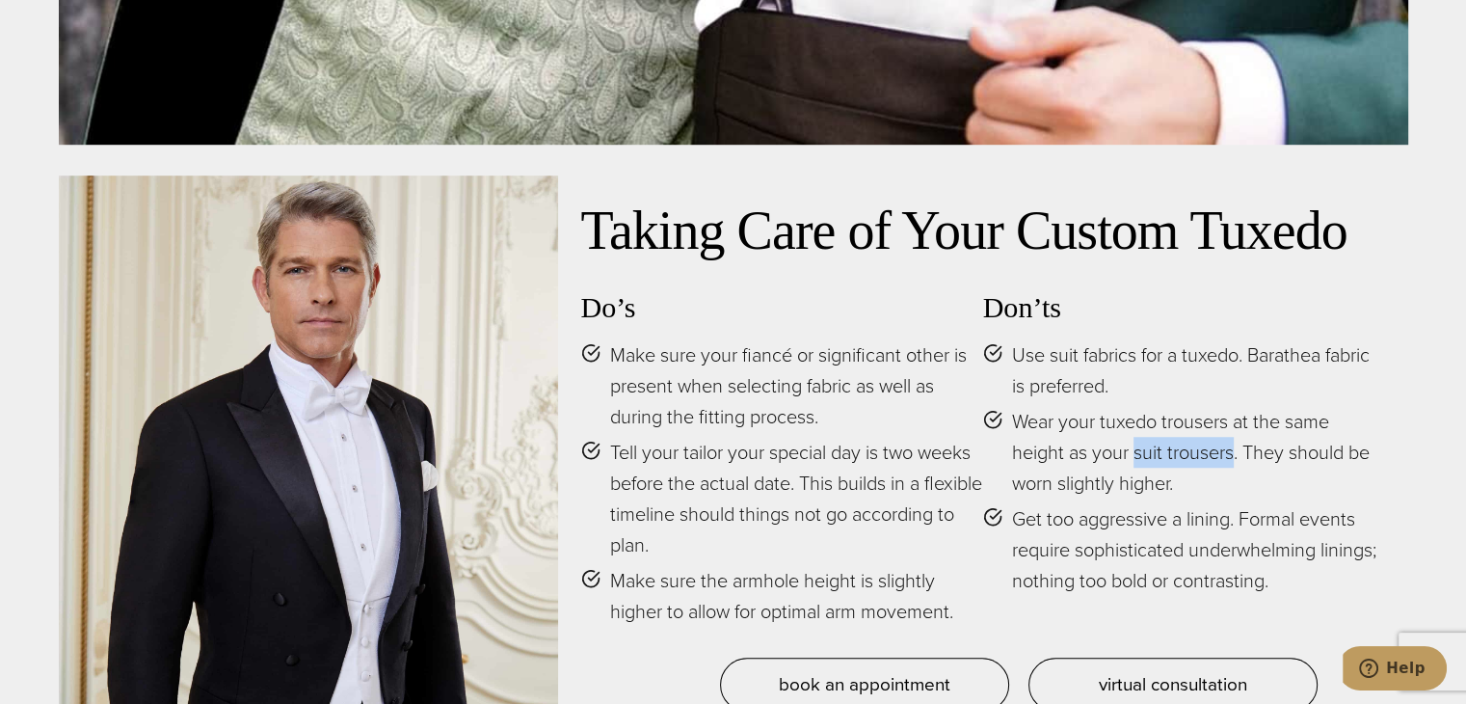
drag, startPoint x: 1134, startPoint y: 450, endPoint x: 1234, endPoint y: 456, distance: 99.4
click at [1234, 456] on span "Wear your tuxedo trousers at the same height as your suit trousers. They should…" at bounding box center [1198, 452] width 373 height 93
copy span "suit trousers"
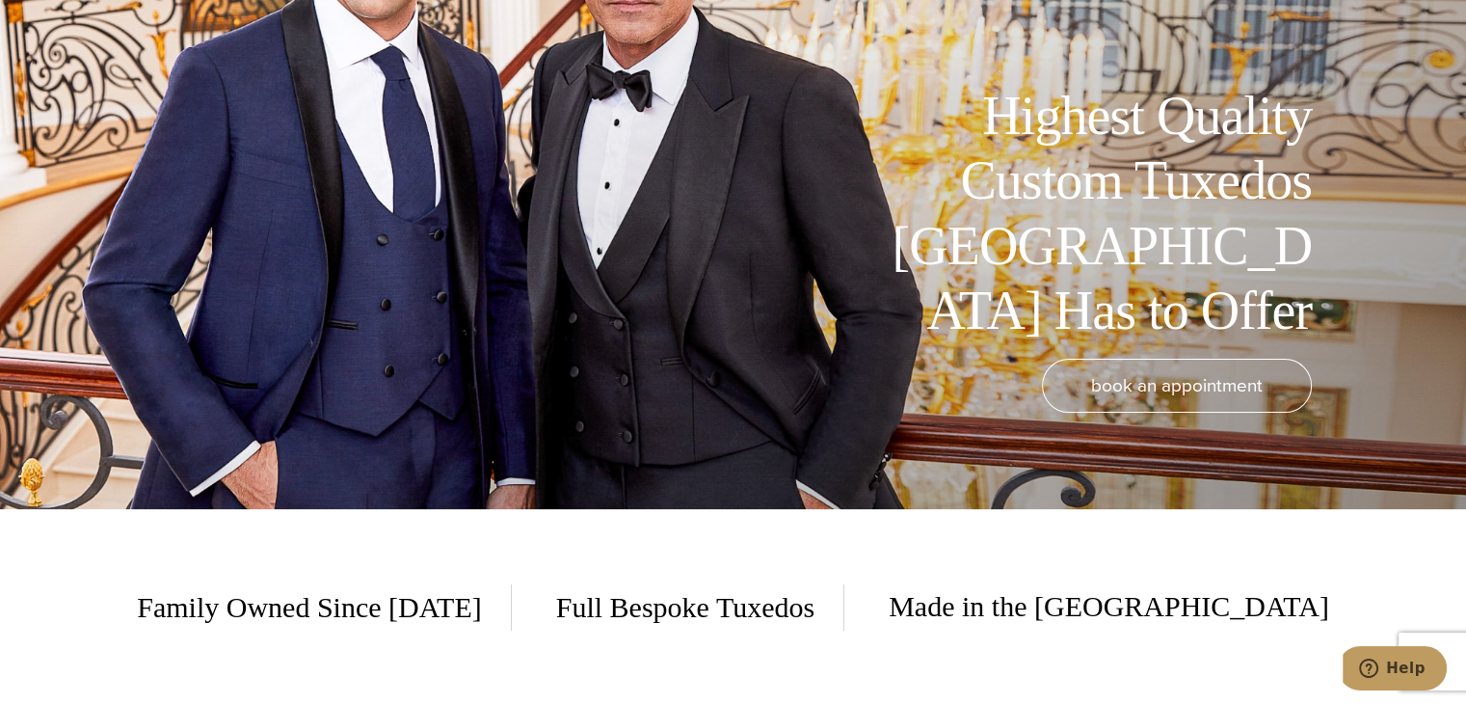
scroll to position [0, 0]
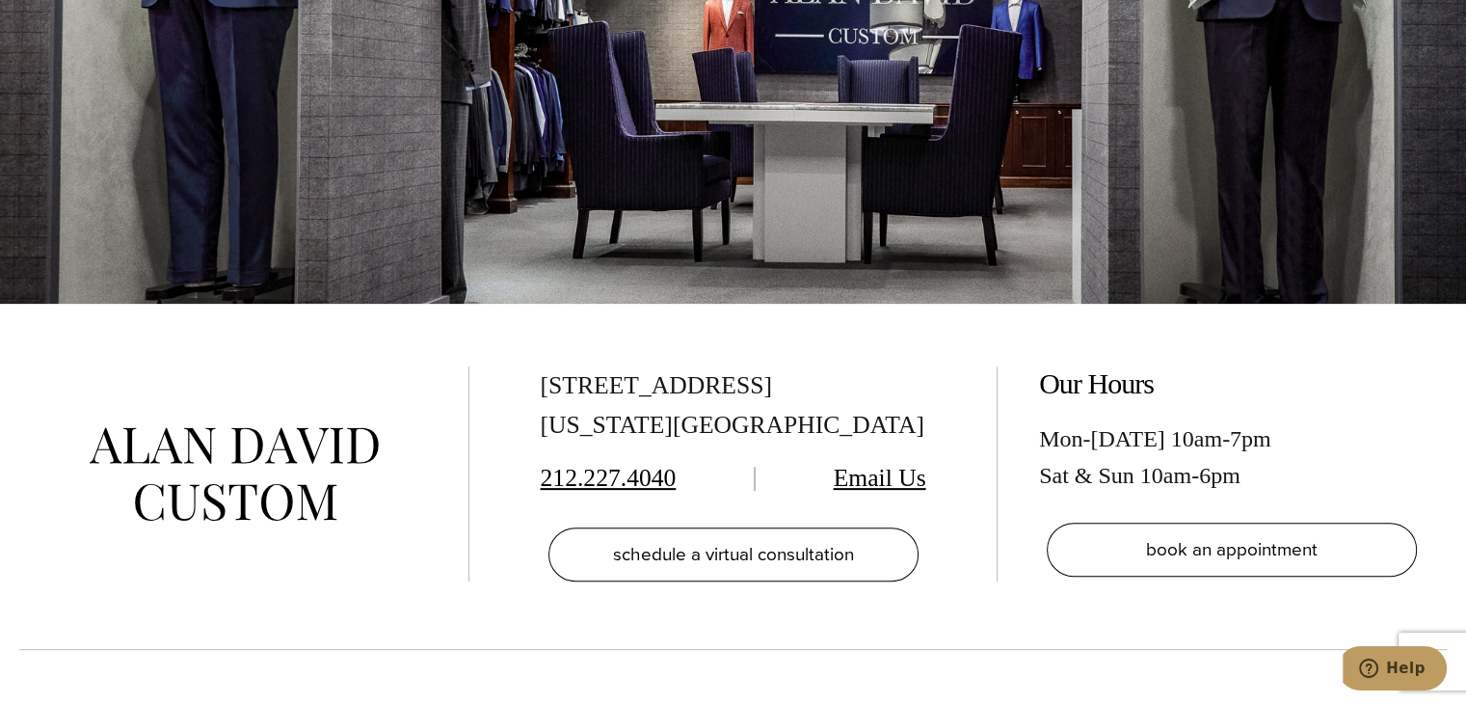
scroll to position [8566, 0]
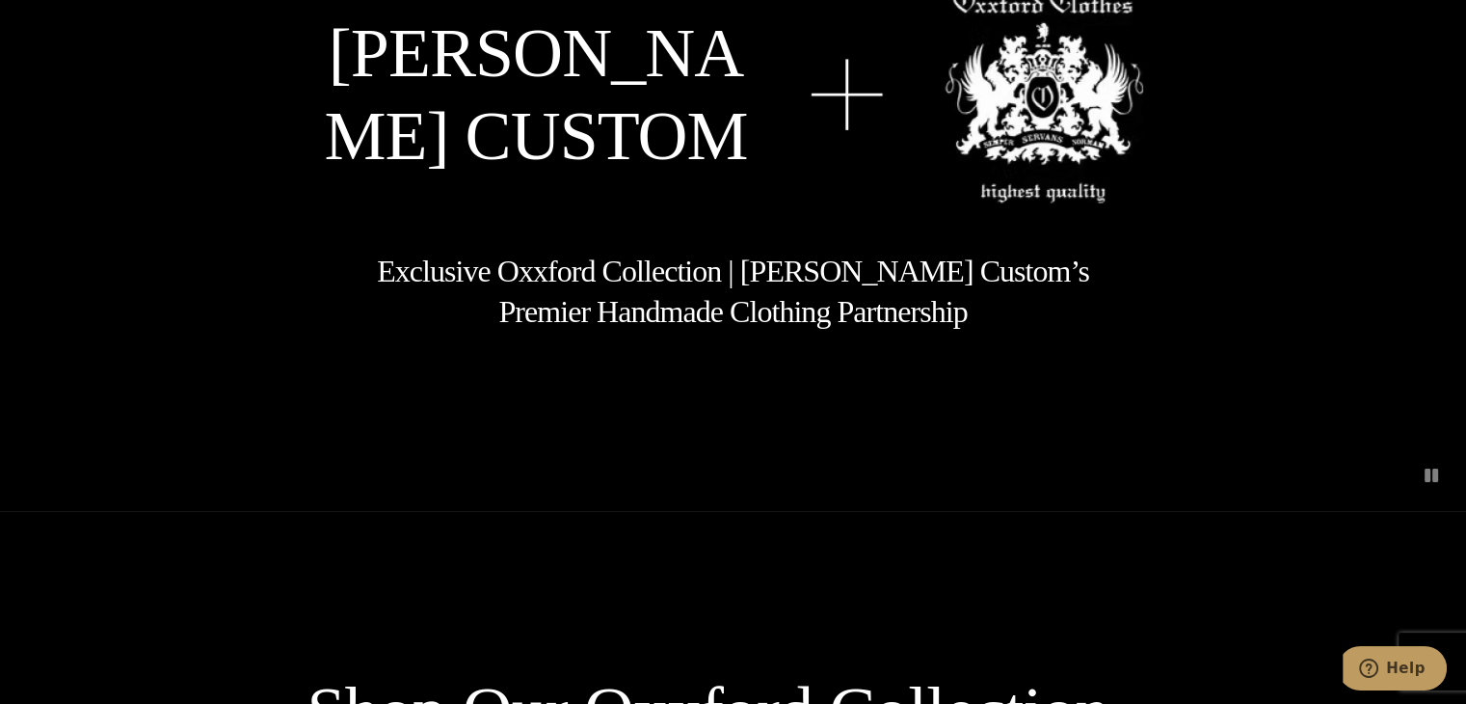
scroll to position [871, 0]
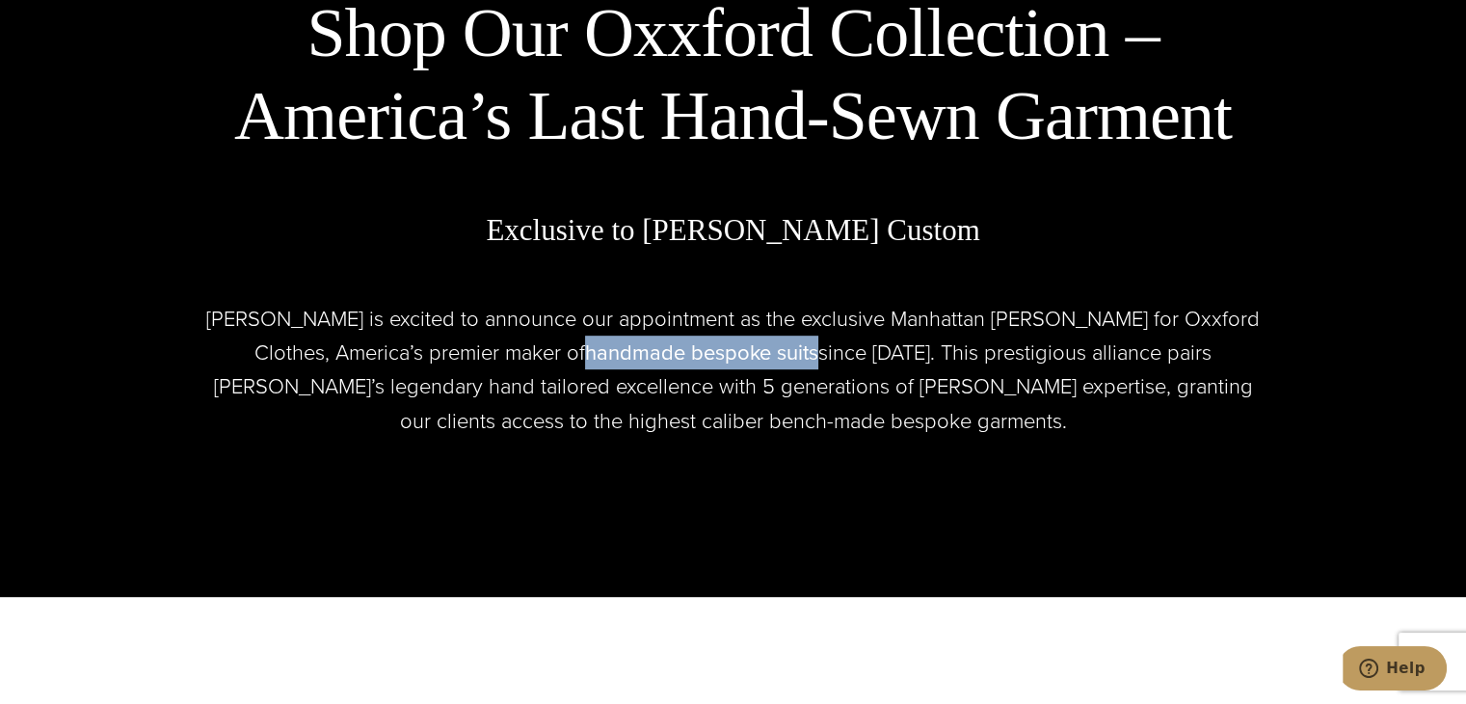
drag, startPoint x: 460, startPoint y: 350, endPoint x: 692, endPoint y: 359, distance: 232.4
click at [692, 359] on p "Alan David is excited to announce our appointment as the exclusive Manhattan cl…" at bounding box center [734, 370] width 1070 height 136
copy link "handmade bespoke suits"
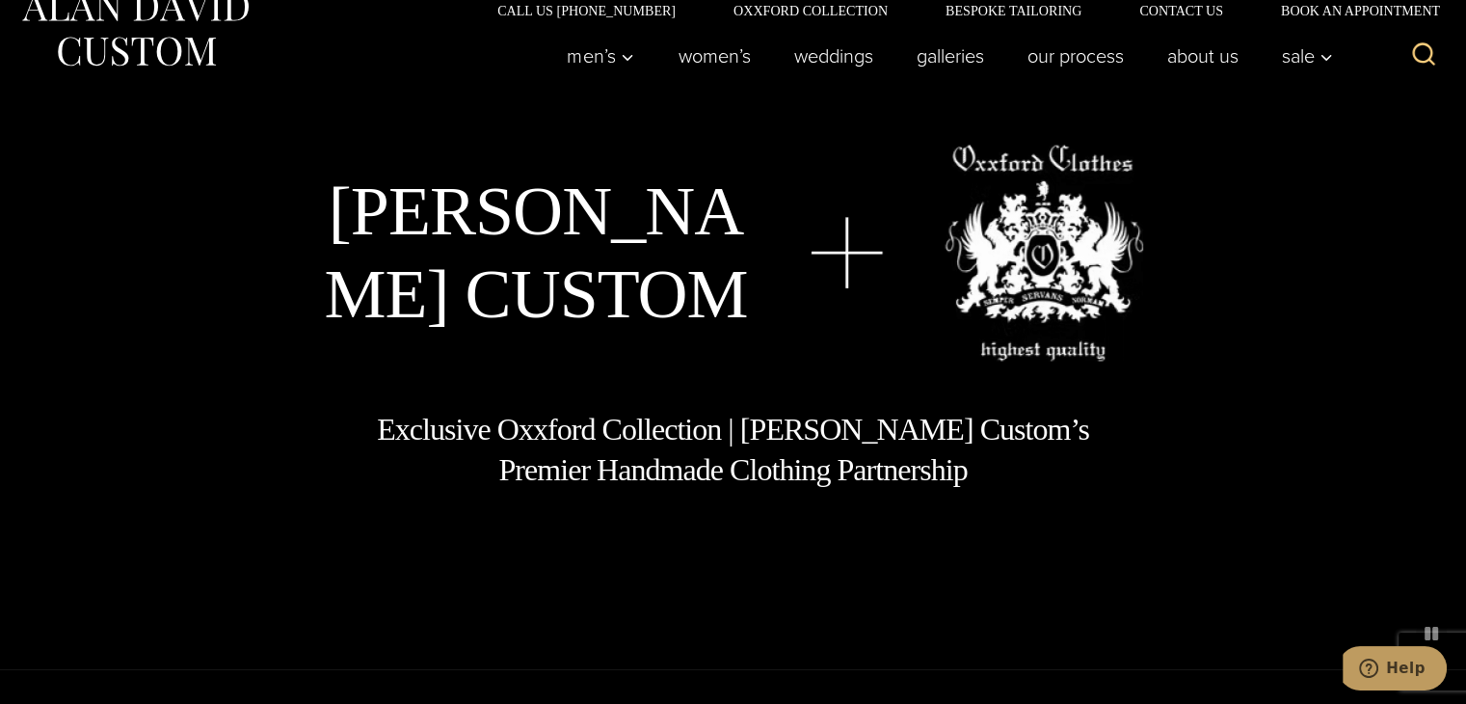
scroll to position [0, 0]
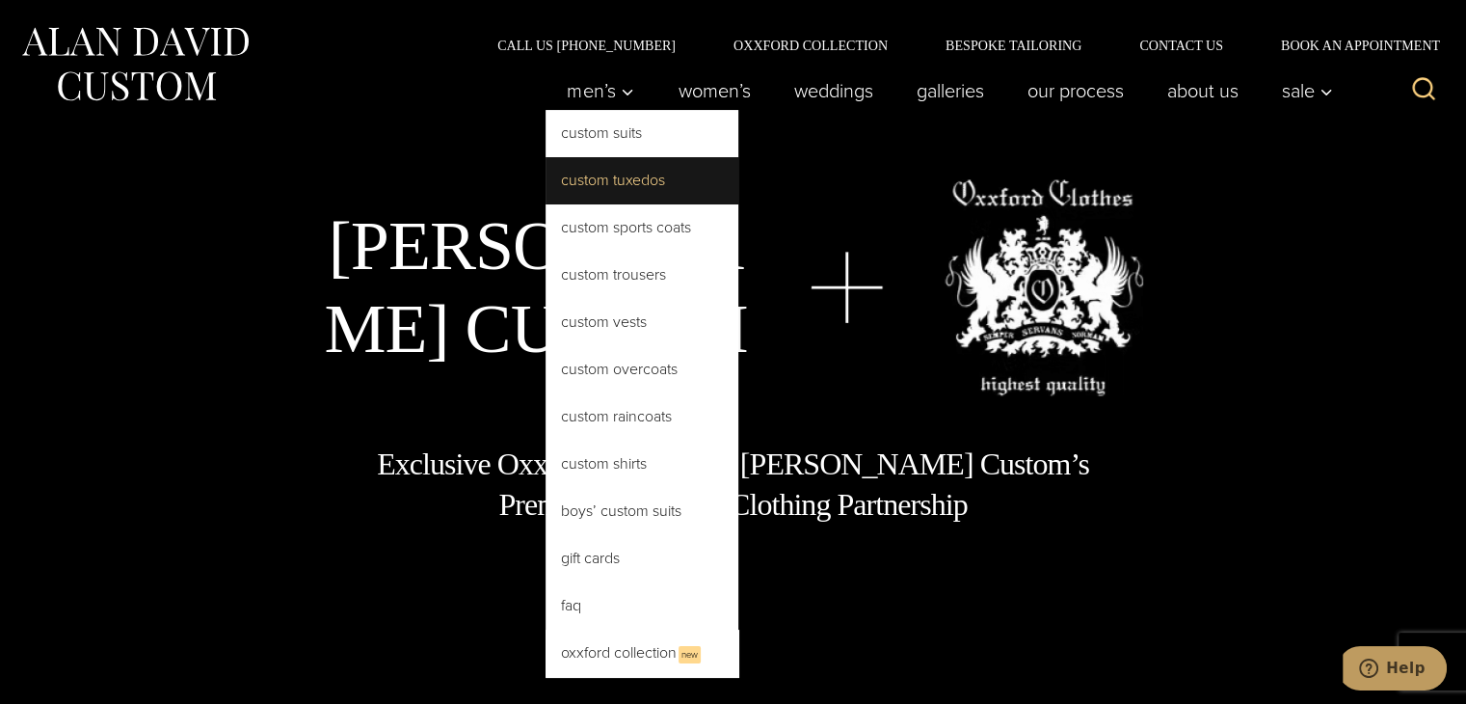
drag, startPoint x: 627, startPoint y: 185, endPoint x: 709, endPoint y: 191, distance: 82.1
click at [627, 185] on link "Custom Tuxedos" at bounding box center [641, 180] width 193 height 46
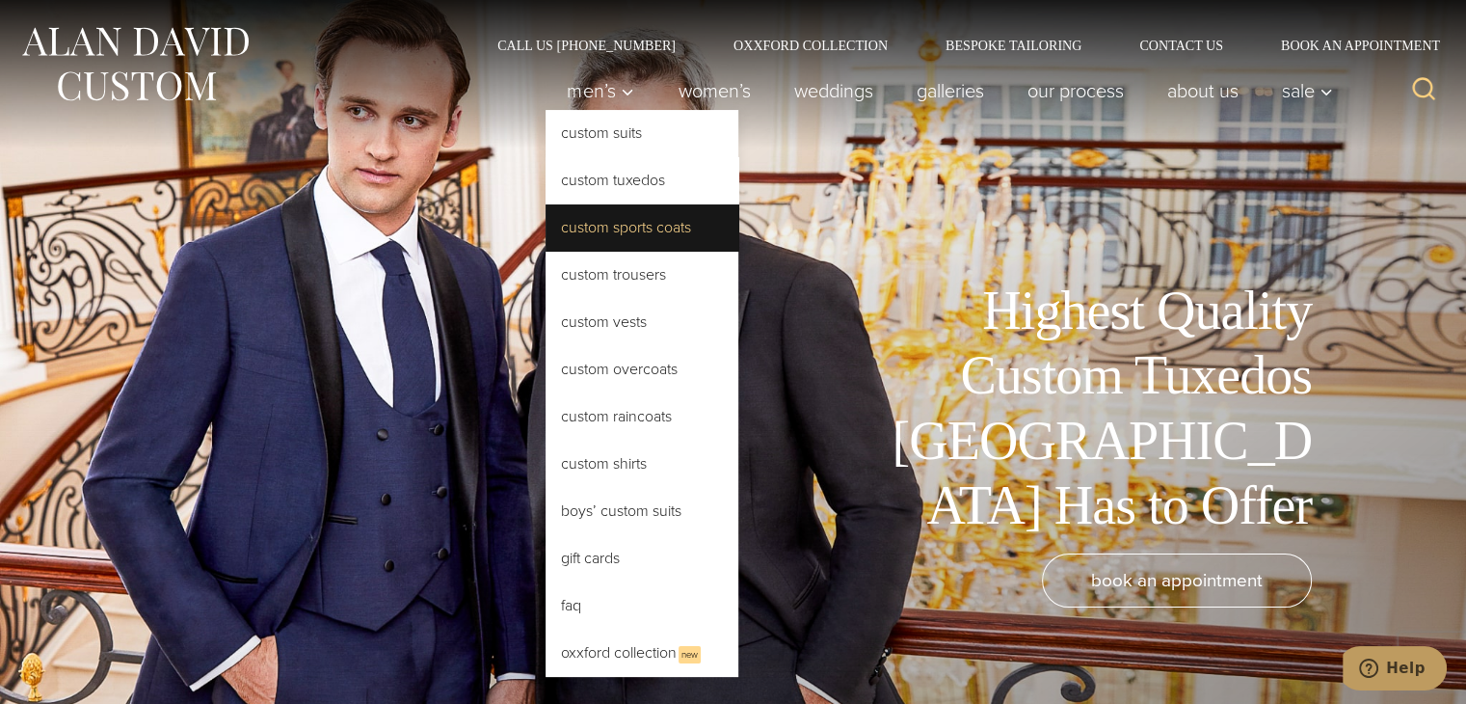
click at [623, 232] on link "Custom Sports Coats" at bounding box center [641, 227] width 193 height 46
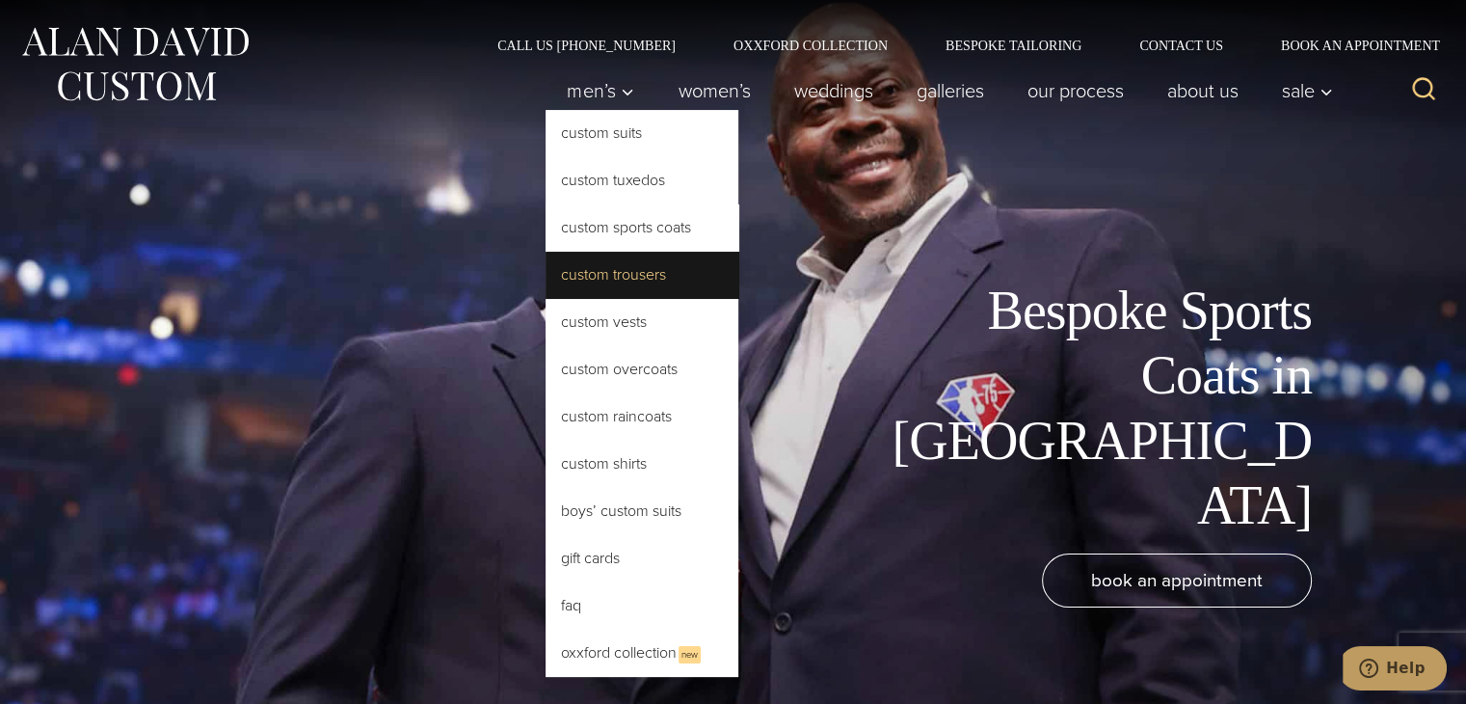
click at [621, 280] on link "Custom Trousers" at bounding box center [641, 275] width 193 height 46
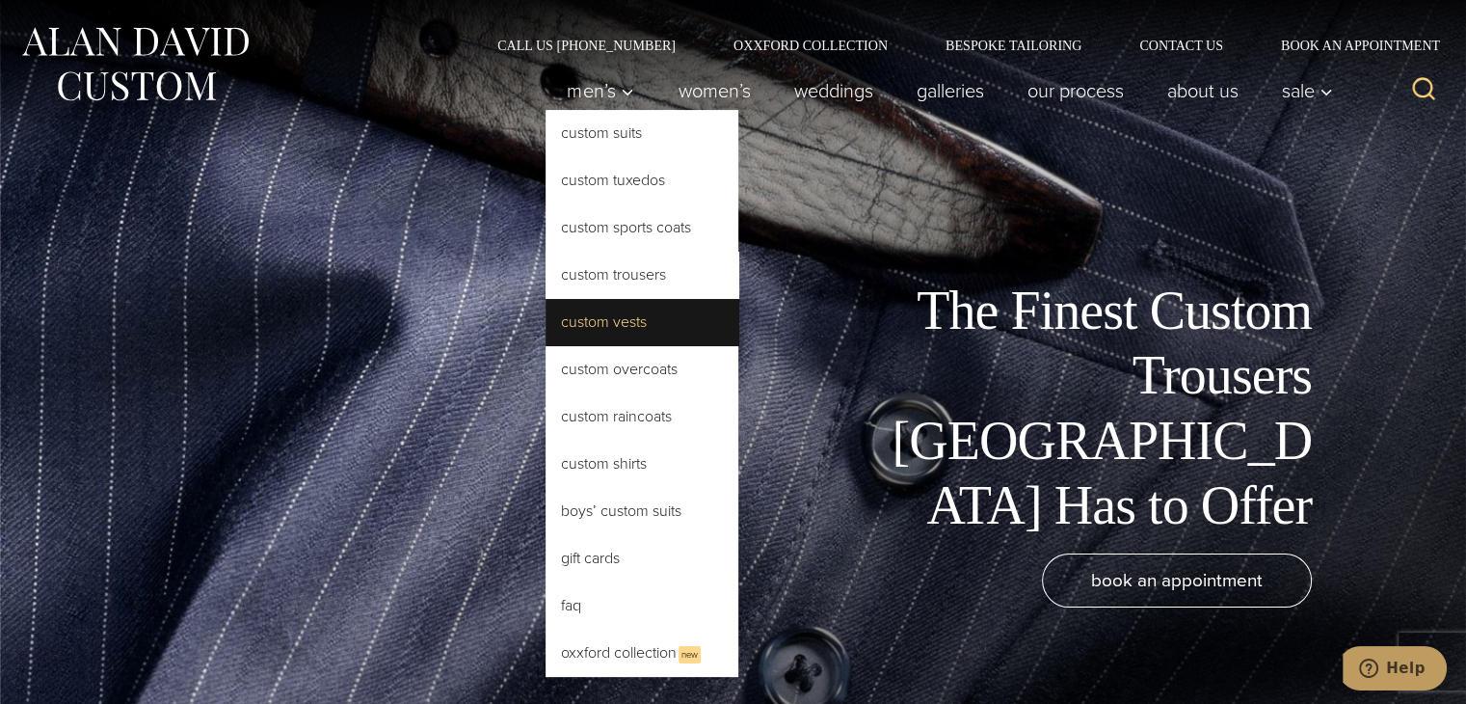
click at [622, 323] on link "Custom Vests" at bounding box center [641, 322] width 193 height 46
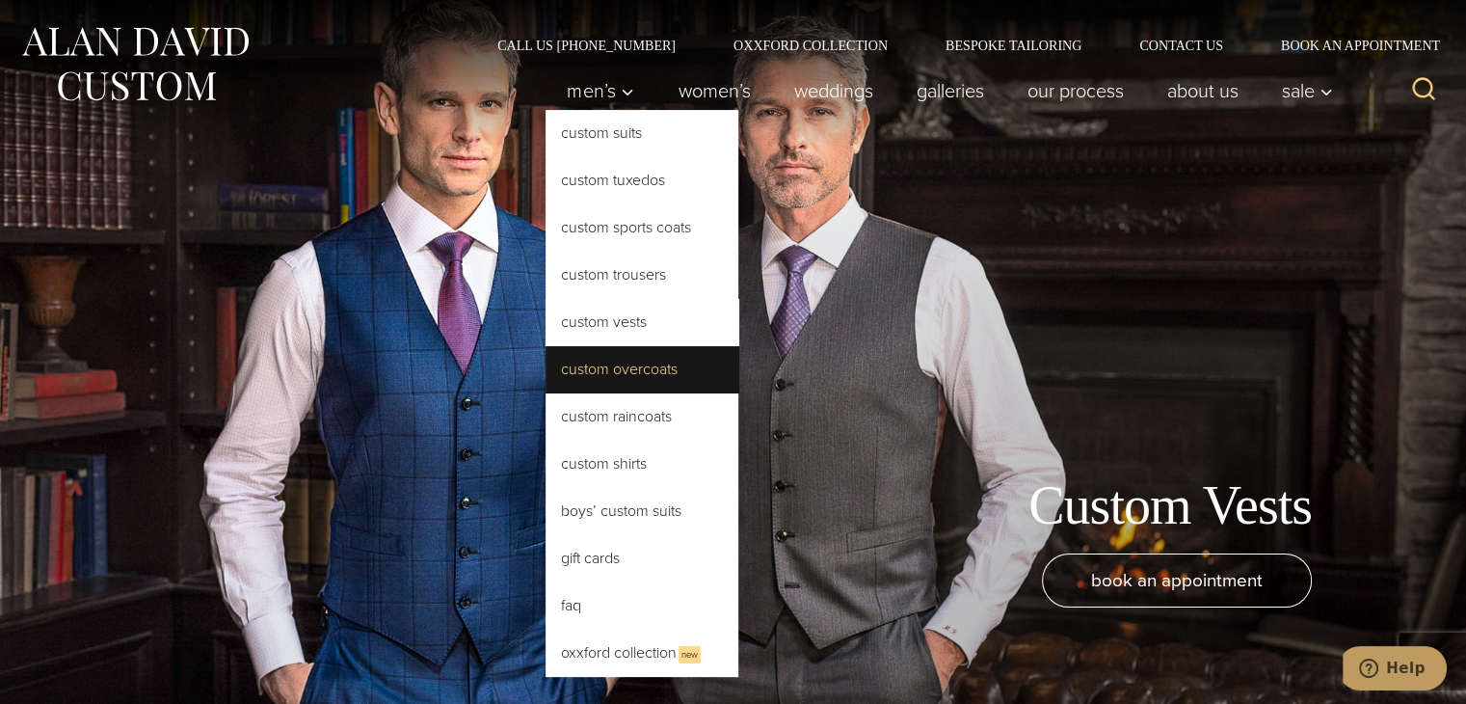
drag, startPoint x: 651, startPoint y: 363, endPoint x: 719, endPoint y: 359, distance: 67.6
click at [651, 363] on link "Custom Overcoats" at bounding box center [641, 369] width 193 height 46
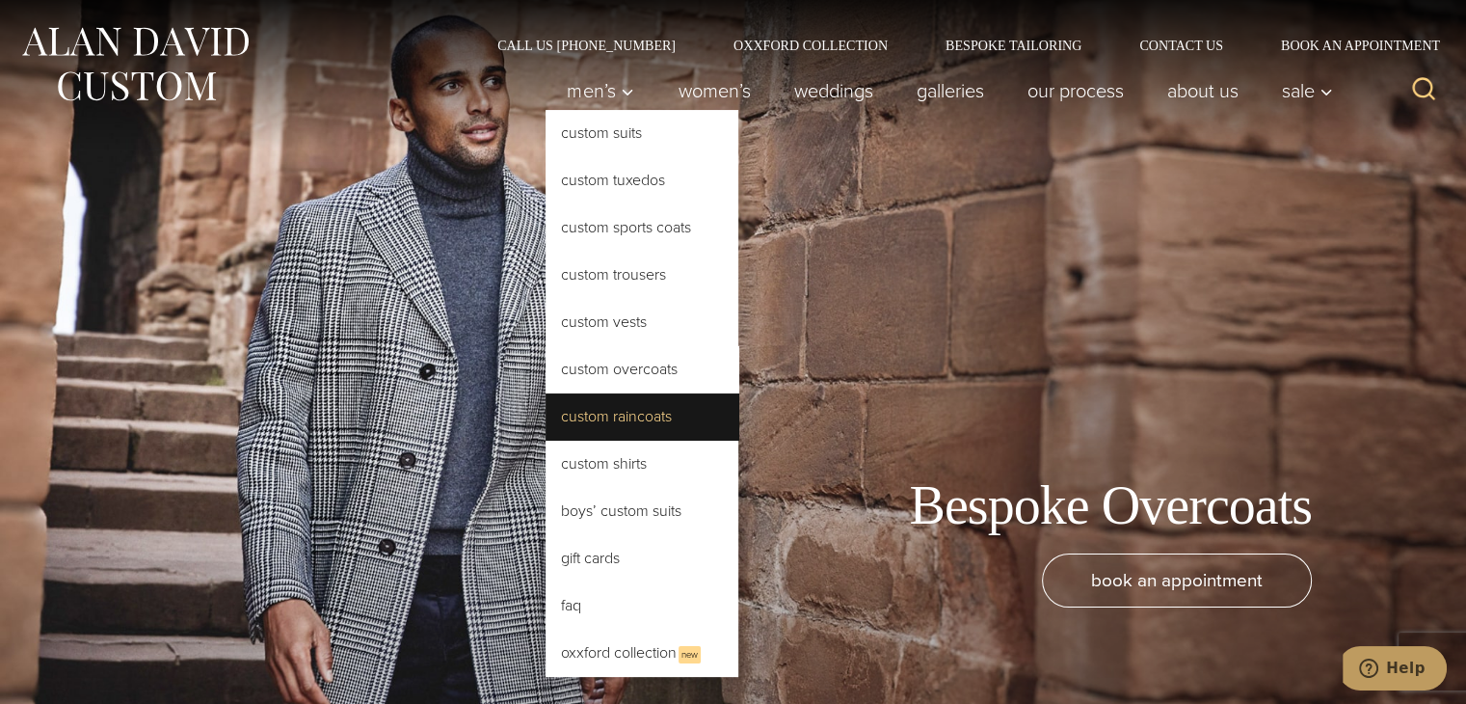
click at [647, 407] on link "Custom Raincoats" at bounding box center [641, 416] width 193 height 46
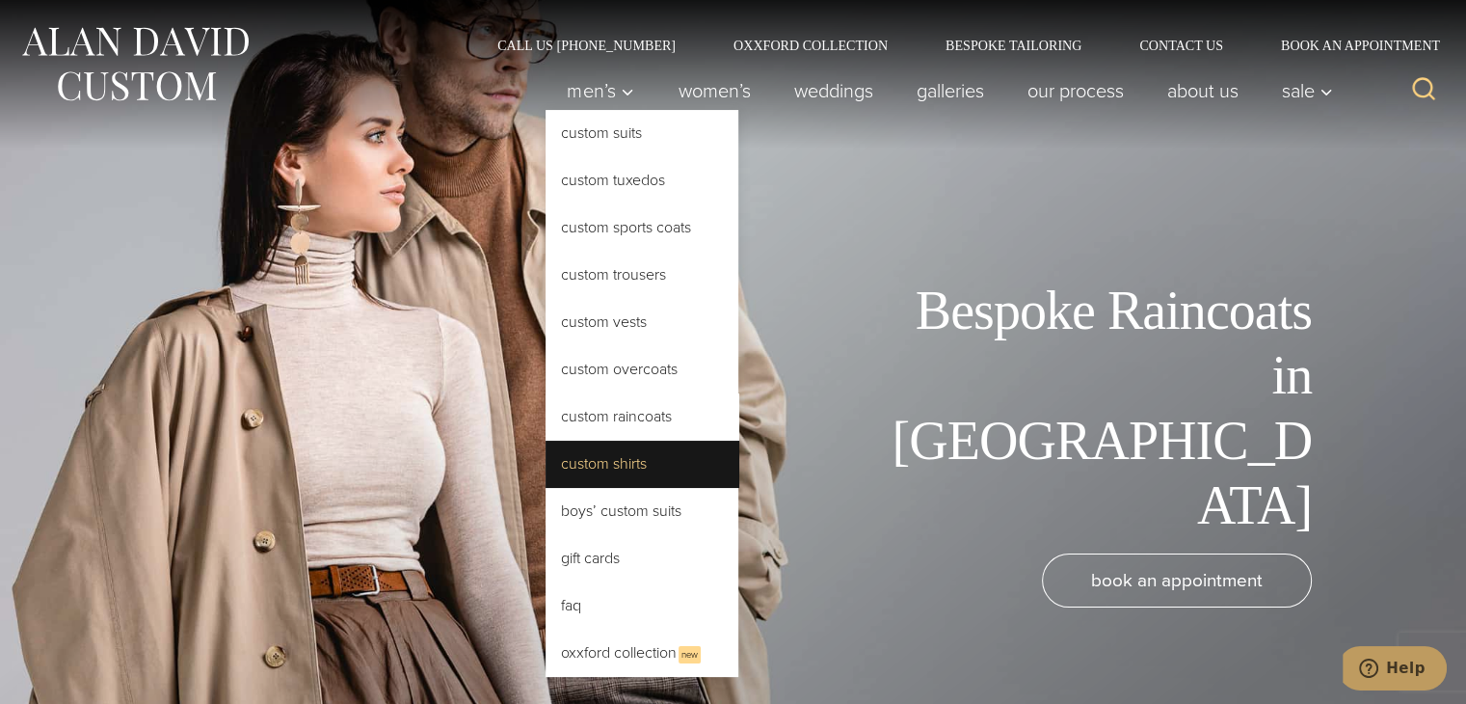
click at [635, 456] on link "Custom Shirts" at bounding box center [641, 463] width 193 height 46
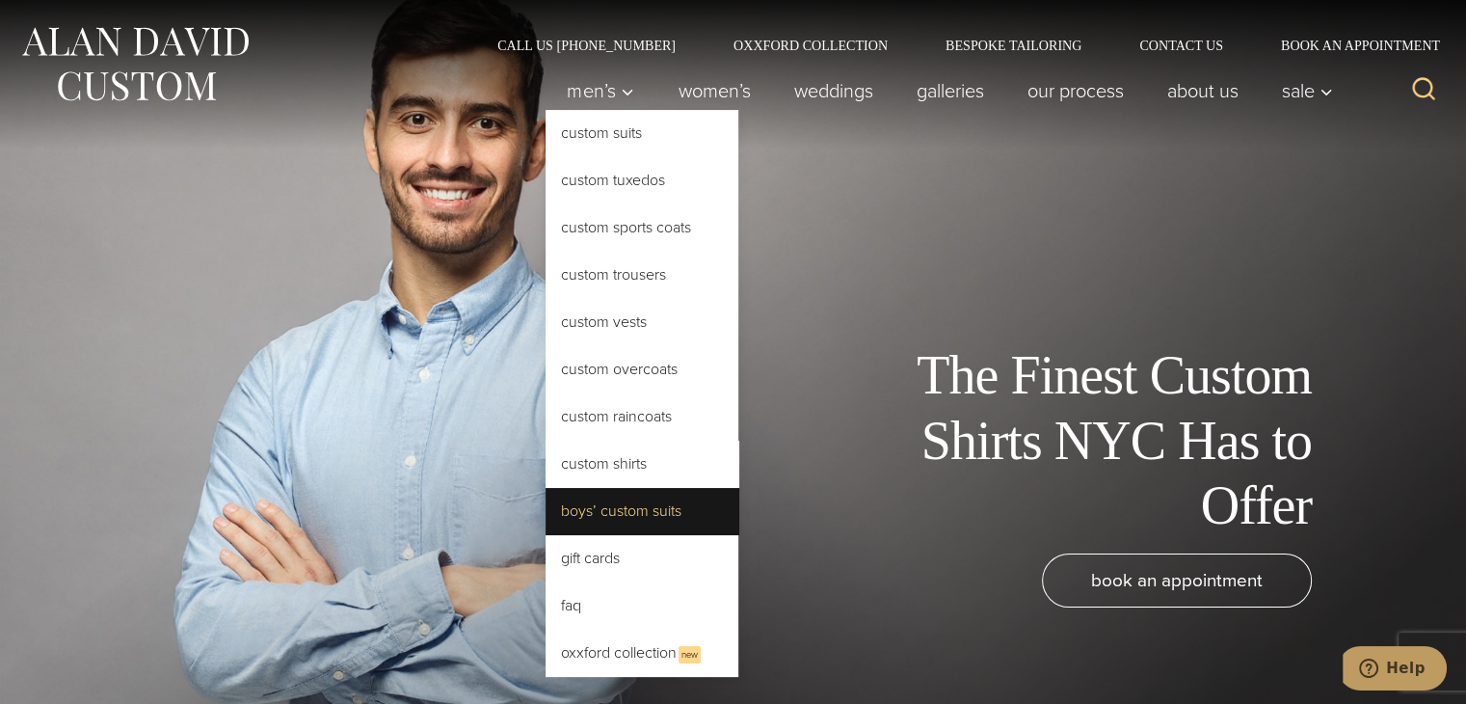
click at [633, 508] on link "Boys’ Custom Suits" at bounding box center [641, 511] width 193 height 46
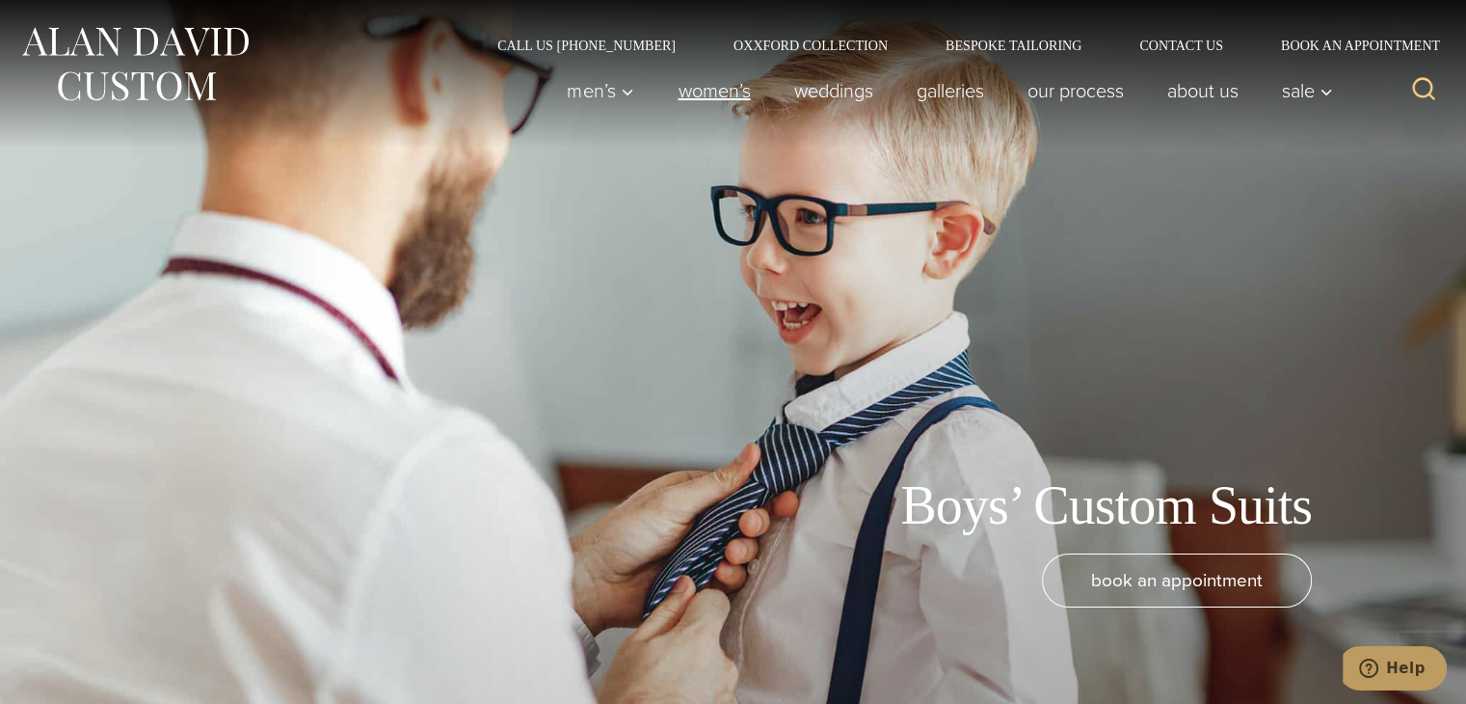
click at [706, 90] on link "Women’s" at bounding box center [714, 90] width 116 height 39
